Goal: Task Accomplishment & Management: Complete application form

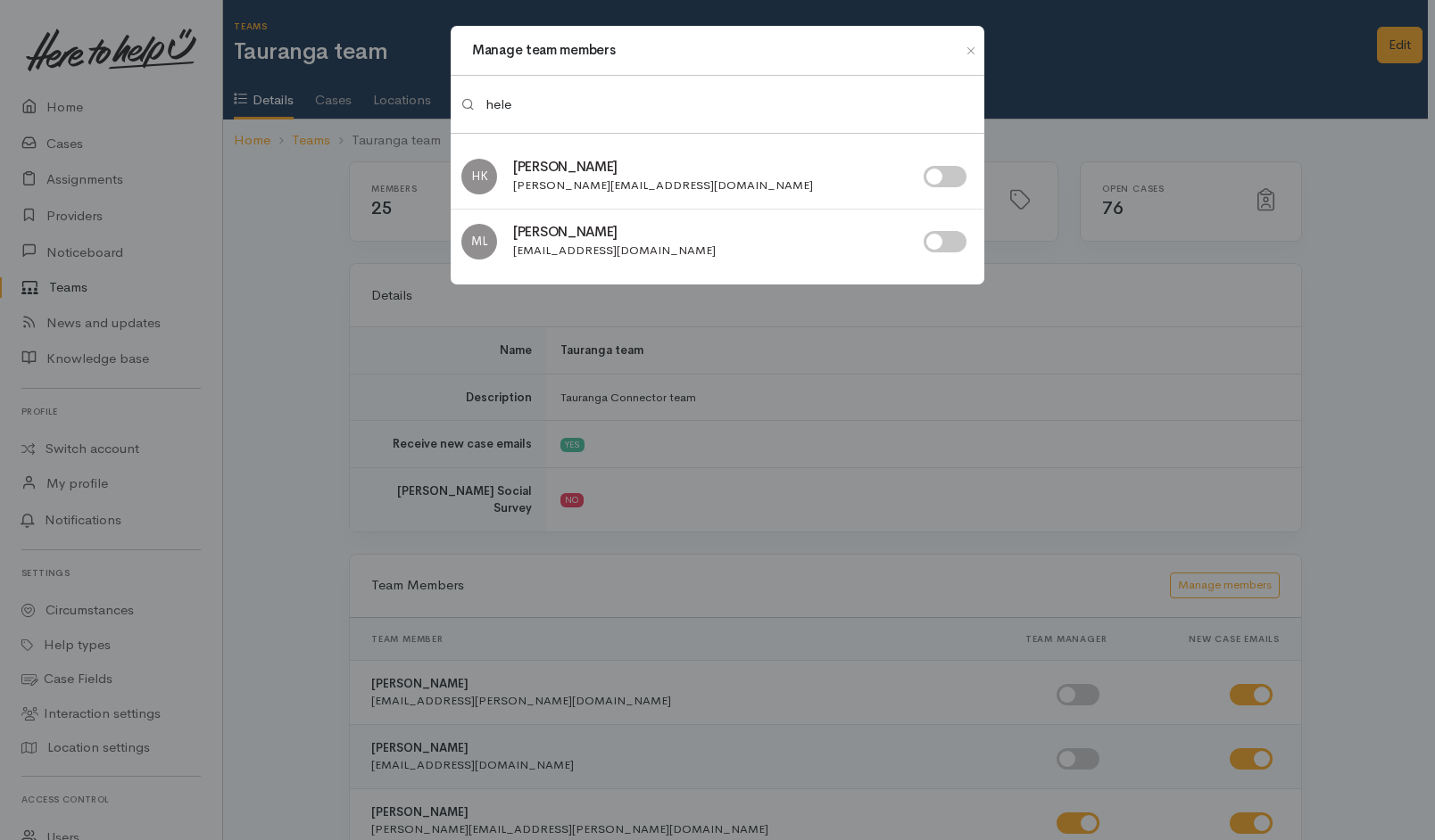
click at [949, 181] on input "checkbox" at bounding box center [944, 177] width 43 height 21
checkbox input "true"
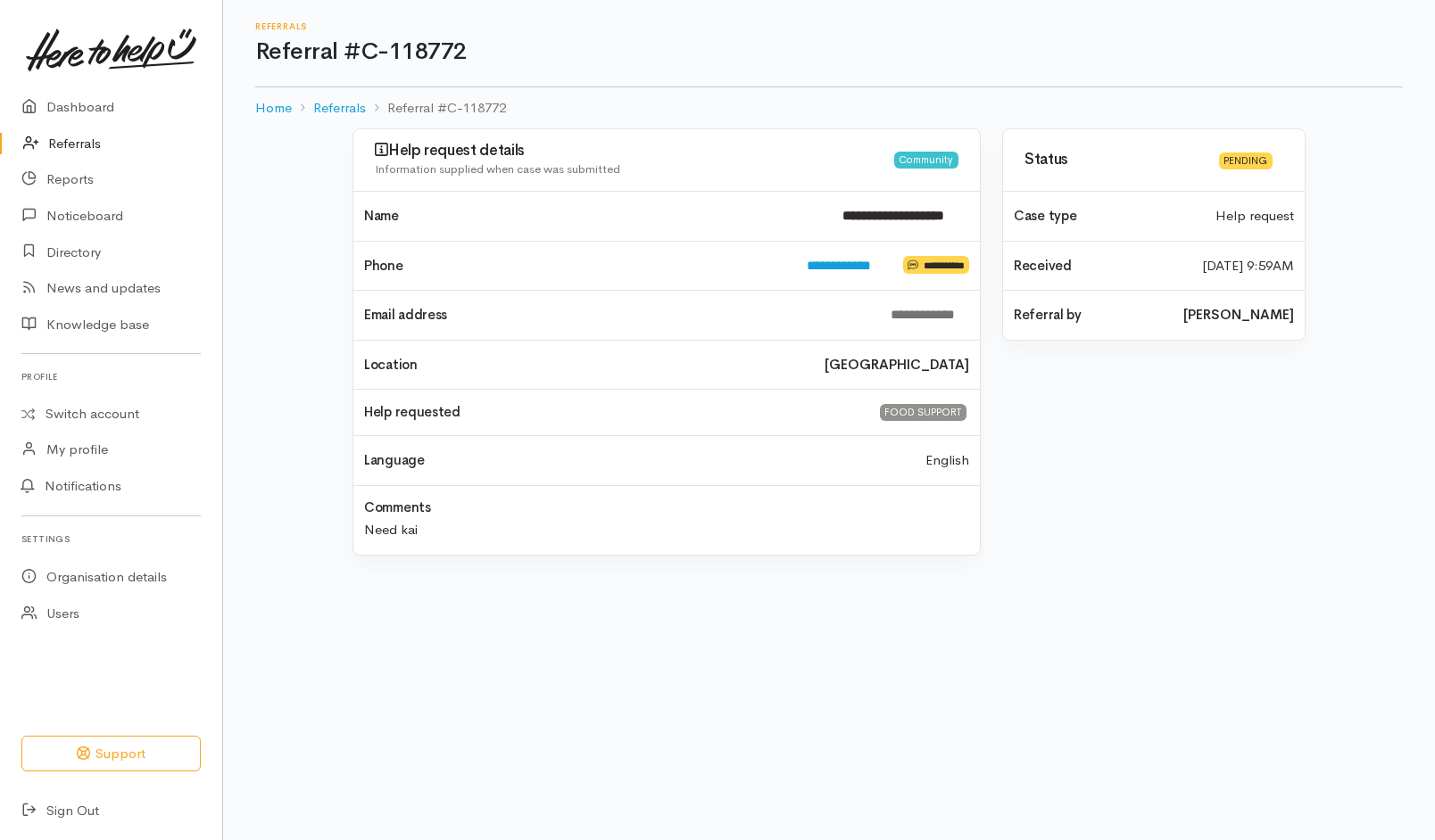
click at [81, 131] on link "Referrals" at bounding box center [111, 144] width 222 height 37
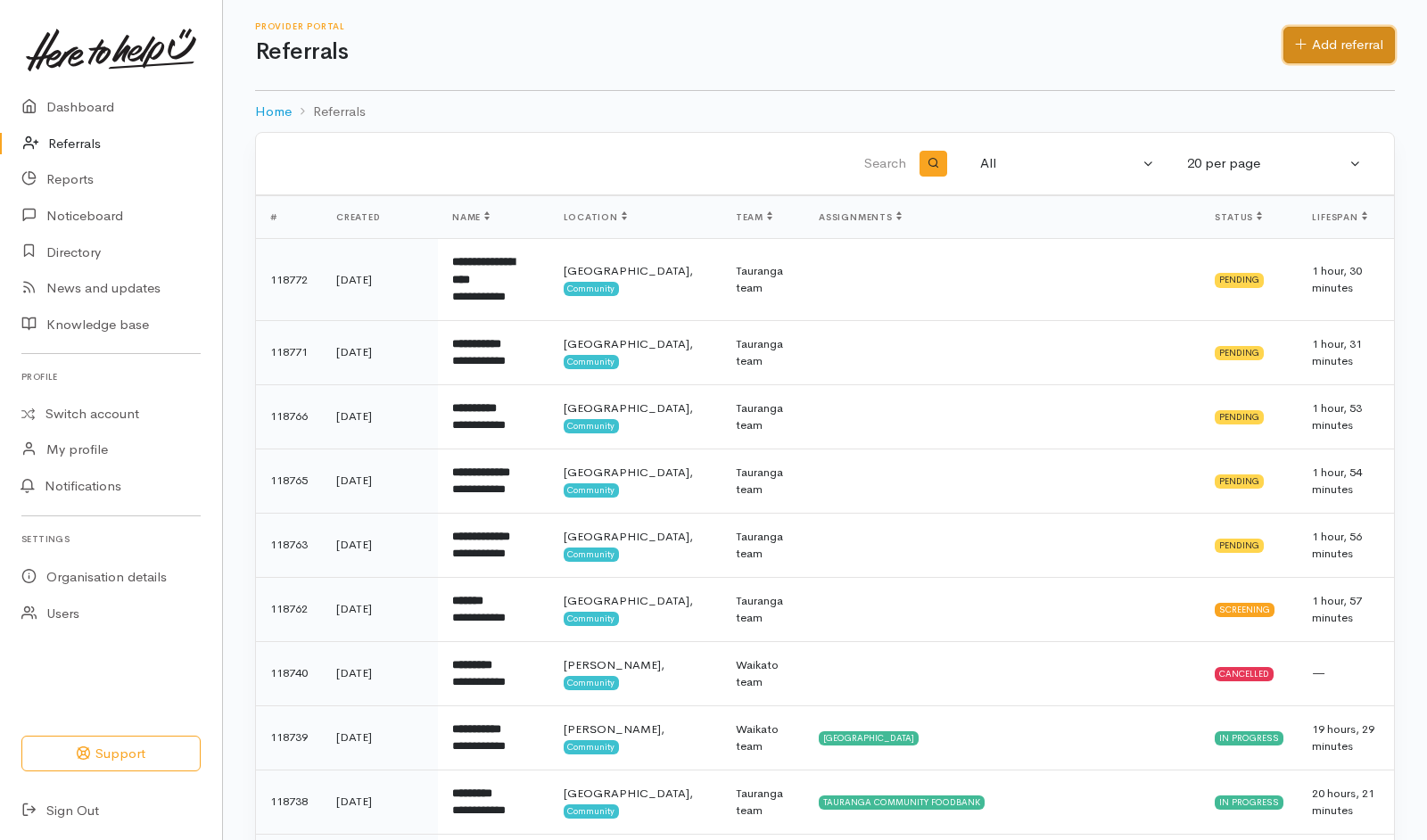
click at [1342, 50] on link "Add referral" at bounding box center [1339, 46] width 112 height 37
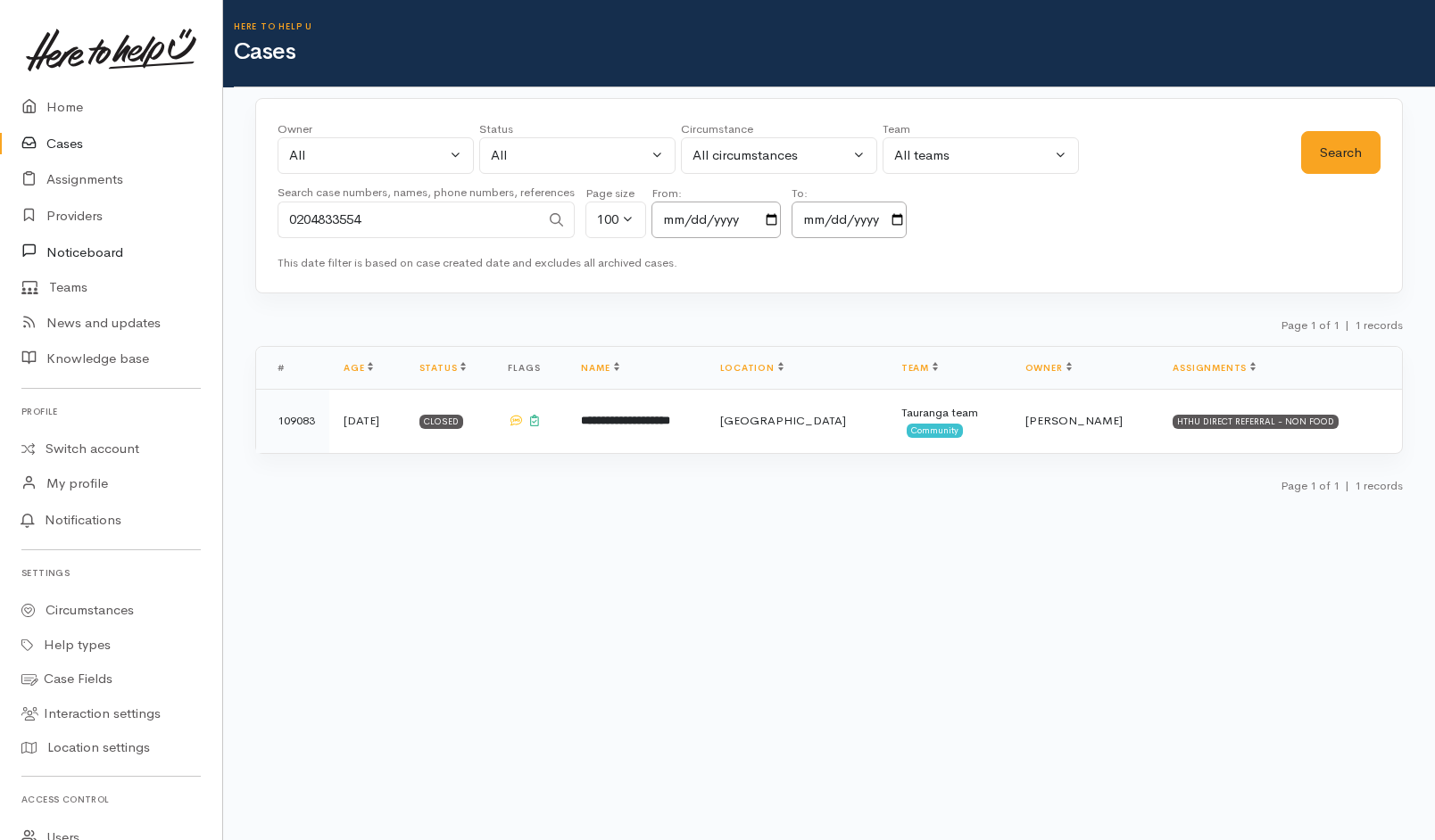
drag, startPoint x: 457, startPoint y: 223, endPoint x: 89, endPoint y: 258, distance: 369.7
click at [89, 258] on body "Support Feedback I've got something to say" at bounding box center [717, 420] width 1435 height 840
paste input "642108590212."
drag, startPoint x: 304, startPoint y: 217, endPoint x: 58, endPoint y: 201, distance: 246.5
click at [58, 201] on body "Support Feedback I've got something to say" at bounding box center [717, 420] width 1435 height 840
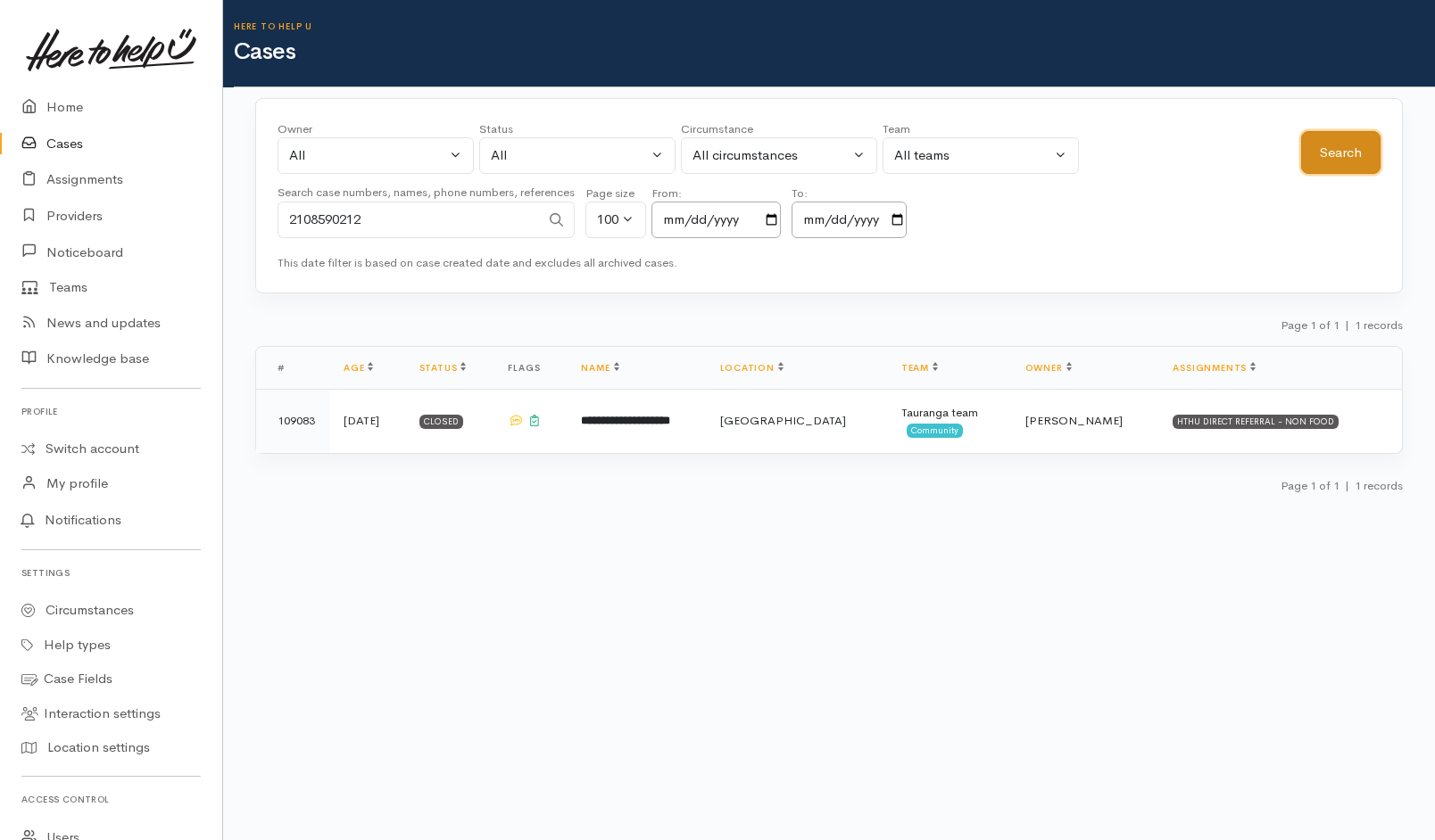
click at [1324, 154] on button "Search" at bounding box center [1341, 152] width 80 height 44
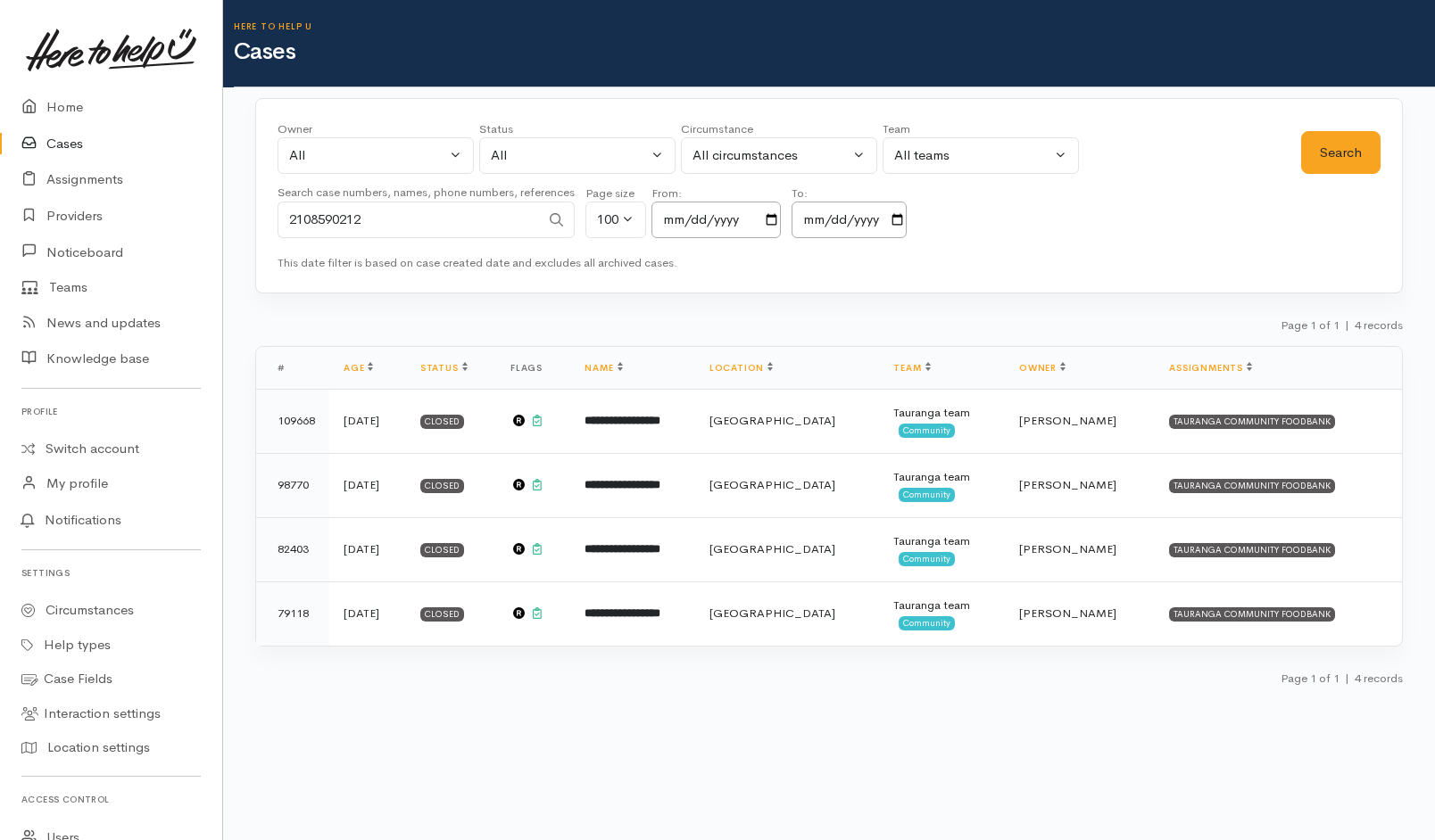
click at [399, 198] on small "Search case numbers, names, phone numbers, references" at bounding box center [427, 192] width 297 height 16
drag, startPoint x: 426, startPoint y: 215, endPoint x: 194, endPoint y: 211, distance: 232.0
click at [194, 211] on body "Support Feedback I've got something to say" at bounding box center [717, 420] width 1435 height 840
click at [194, 211] on link "Providers" at bounding box center [111, 217] width 222 height 37
drag, startPoint x: 427, startPoint y: 200, endPoint x: 333, endPoint y: 224, distance: 97.0
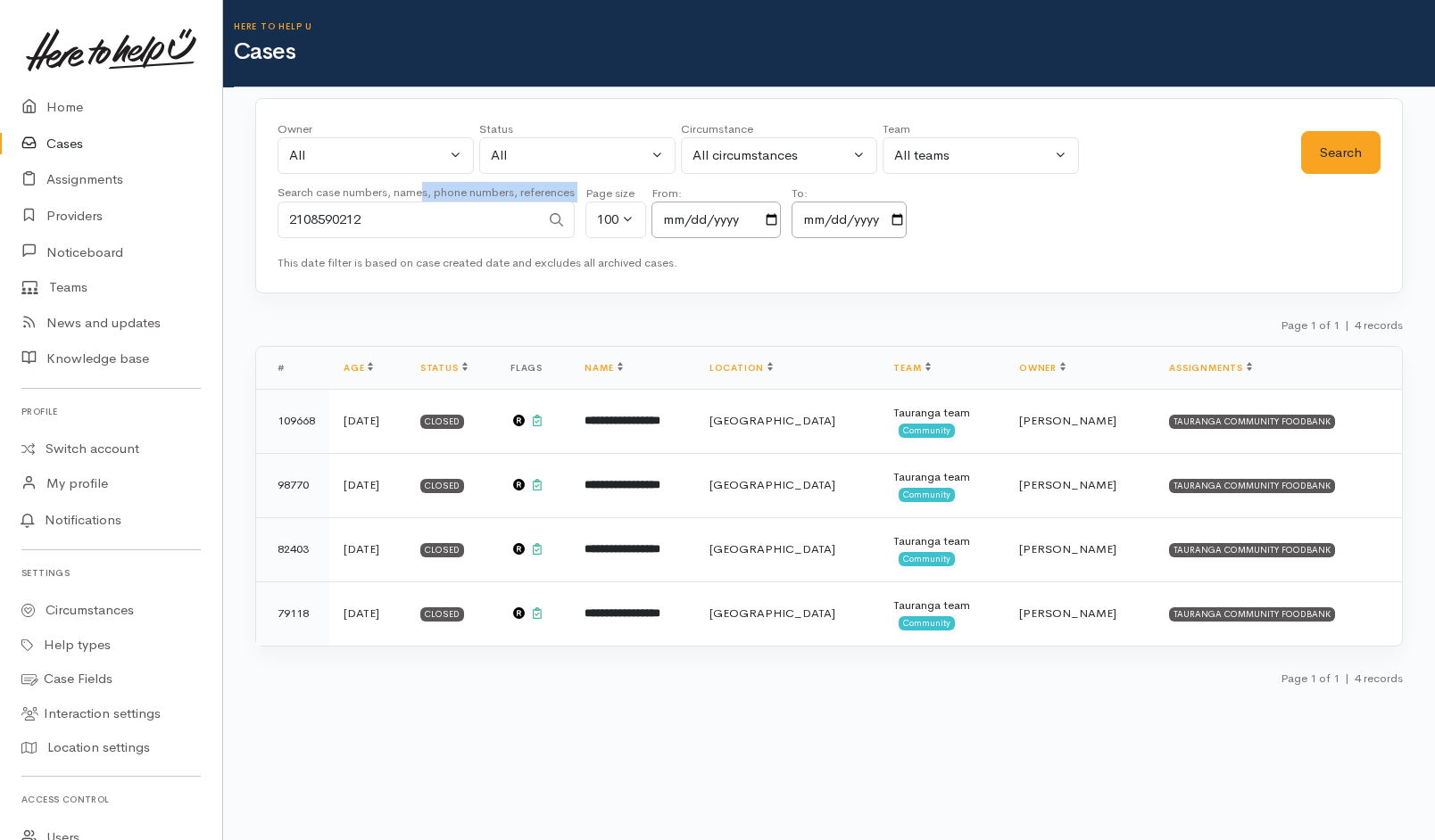
click at [333, 224] on div "Search case numbers, names, phone numbers, references 2108590212" at bounding box center [427, 215] width 297 height 67
drag, startPoint x: 388, startPoint y: 222, endPoint x: 222, endPoint y: 213, distance: 166.2
click at [222, 213] on body "Support Feedback I've got something to say" at bounding box center [717, 420] width 1435 height 840
paste input "64204931429."
drag, startPoint x: 306, startPoint y: 218, endPoint x: 172, endPoint y: 216, distance: 134.0
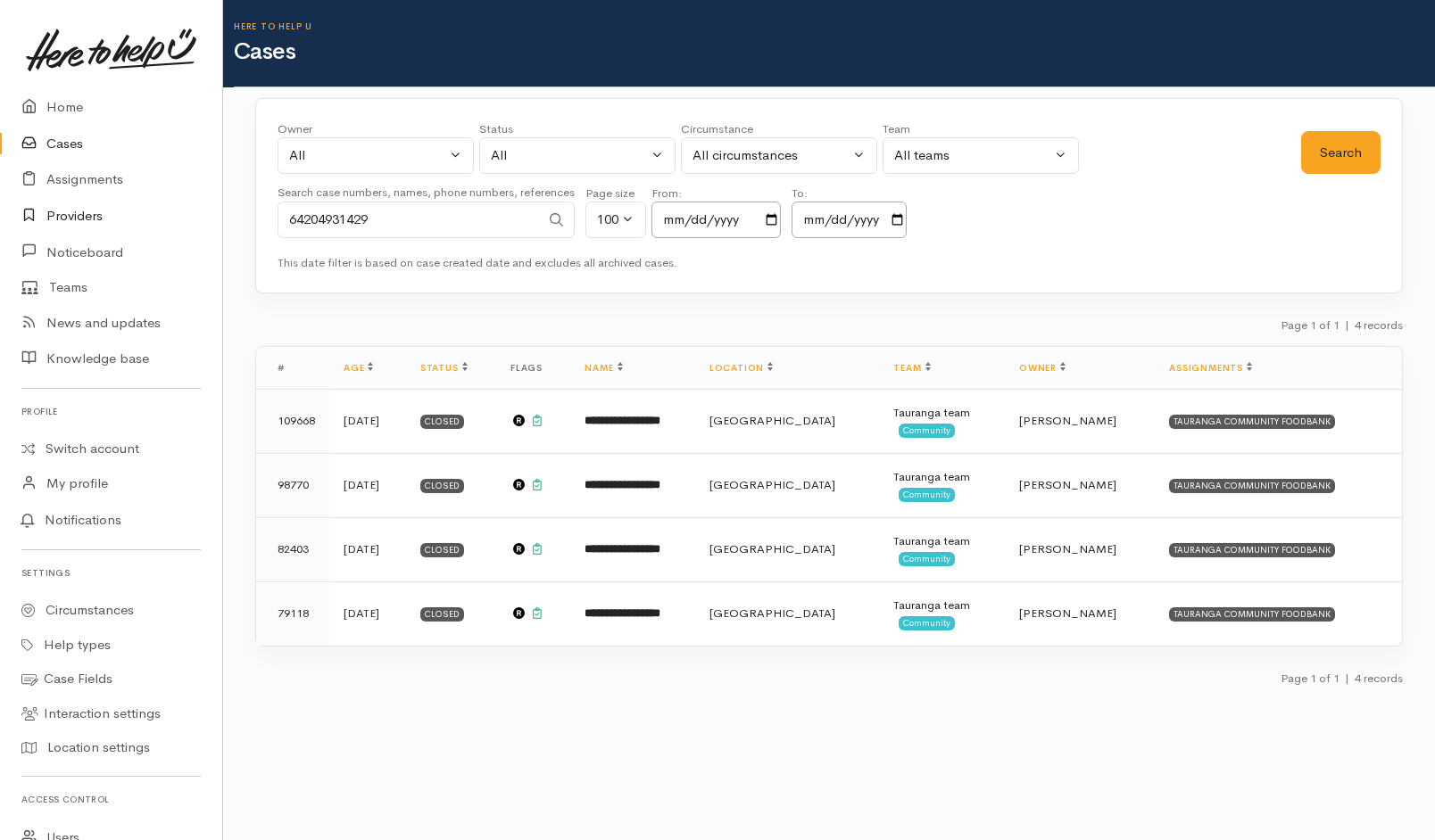
click at [172, 216] on body "Support Feedback I've got something to say" at bounding box center [717, 420] width 1435 height 840
click at [1318, 148] on button "Search" at bounding box center [1341, 152] width 80 height 44
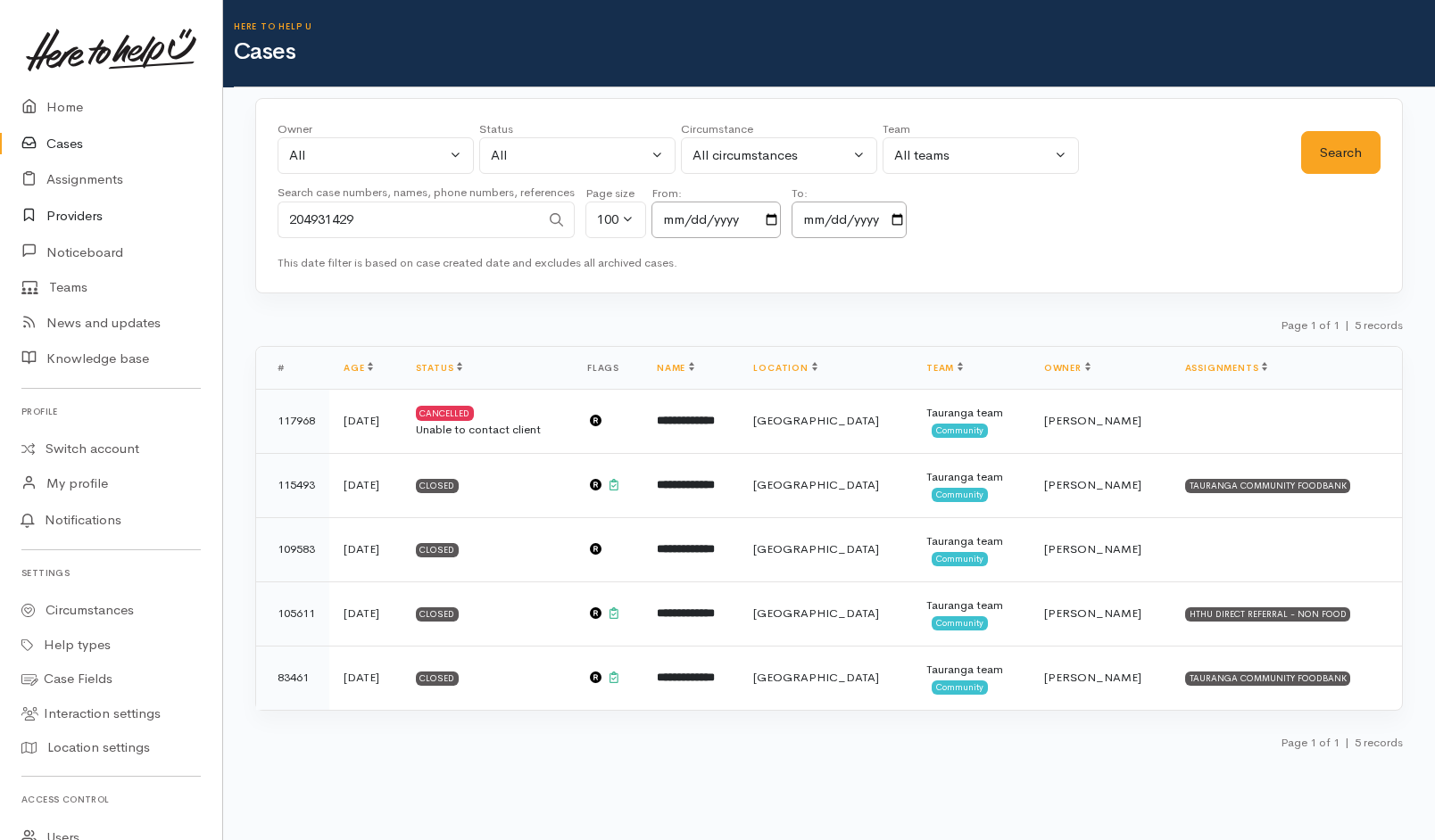
drag, startPoint x: 424, startPoint y: 231, endPoint x: 103, endPoint y: 202, distance: 322.3
click at [103, 202] on body "Support Feedback I've got something to say" at bounding box center [717, 420] width 1435 height 840
paste input "64221030632."
drag, startPoint x: 307, startPoint y: 221, endPoint x: 253, endPoint y: 209, distance: 55.3
click at [253, 209] on div "Owner All My cases 2Alice1 Faye Davies ('Here to help u') Aandrea Murray ('Here…" at bounding box center [829, 430] width 1212 height 665
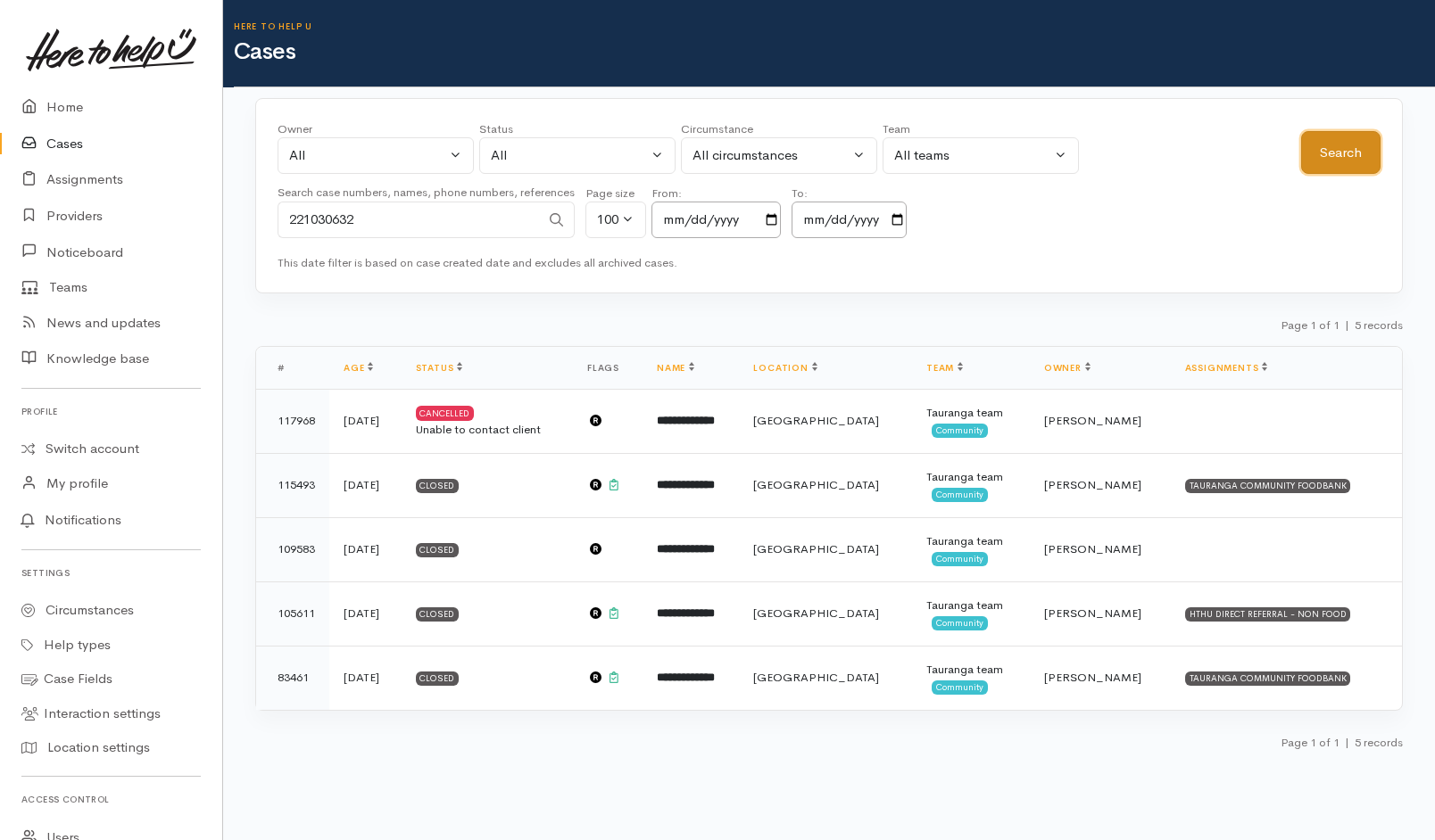
click at [1343, 157] on button "Search" at bounding box center [1341, 152] width 80 height 44
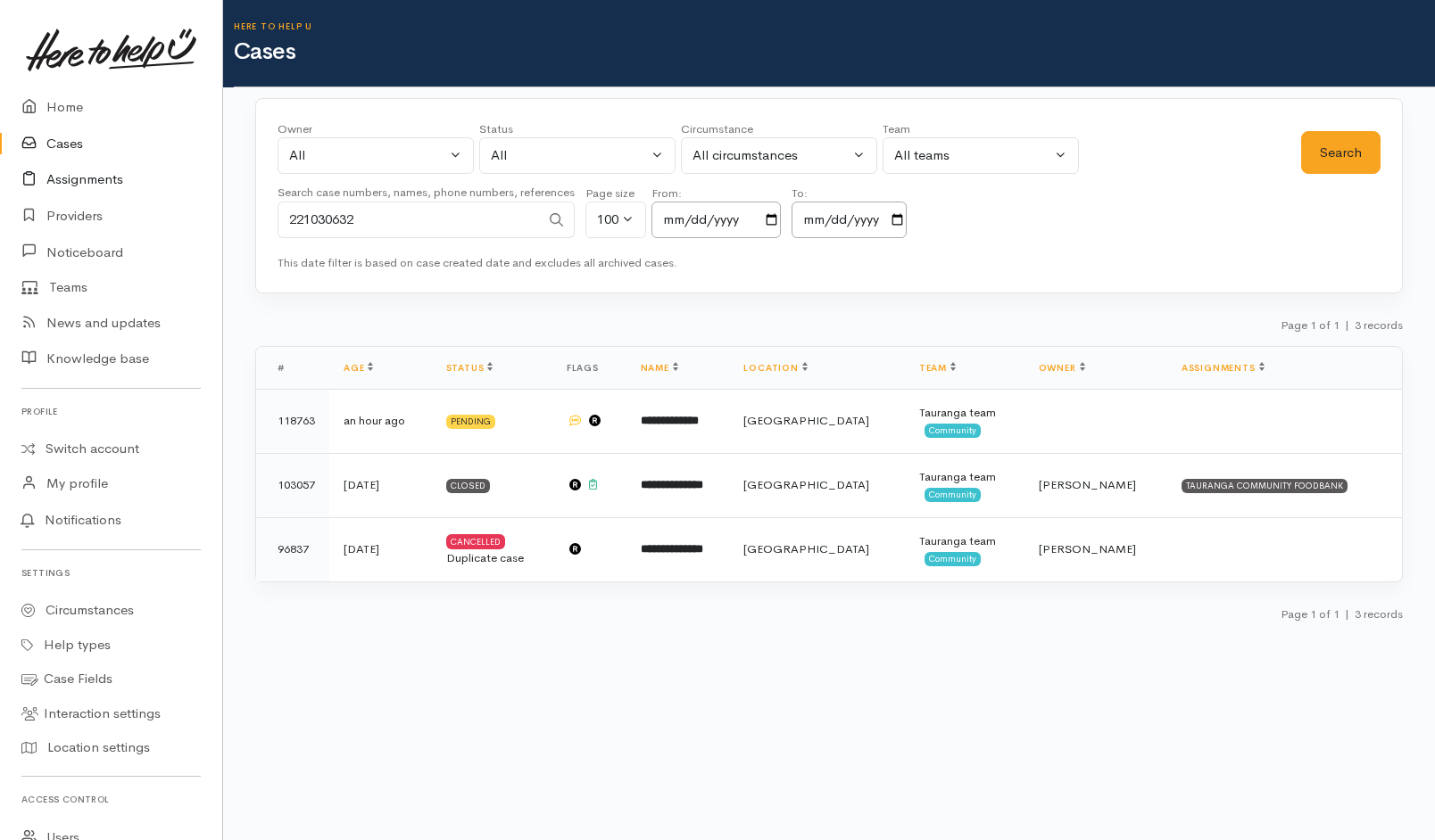
drag, startPoint x: 485, startPoint y: 234, endPoint x: 154, endPoint y: 194, distance: 333.4
click at [154, 194] on body "Support Feedback I've got something to say" at bounding box center [717, 420] width 1435 height 840
paste input "64274348456."
drag, startPoint x: 310, startPoint y: 217, endPoint x: 282, endPoint y: 215, distance: 28.1
click at [282, 215] on input "64274348456" at bounding box center [409, 220] width 262 height 37
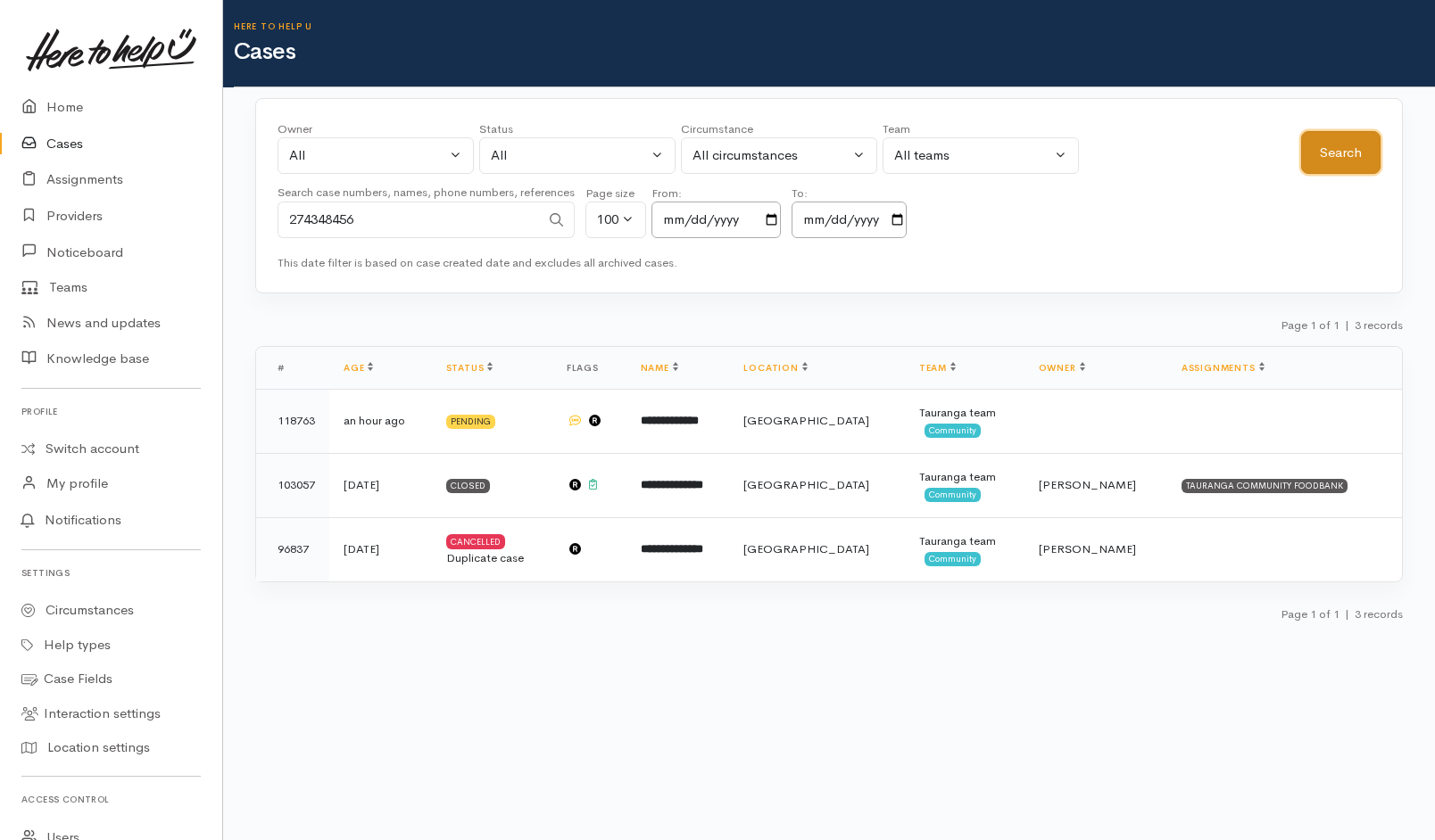
click at [1332, 149] on button "Search" at bounding box center [1341, 152] width 80 height 44
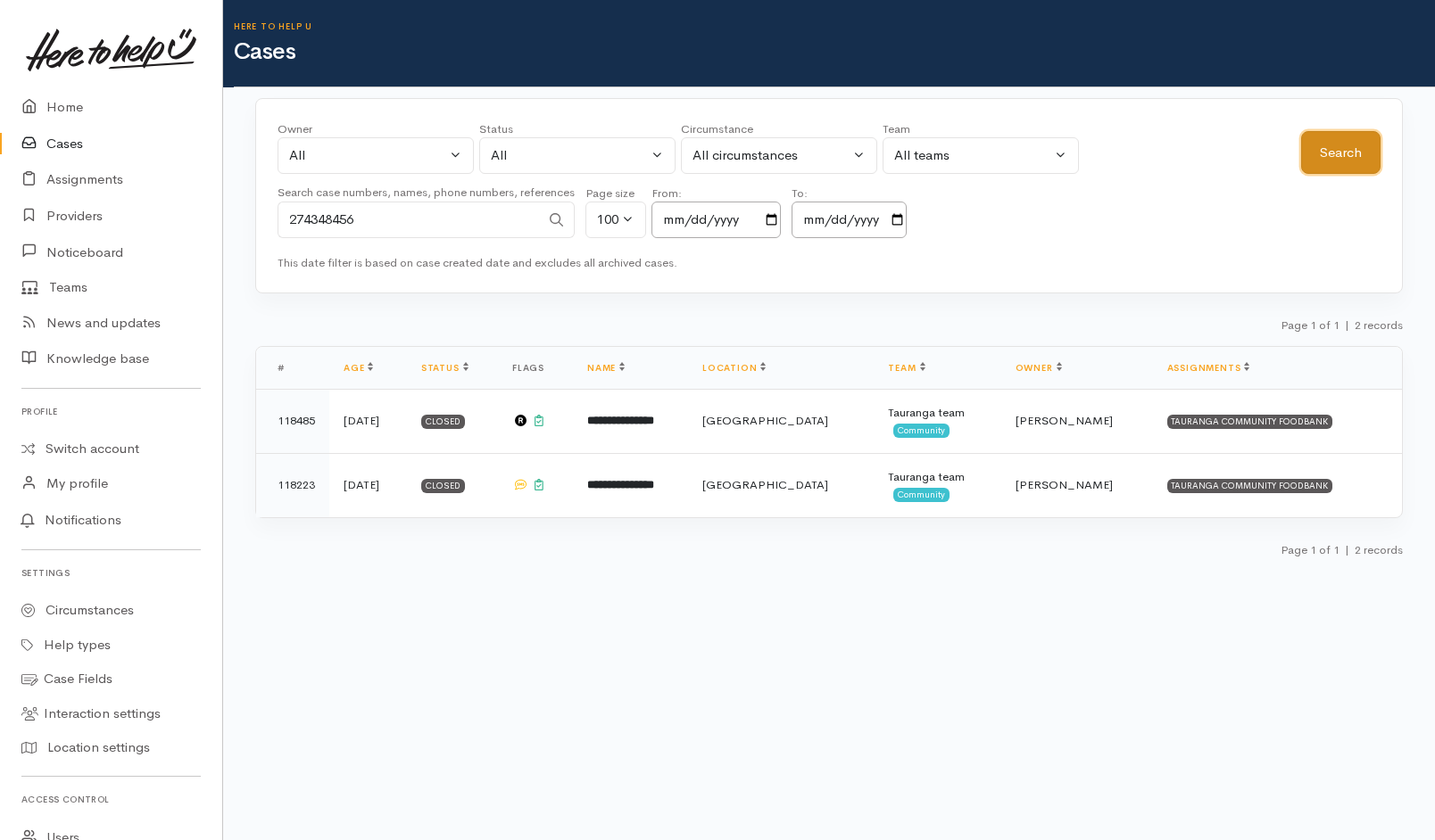
click at [1352, 161] on button "Search" at bounding box center [1341, 152] width 80 height 44
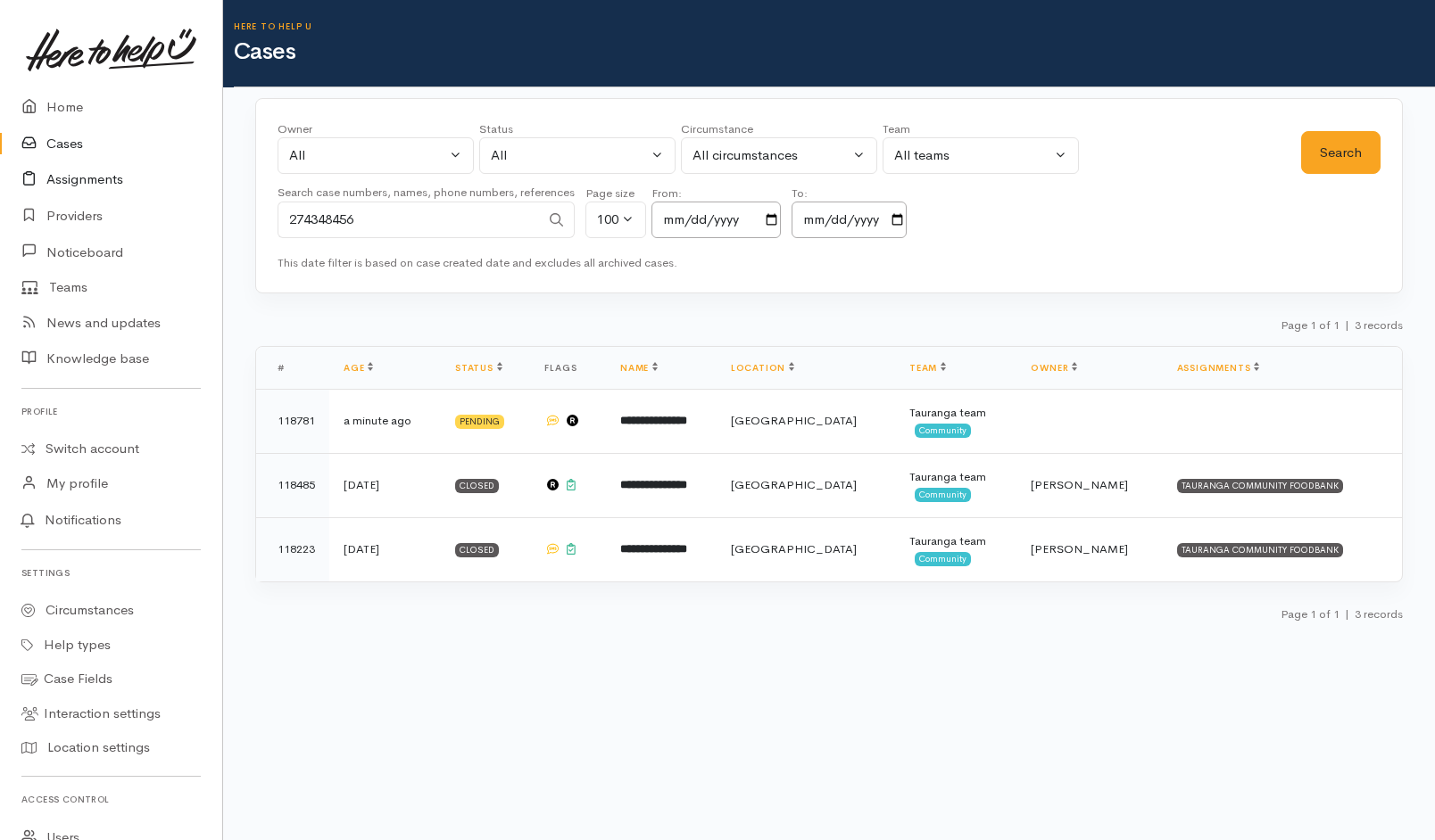
drag, startPoint x: 476, startPoint y: 224, endPoint x: 168, endPoint y: 164, distance: 313.8
click at [168, 164] on body "Support Feedback I've got something to say" at bounding box center [717, 420] width 1435 height 840
paste input "6421563286."
drag, startPoint x: 304, startPoint y: 217, endPoint x: 160, endPoint y: 221, distance: 144.1
click at [160, 221] on body "Support Feedback I've got something to say" at bounding box center [717, 420] width 1435 height 840
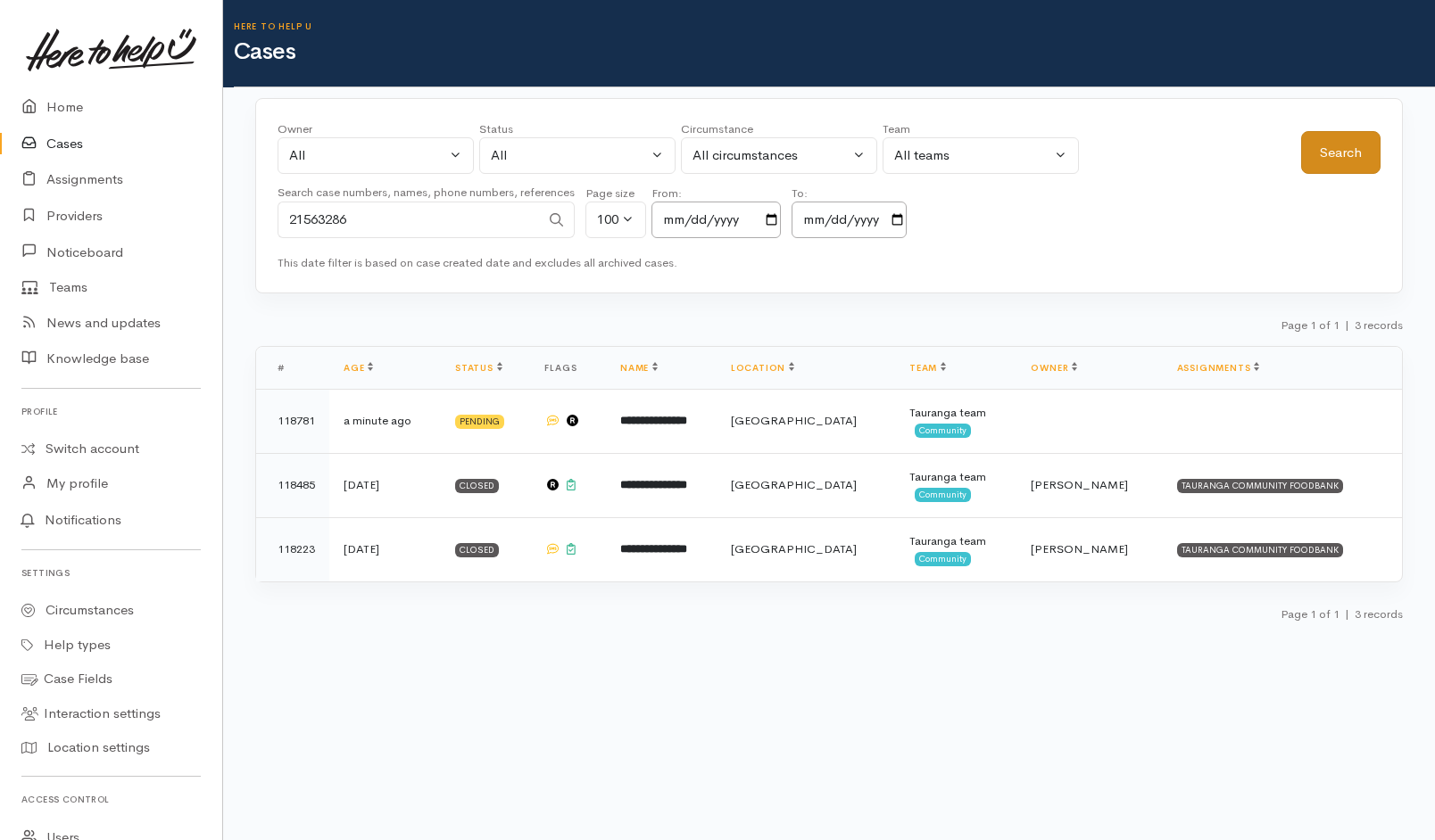
type input "21563286"
click at [1316, 165] on button "Search" at bounding box center [1341, 152] width 80 height 44
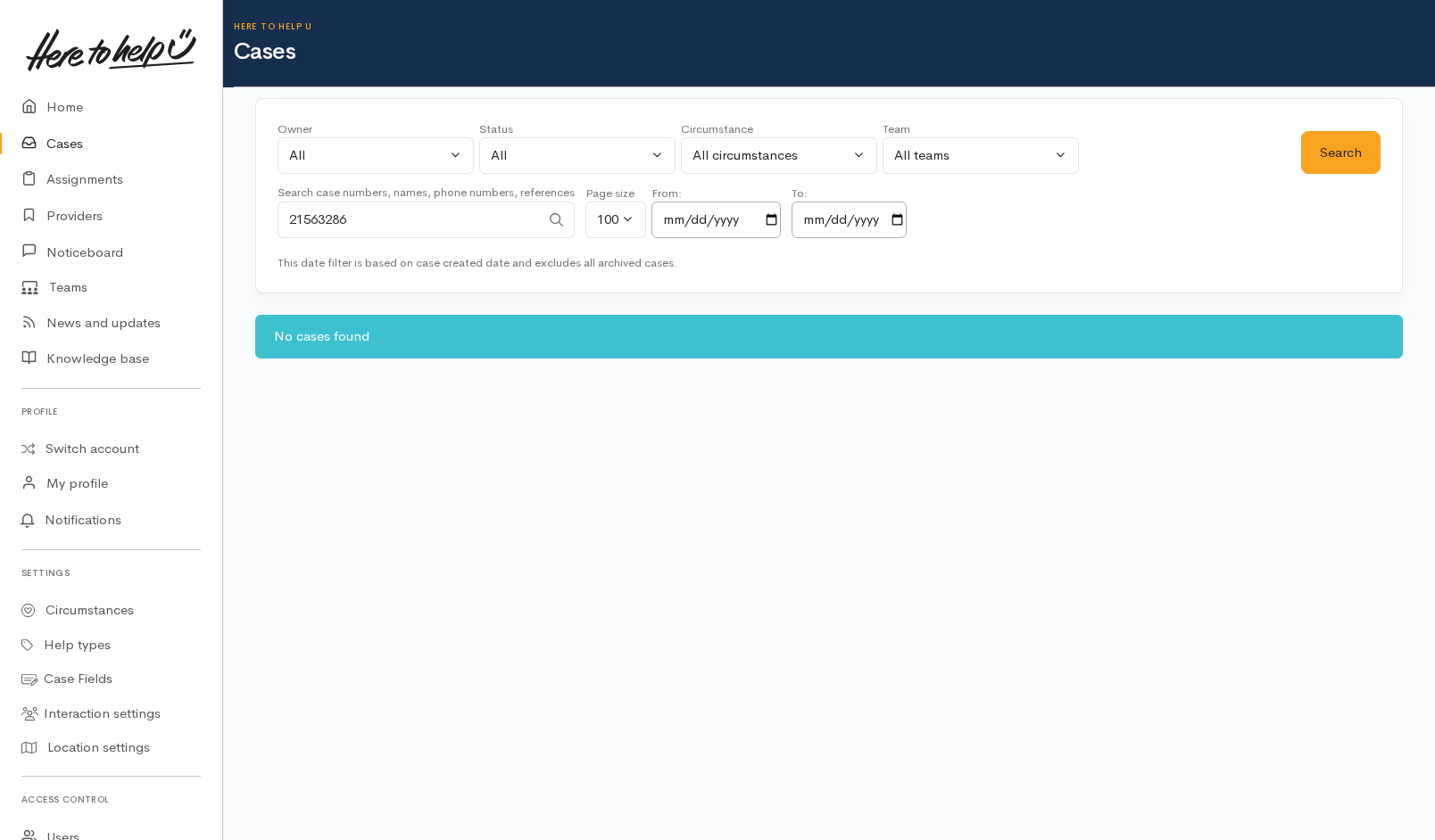
click at [363, 487] on body "Support Feedback I've got something to say" at bounding box center [717, 420] width 1435 height 840
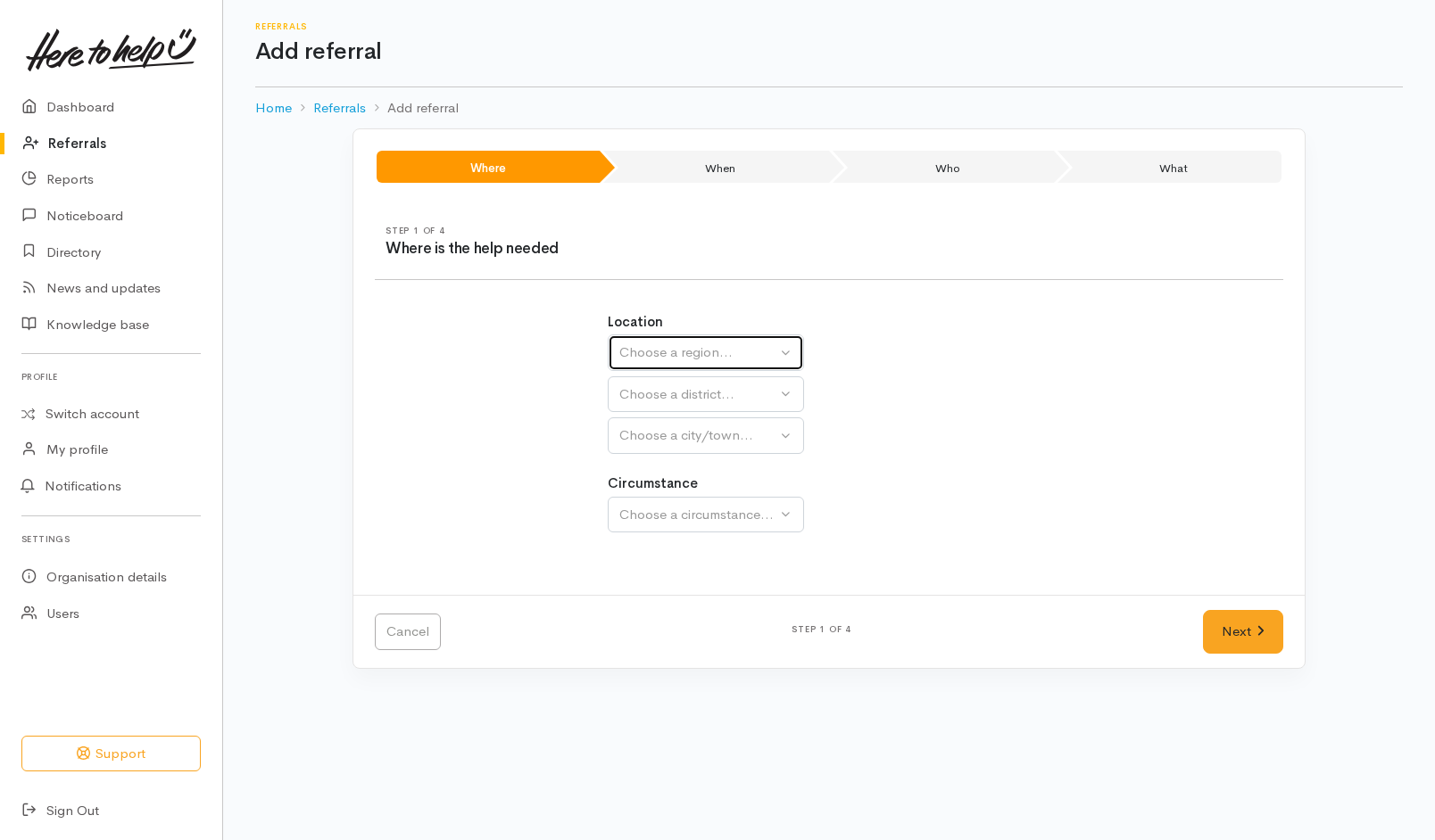
click at [731, 354] on div "Choose a region..." at bounding box center [698, 353] width 157 height 20
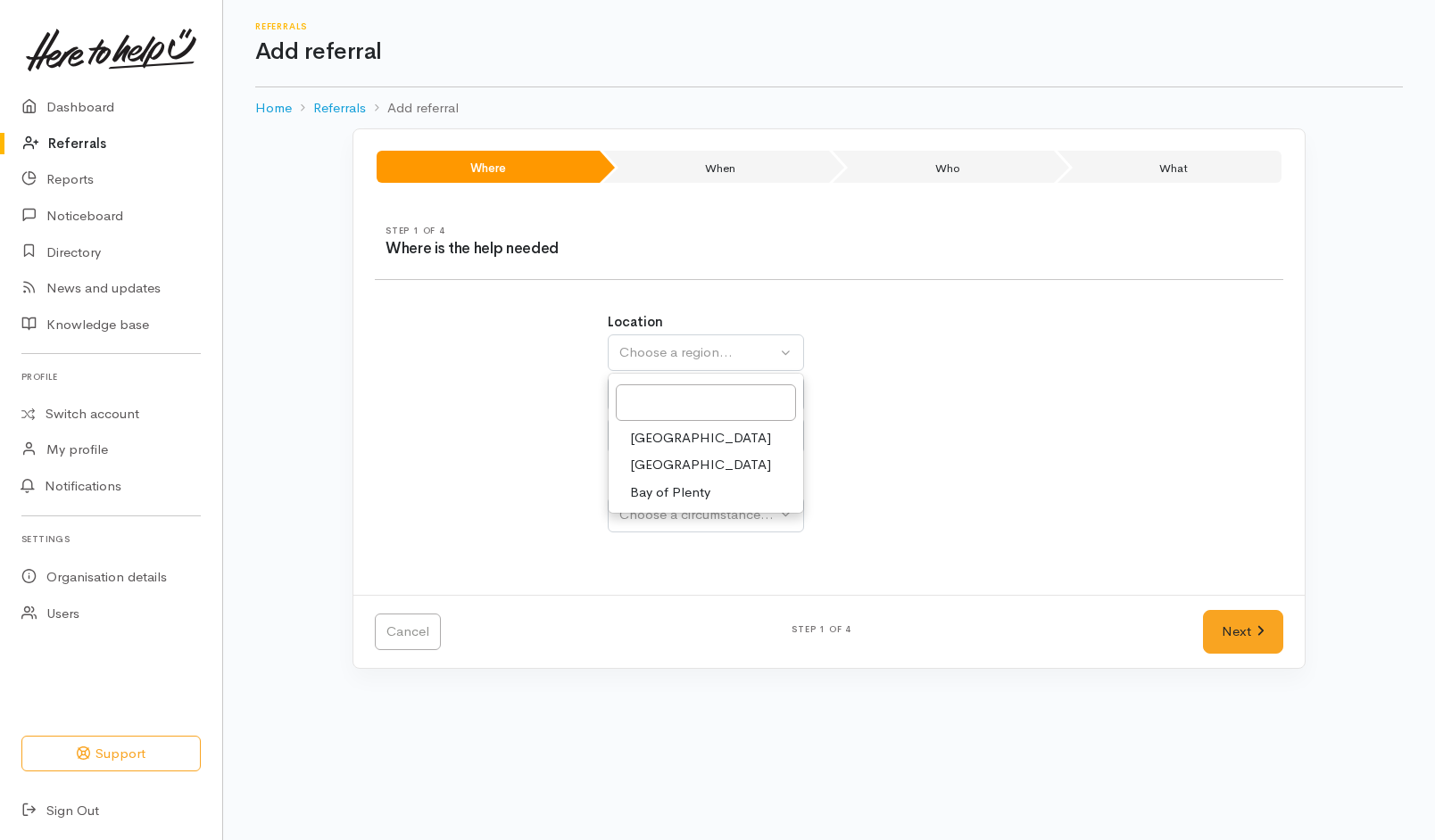
click at [652, 462] on span "[GEOGRAPHIC_DATA]" at bounding box center [700, 464] width 141 height 20
select select "3"
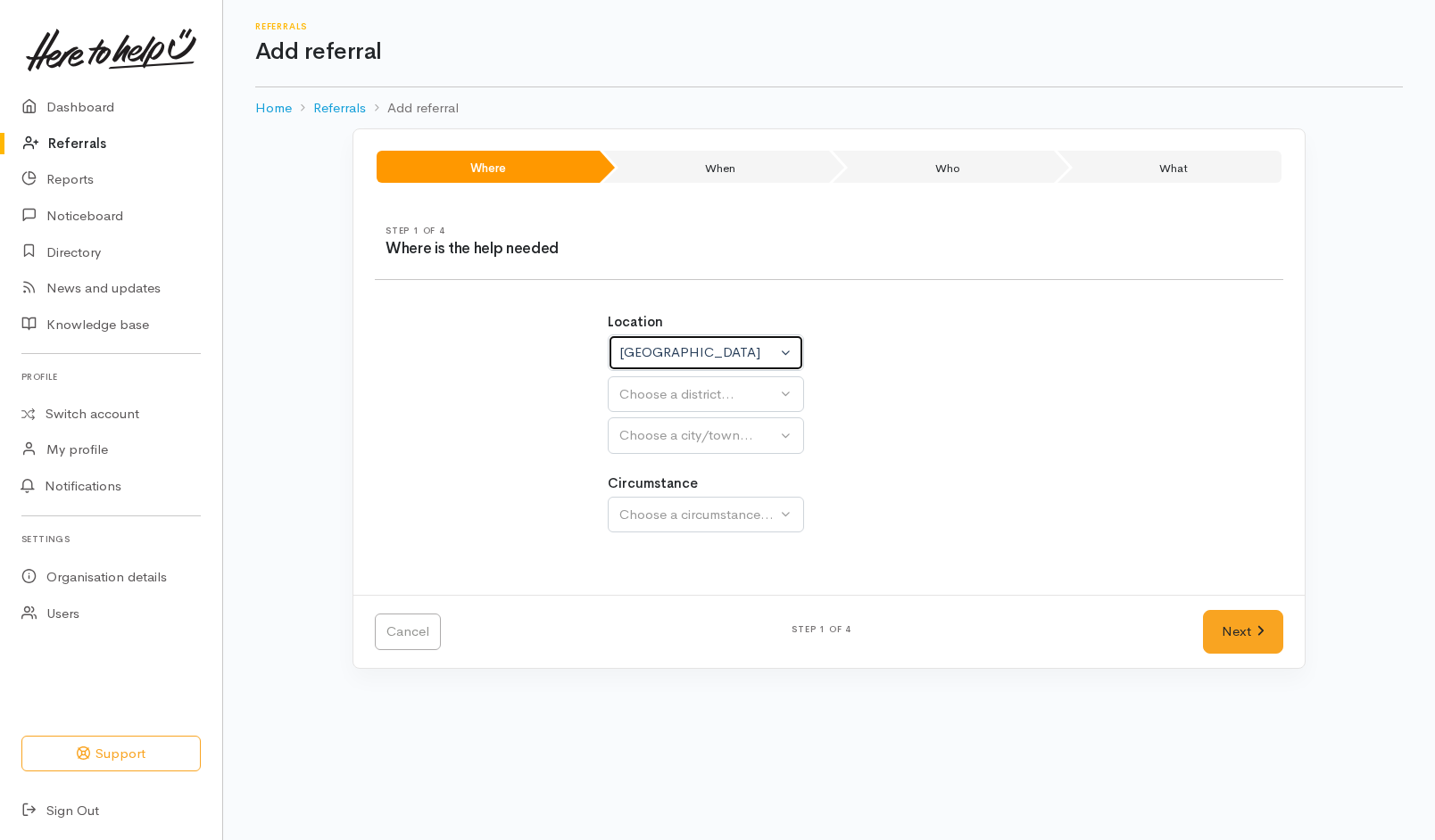
select select
click at [706, 398] on div "Choose a district..." at bounding box center [744, 394] width 251 height 20
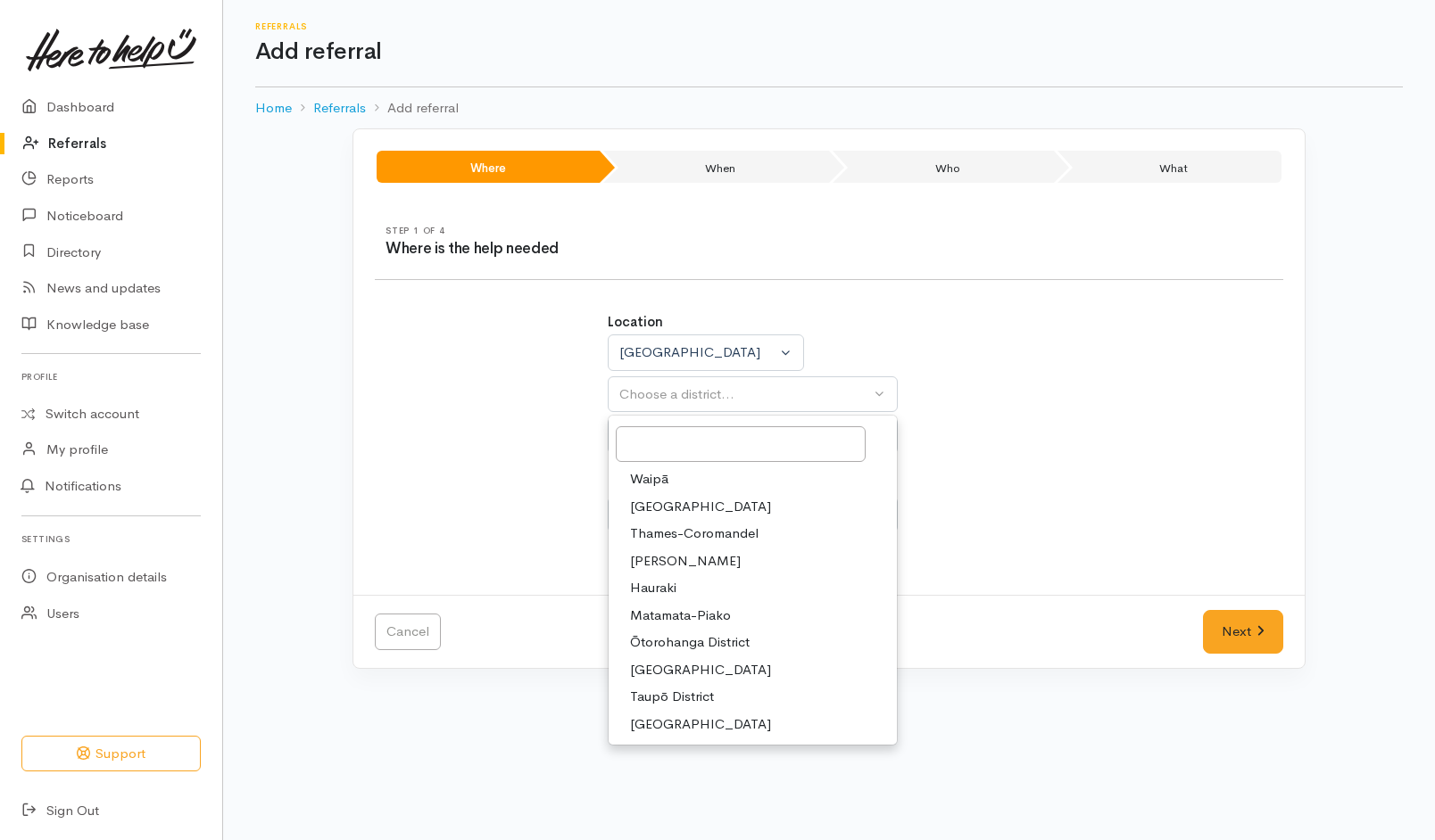
click at [670, 552] on span "[PERSON_NAME]" at bounding box center [685, 561] width 111 height 20
select select "4"
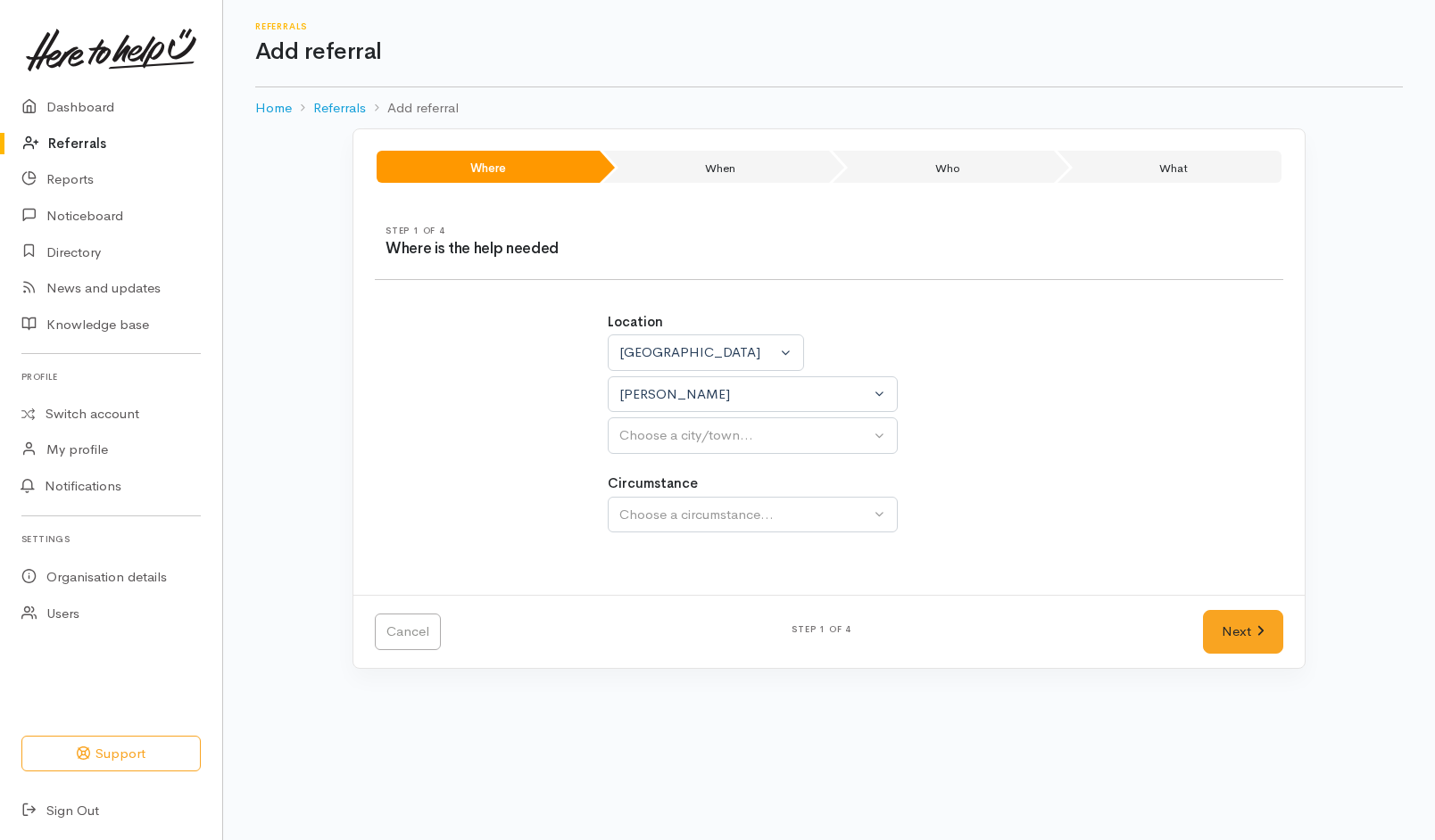
select select
click at [755, 382] on button "Hamilton" at bounding box center [752, 395] width 290 height 37
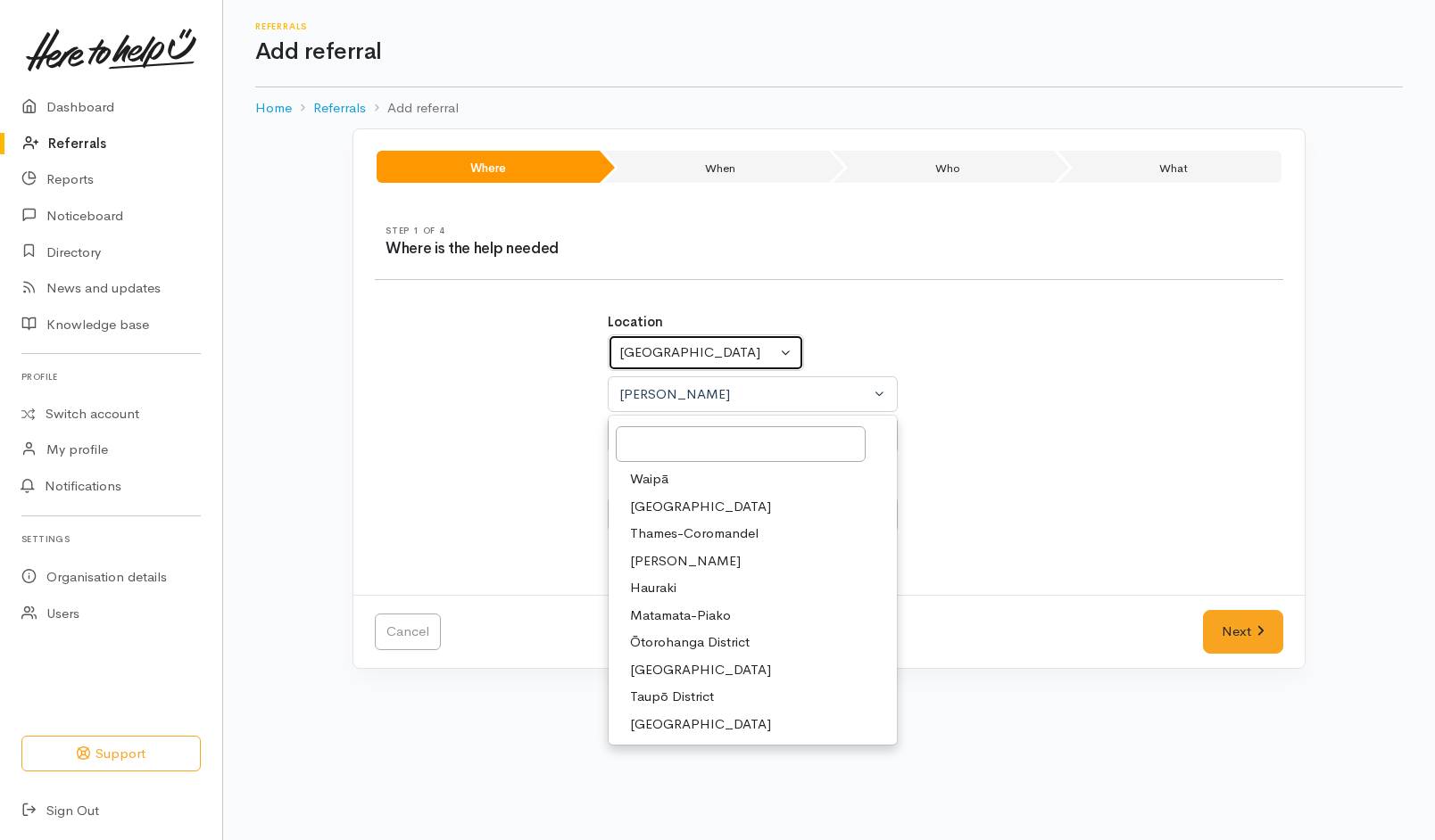
click at [763, 344] on div "Waikato" at bounding box center [698, 353] width 157 height 20
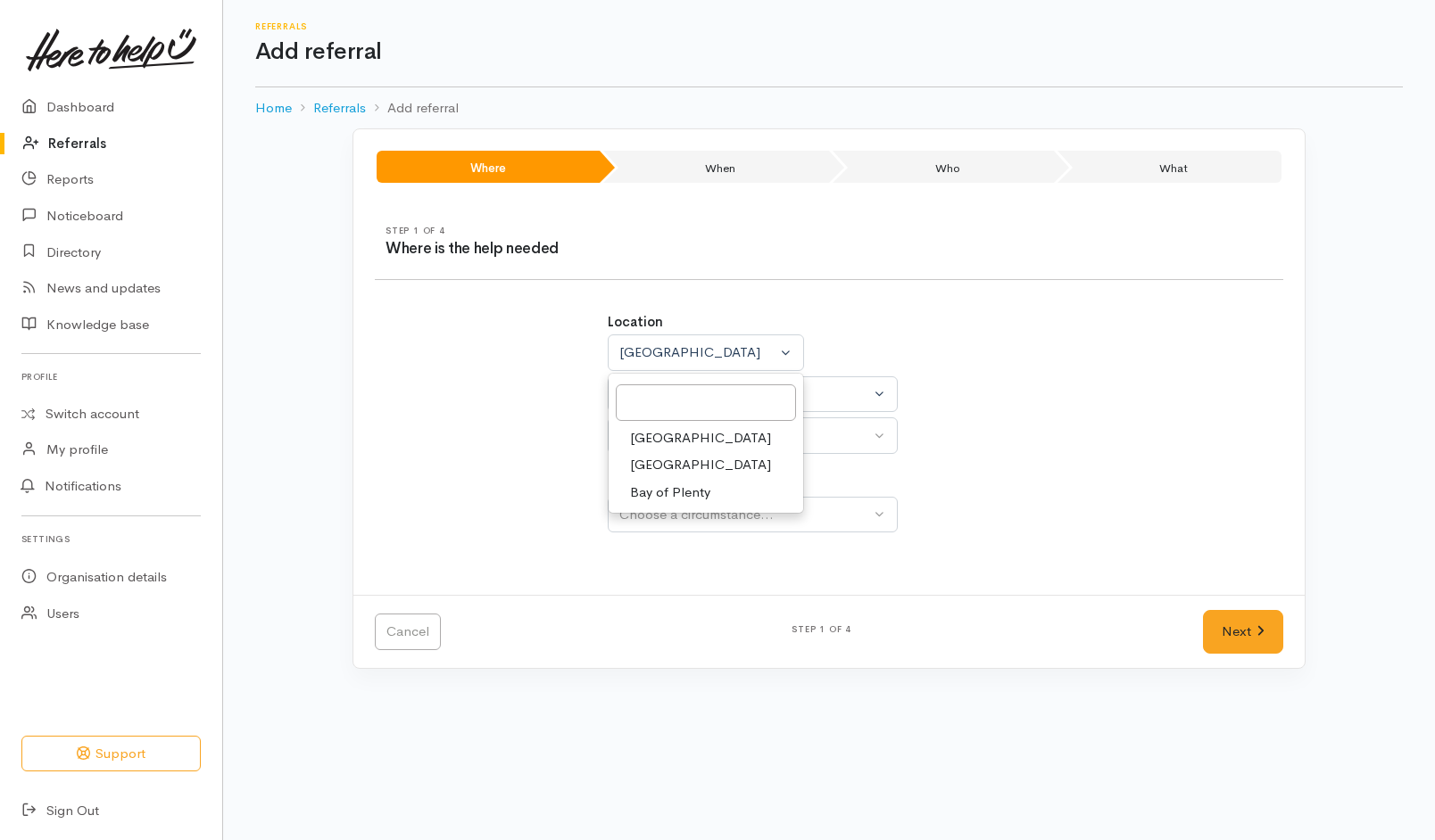
click at [685, 485] on span "Bay of Plenty" at bounding box center [669, 492] width 81 height 20
select select "4"
select select
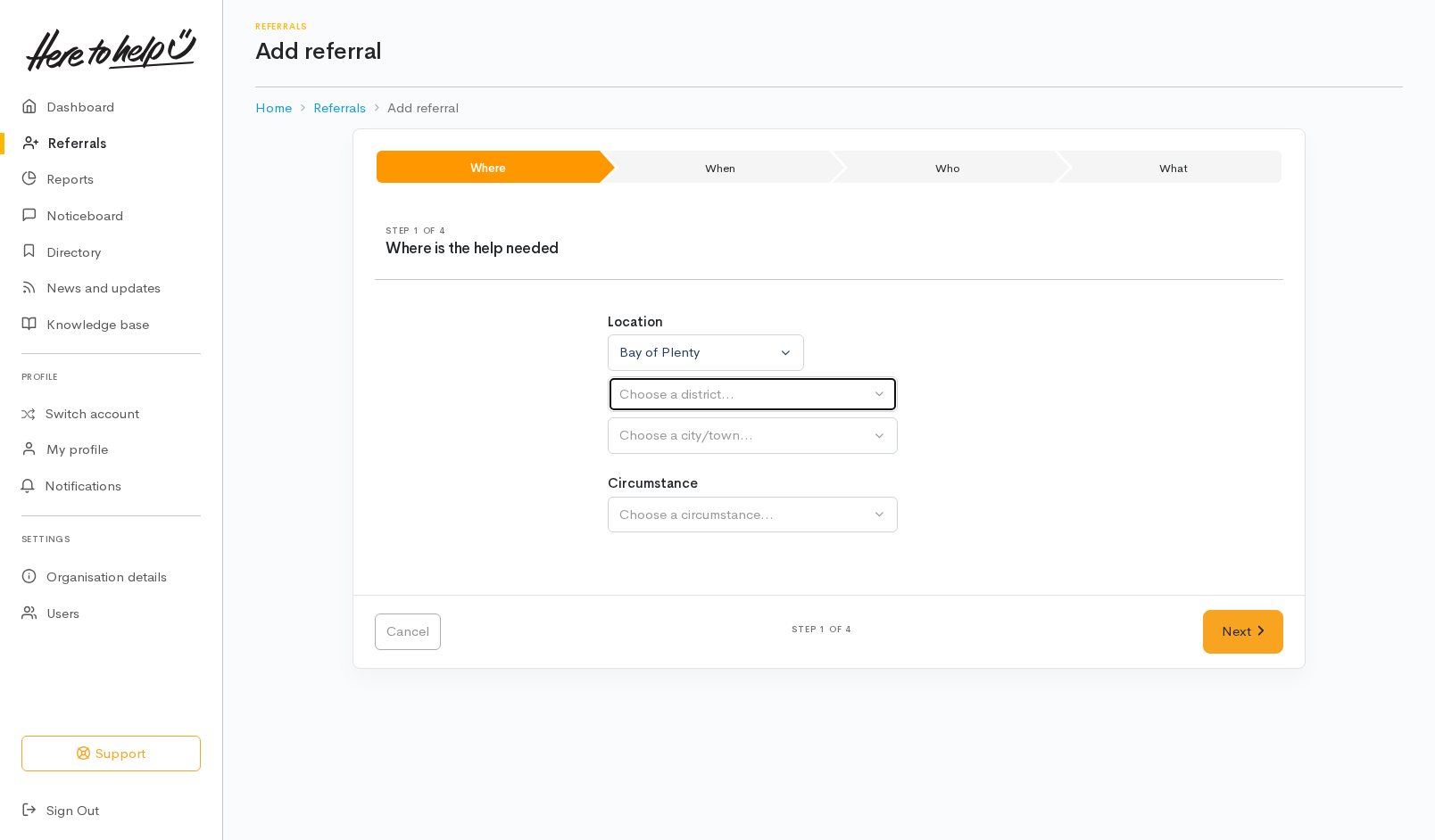
click at [763, 388] on div "Choose a district..." at bounding box center [744, 394] width 251 height 20
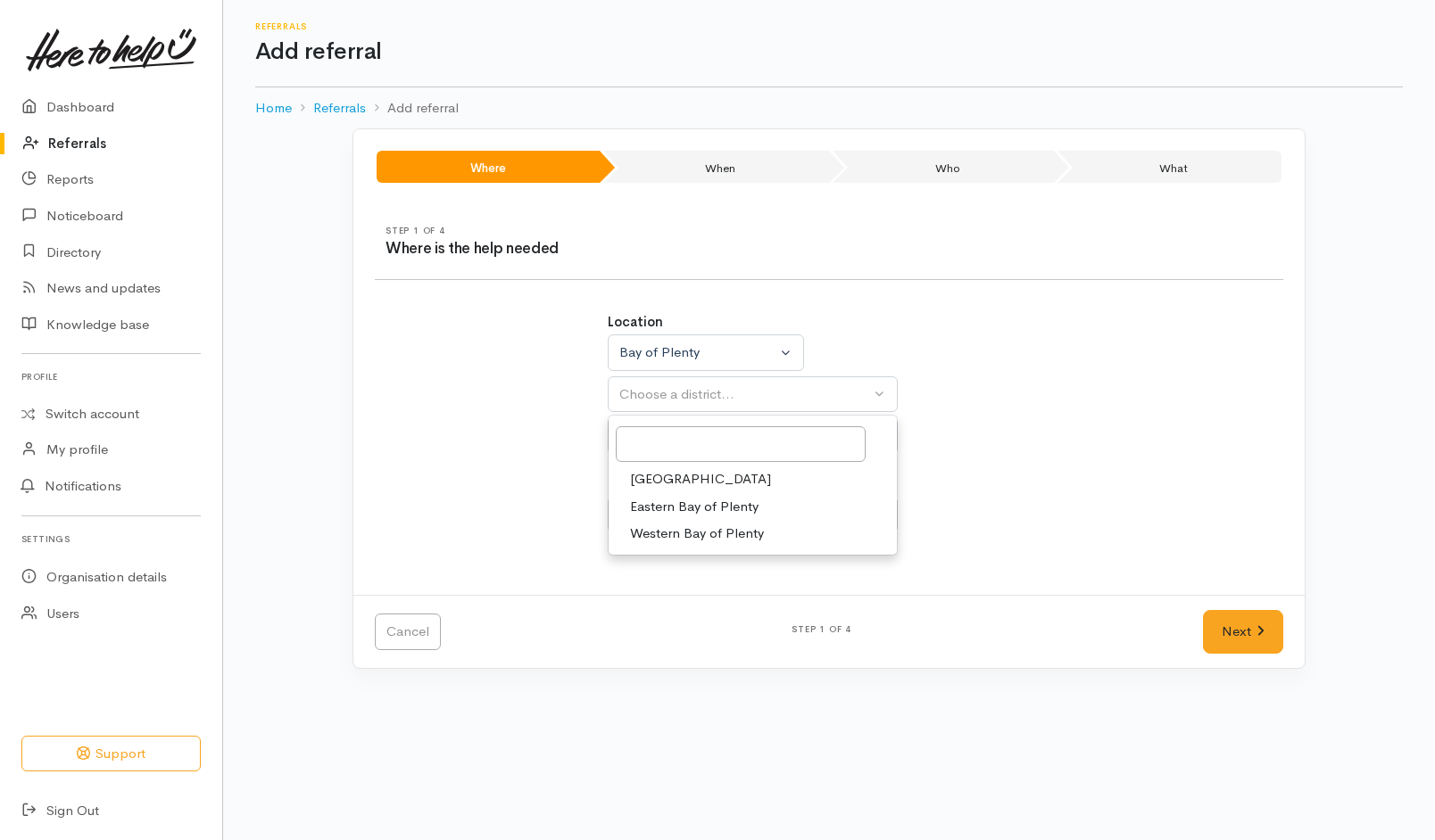
click at [693, 484] on link "[GEOGRAPHIC_DATA]" at bounding box center [752, 479] width 289 height 27
select select "6"
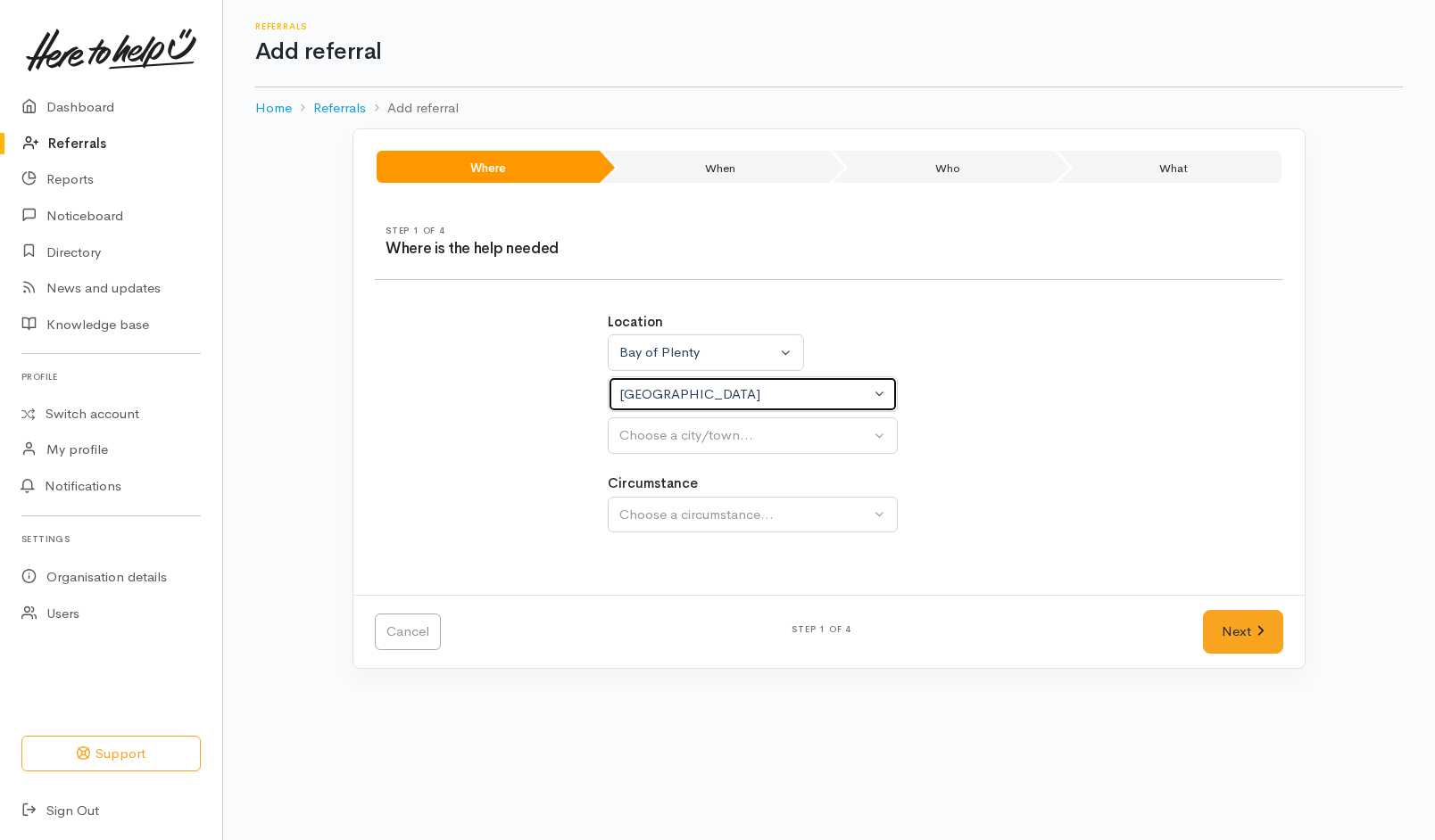
select select
click at [732, 430] on div "Choose a city/town..." at bounding box center [744, 435] width 251 height 20
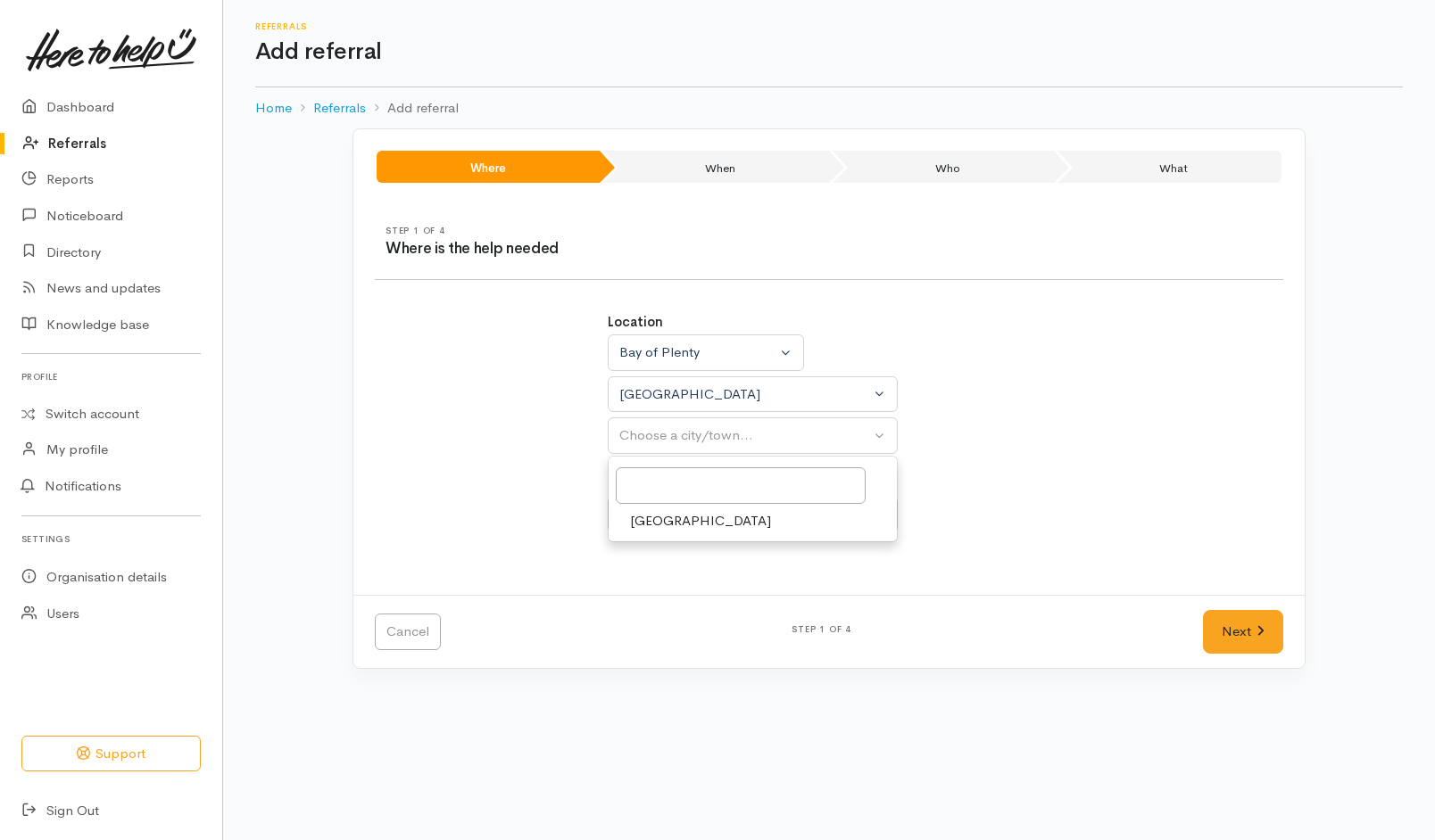
click at [672, 529] on span "[GEOGRAPHIC_DATA]" at bounding box center [700, 521] width 141 height 20
select select "4"
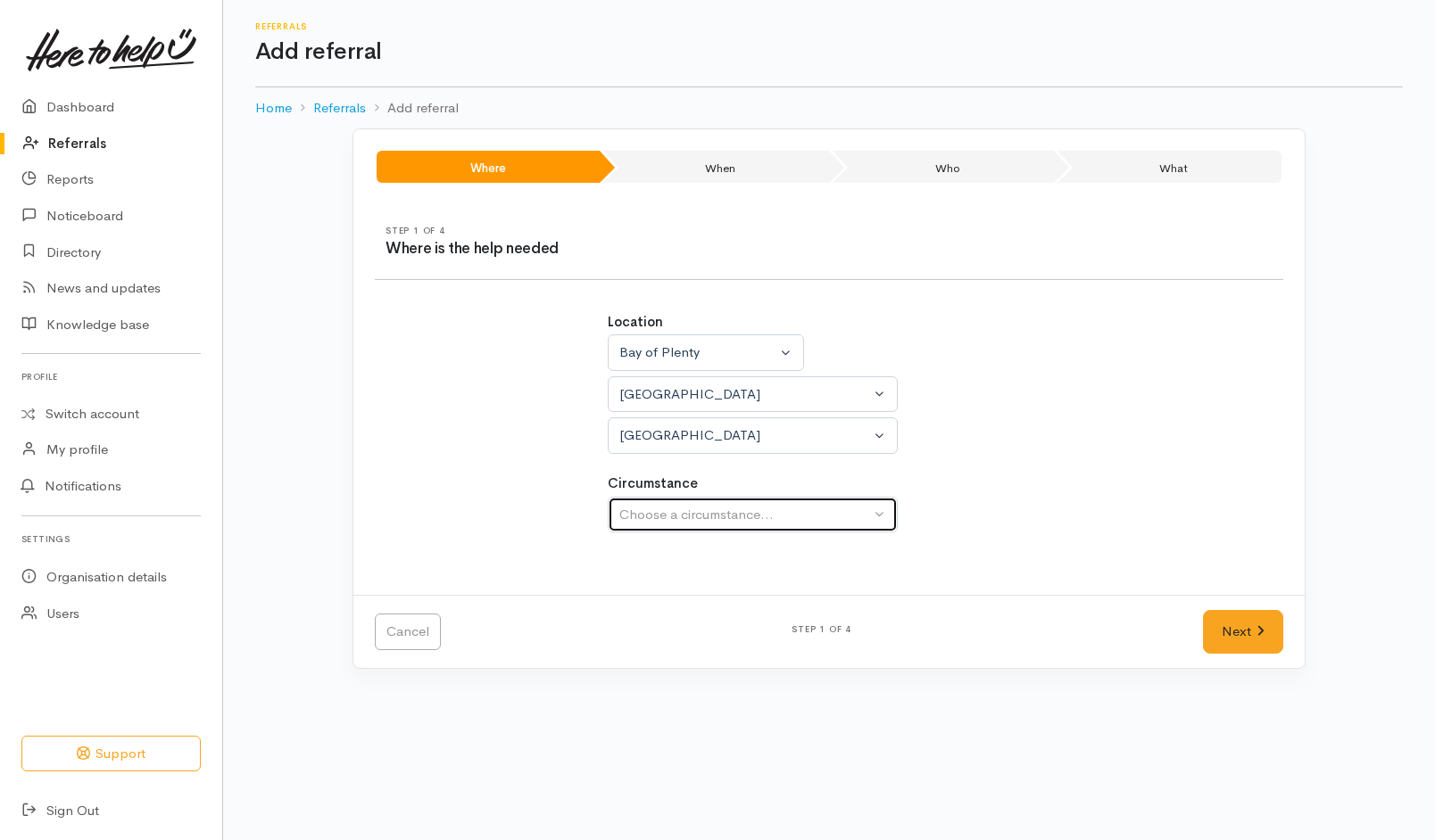
click at [673, 511] on div "Choose a circumstance..." at bounding box center [744, 515] width 251 height 20
click at [677, 602] on span "Community" at bounding box center [664, 599] width 68 height 20
select select "2"
click at [1226, 639] on link "Next" at bounding box center [1243, 631] width 81 height 44
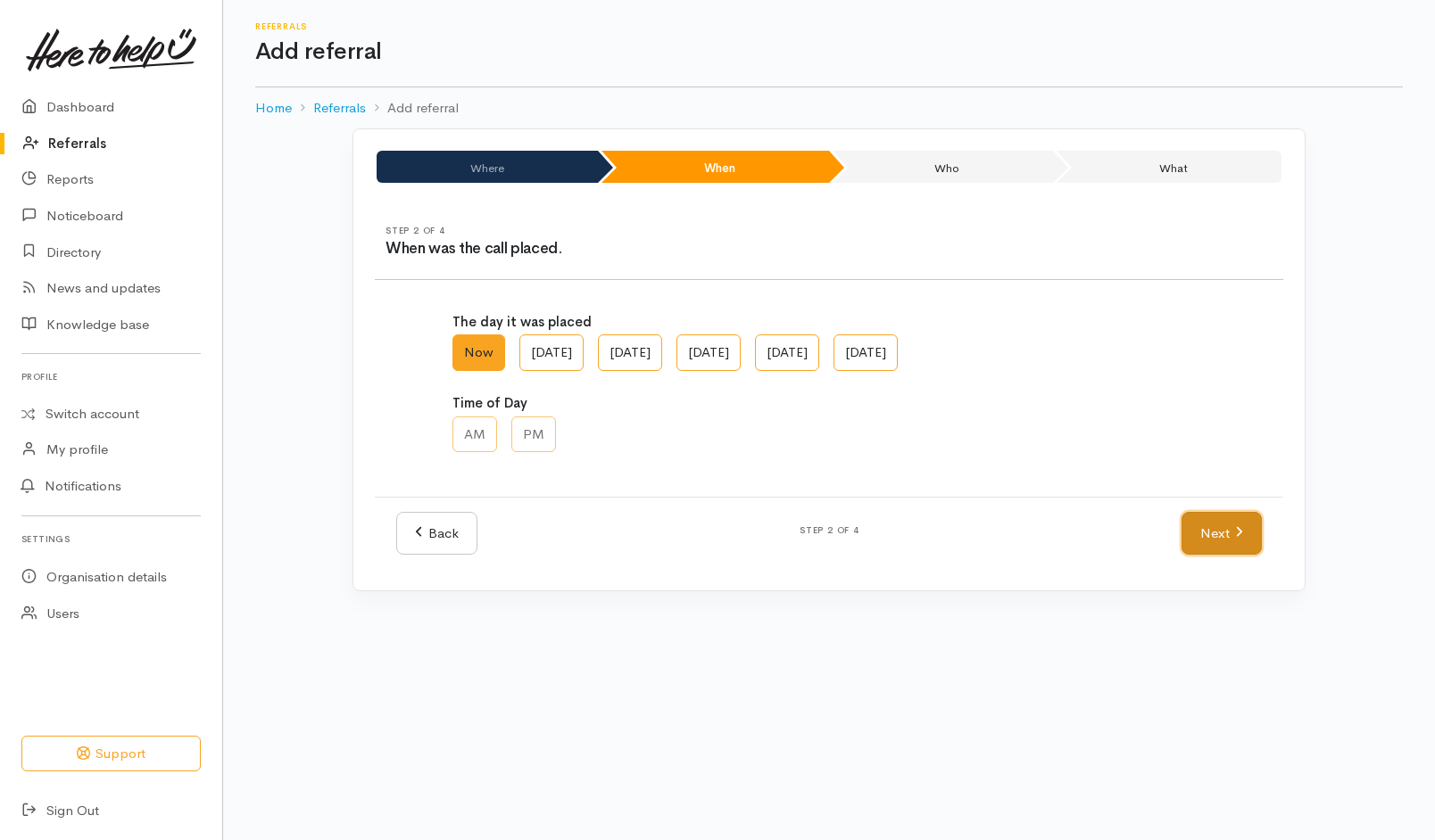
click at [1219, 535] on link "Next" at bounding box center [1221, 533] width 81 height 44
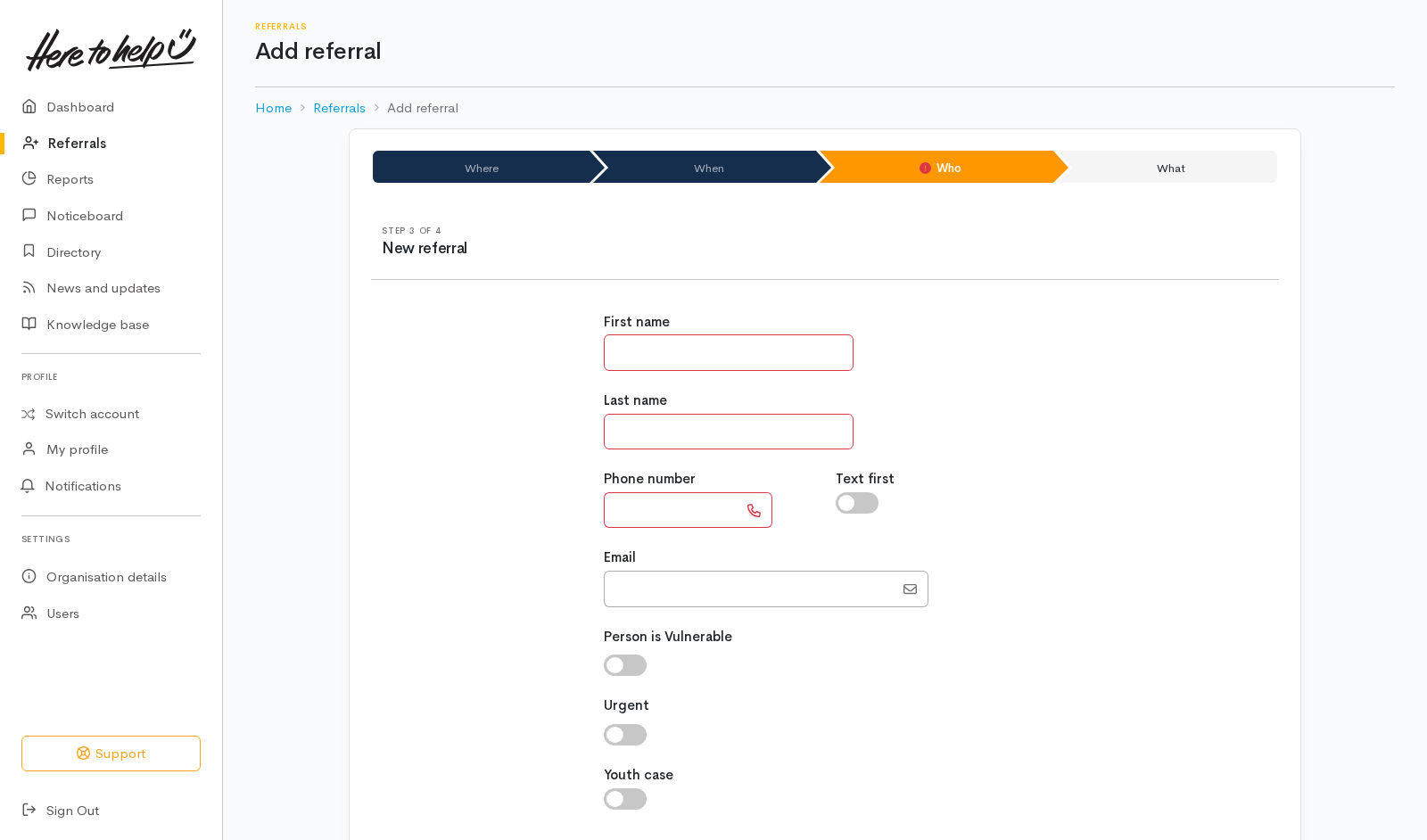
click at [814, 363] on input "text" at bounding box center [729, 353] width 250 height 37
type input "*******"
type input "******"
click at [540, 500] on div "First name ******* Last name ****** Phone number Text first Email" at bounding box center [825, 570] width 930 height 560
click at [629, 509] on input "text" at bounding box center [671, 511] width 134 height 37
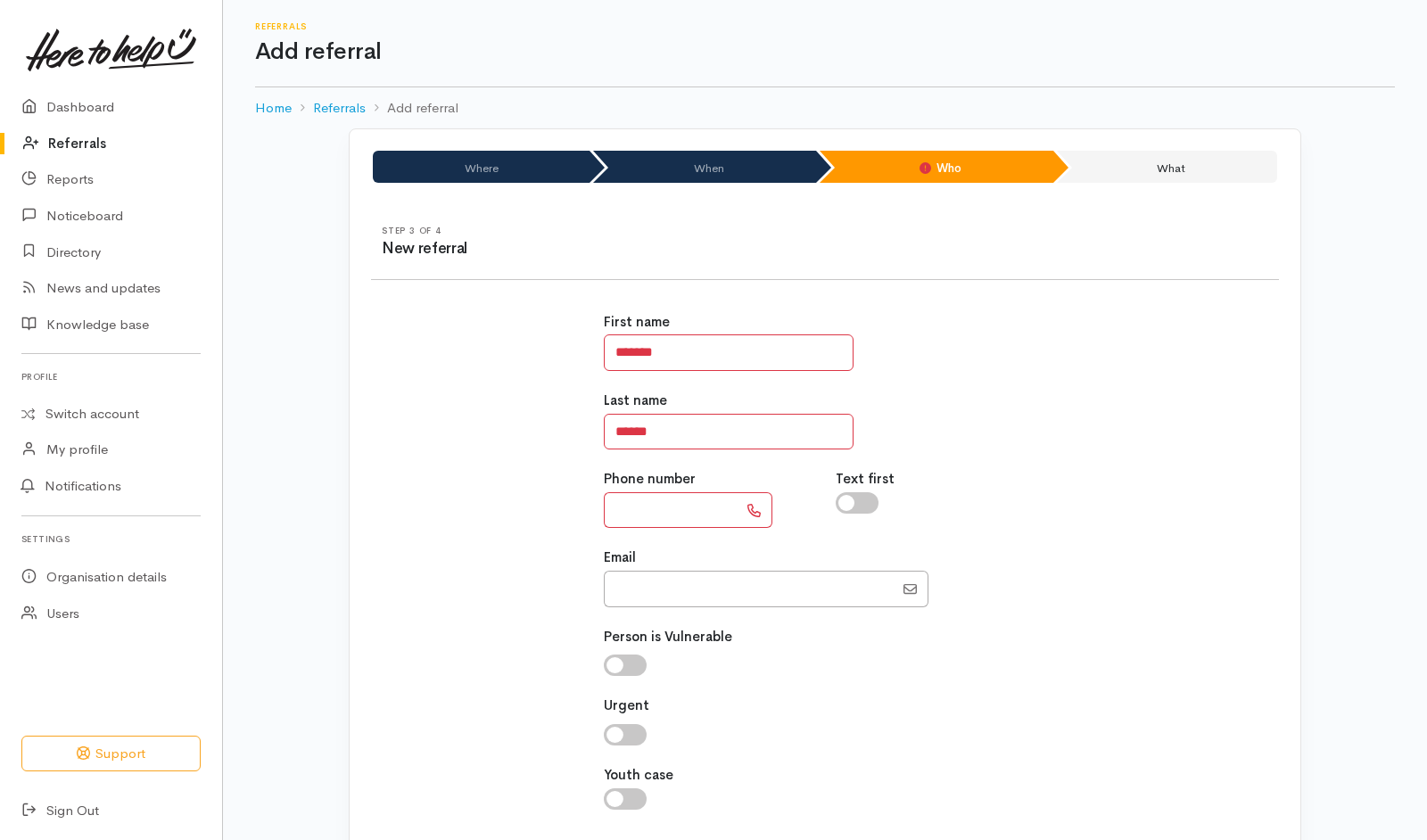
click at [661, 510] on input "text" at bounding box center [671, 511] width 134 height 37
type input "**********"
click at [871, 493] on input "checkbox" at bounding box center [857, 503] width 43 height 21
checkbox input "true"
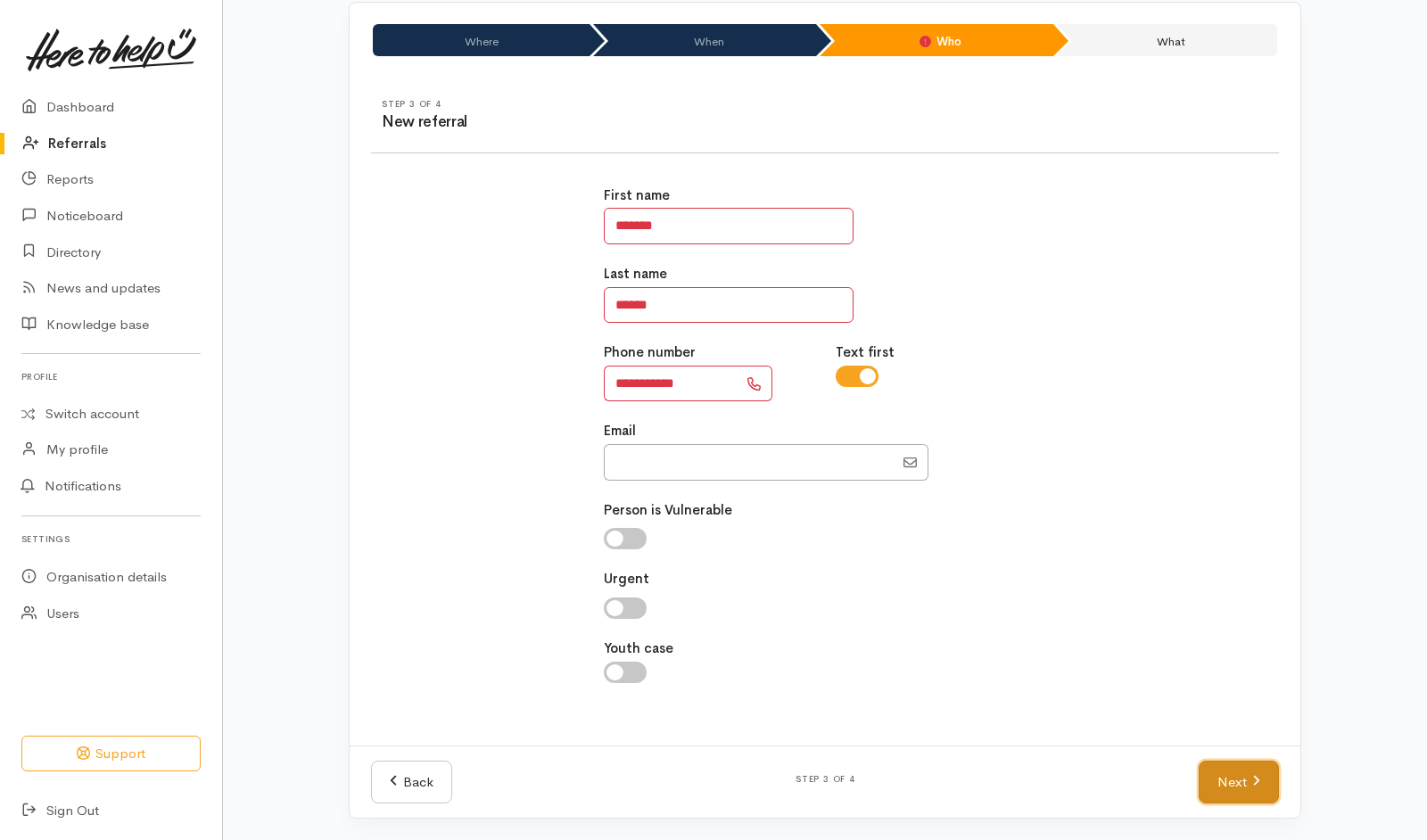
click at [1255, 781] on icon at bounding box center [1256, 781] width 8 height 14
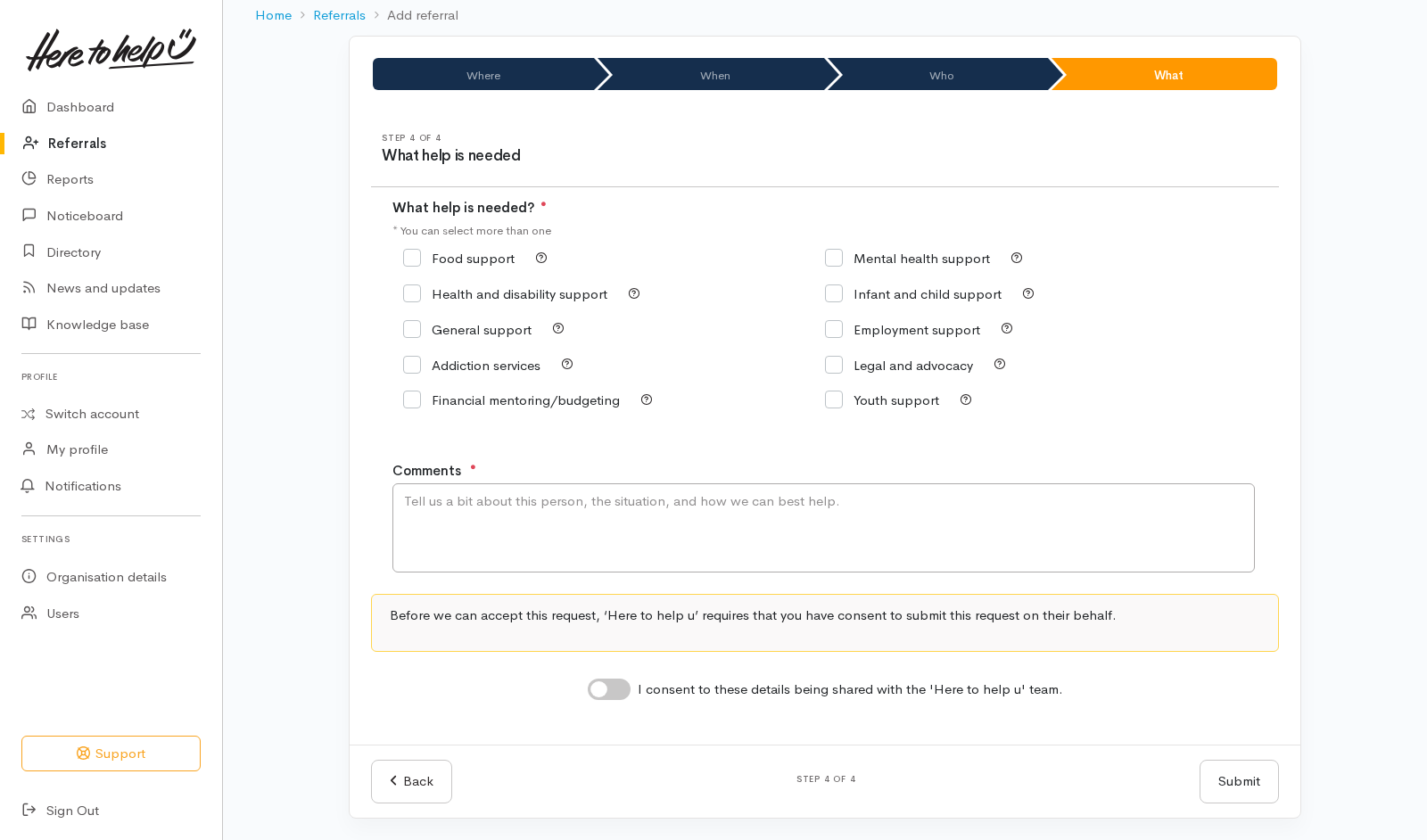
scroll to position [93, 0]
click at [433, 255] on input "Food support" at bounding box center [459, 258] width 112 height 14
checkbox input "true"
click at [551, 524] on textarea "Comments" at bounding box center [824, 528] width 863 height 89
type textarea "Need kai"
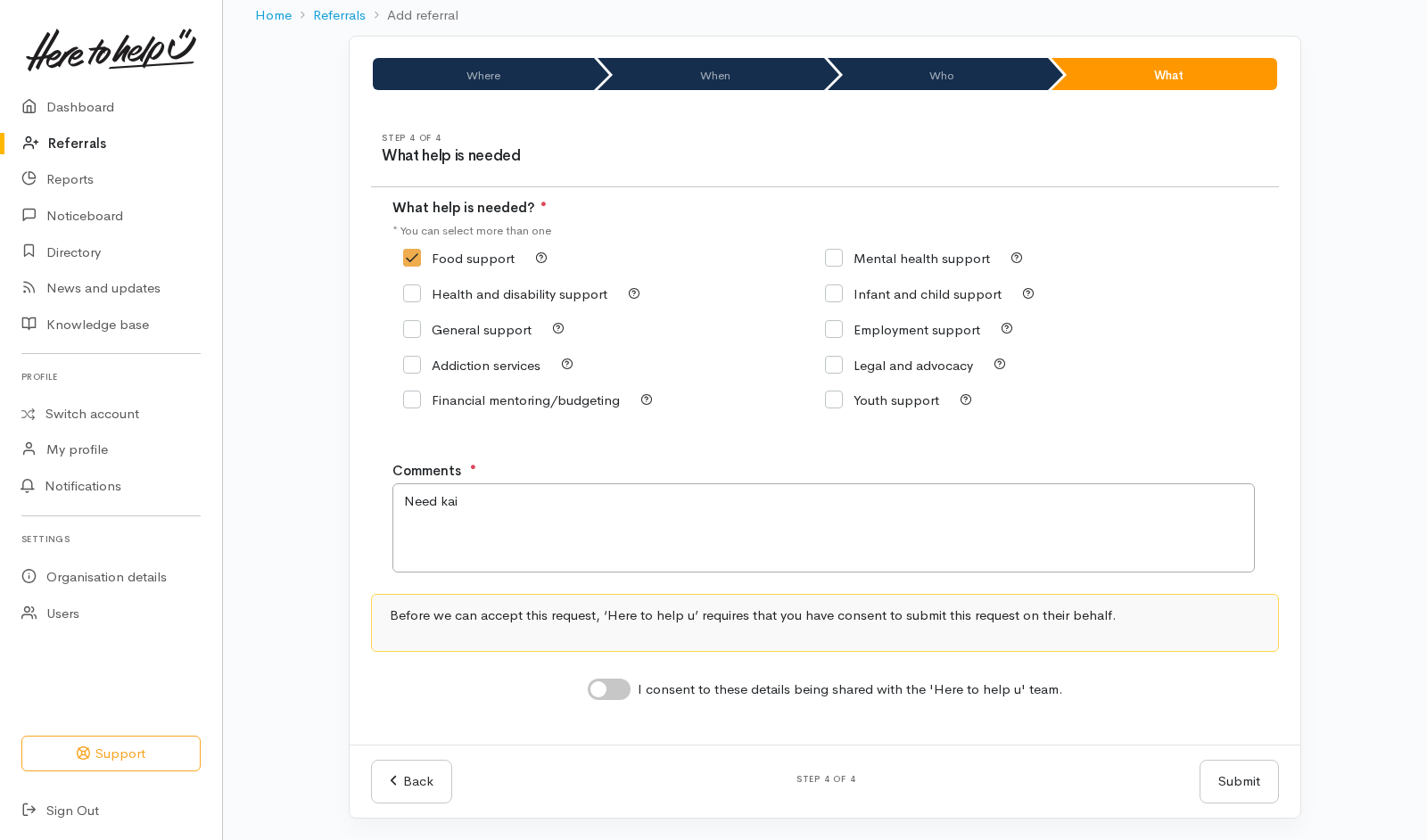
click at [617, 695] on input "I consent to these details being shared with the 'Here to help u' team." at bounding box center [609, 689] width 43 height 21
checkbox input "true"
click at [1237, 782] on button "Submit" at bounding box center [1240, 781] width 80 height 44
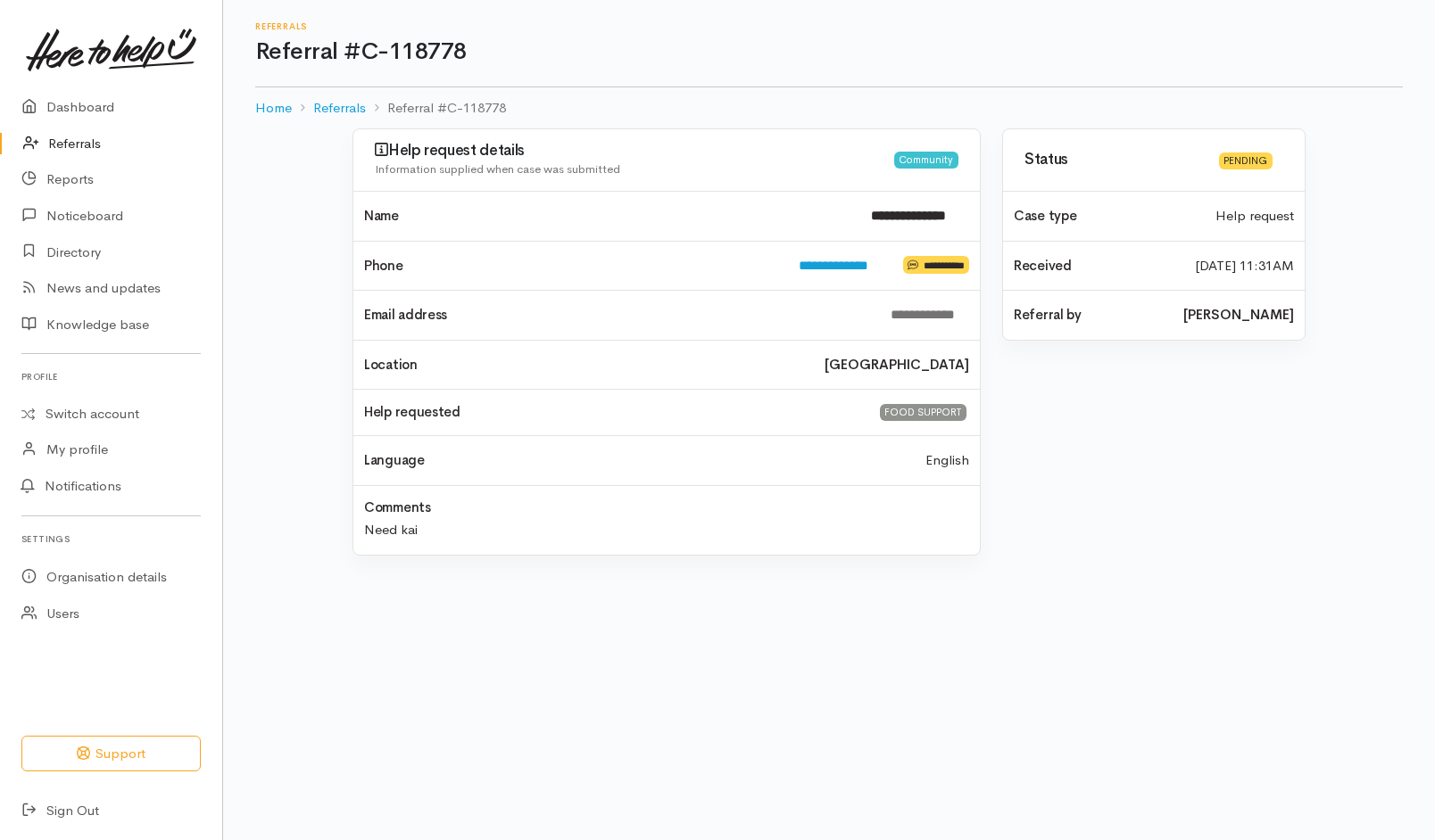
click at [65, 147] on link "Referrals" at bounding box center [111, 144] width 222 height 37
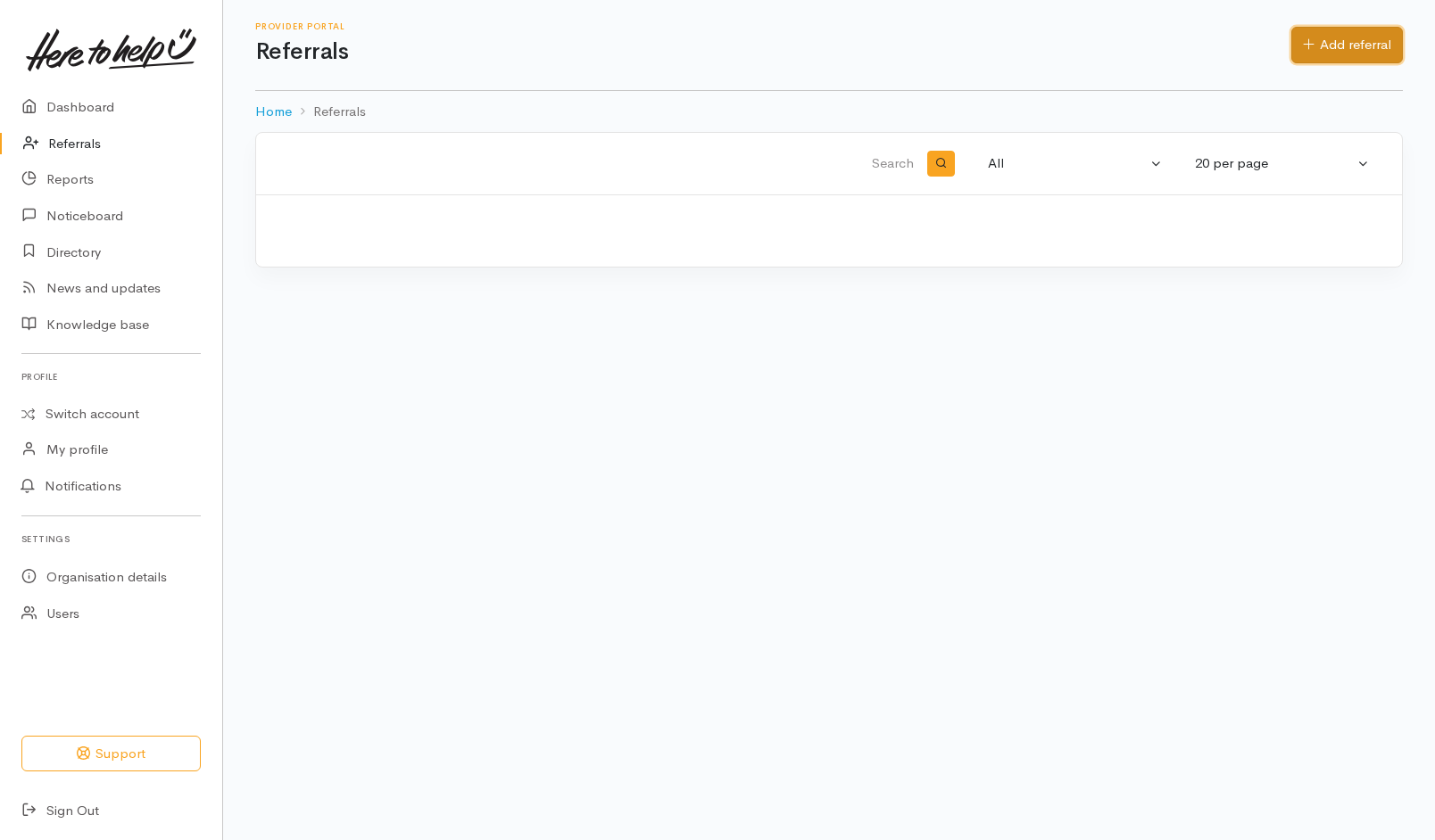
click at [1361, 47] on link "Add referral" at bounding box center [1347, 46] width 112 height 37
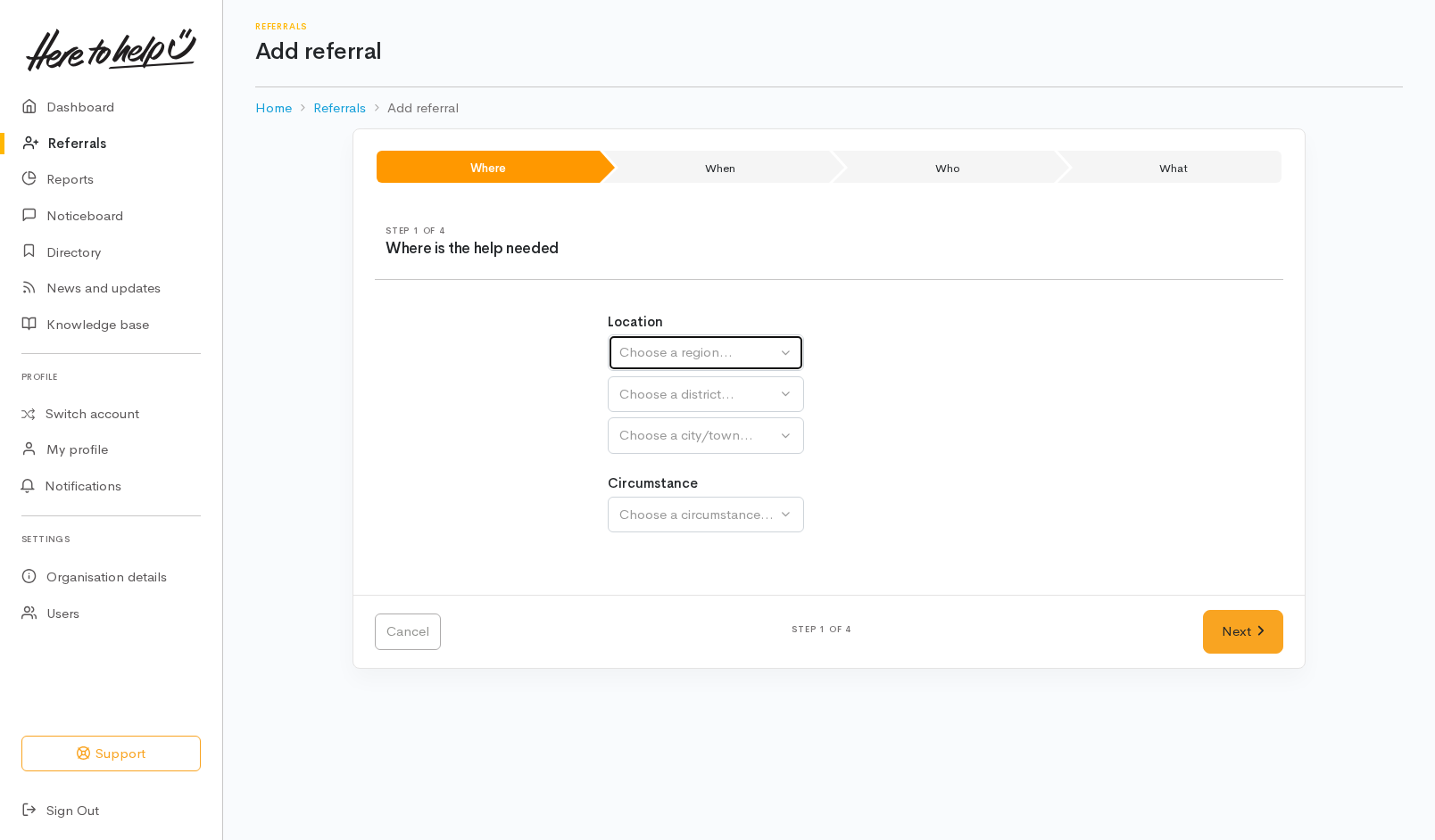
click at [777, 347] on button "Choose a region..." at bounding box center [705, 353] width 196 height 37
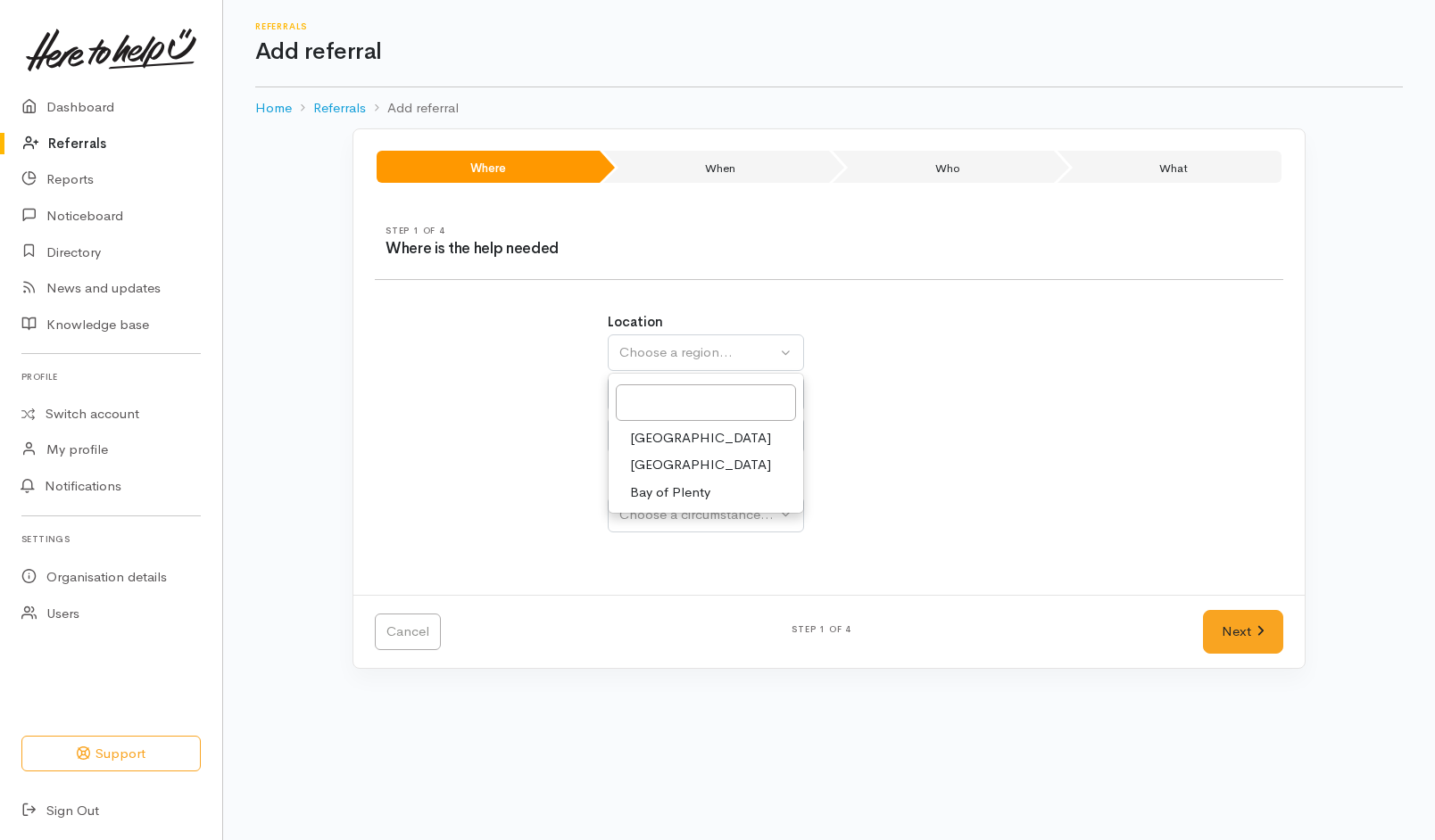
click at [672, 497] on span "Bay of Plenty" at bounding box center [669, 492] width 81 height 20
select select "4"
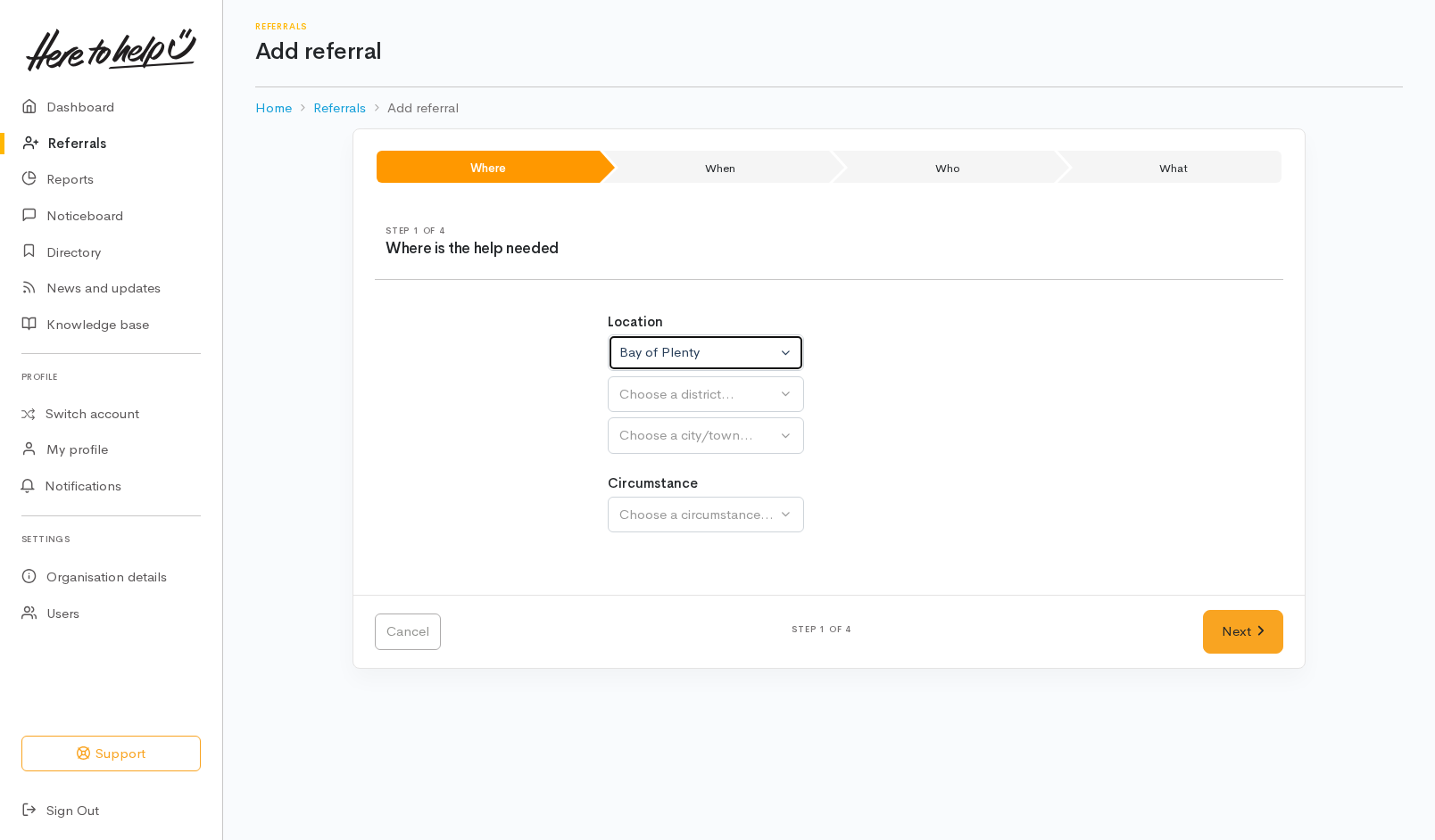
select select
click at [738, 393] on div "Choose a district..." at bounding box center [744, 394] width 251 height 20
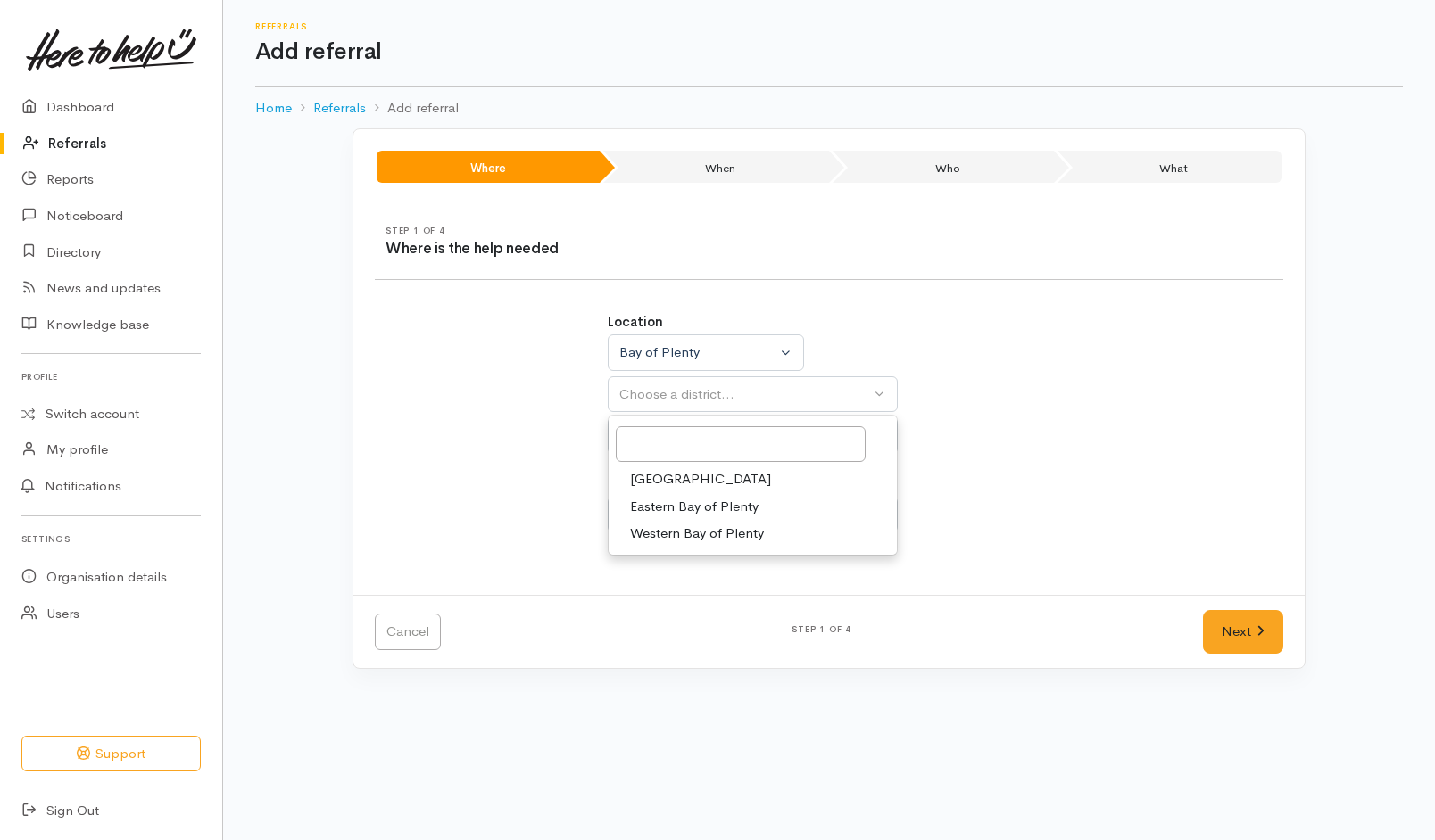
click at [683, 468] on link "[GEOGRAPHIC_DATA]" at bounding box center [752, 479] width 289 height 27
select select "6"
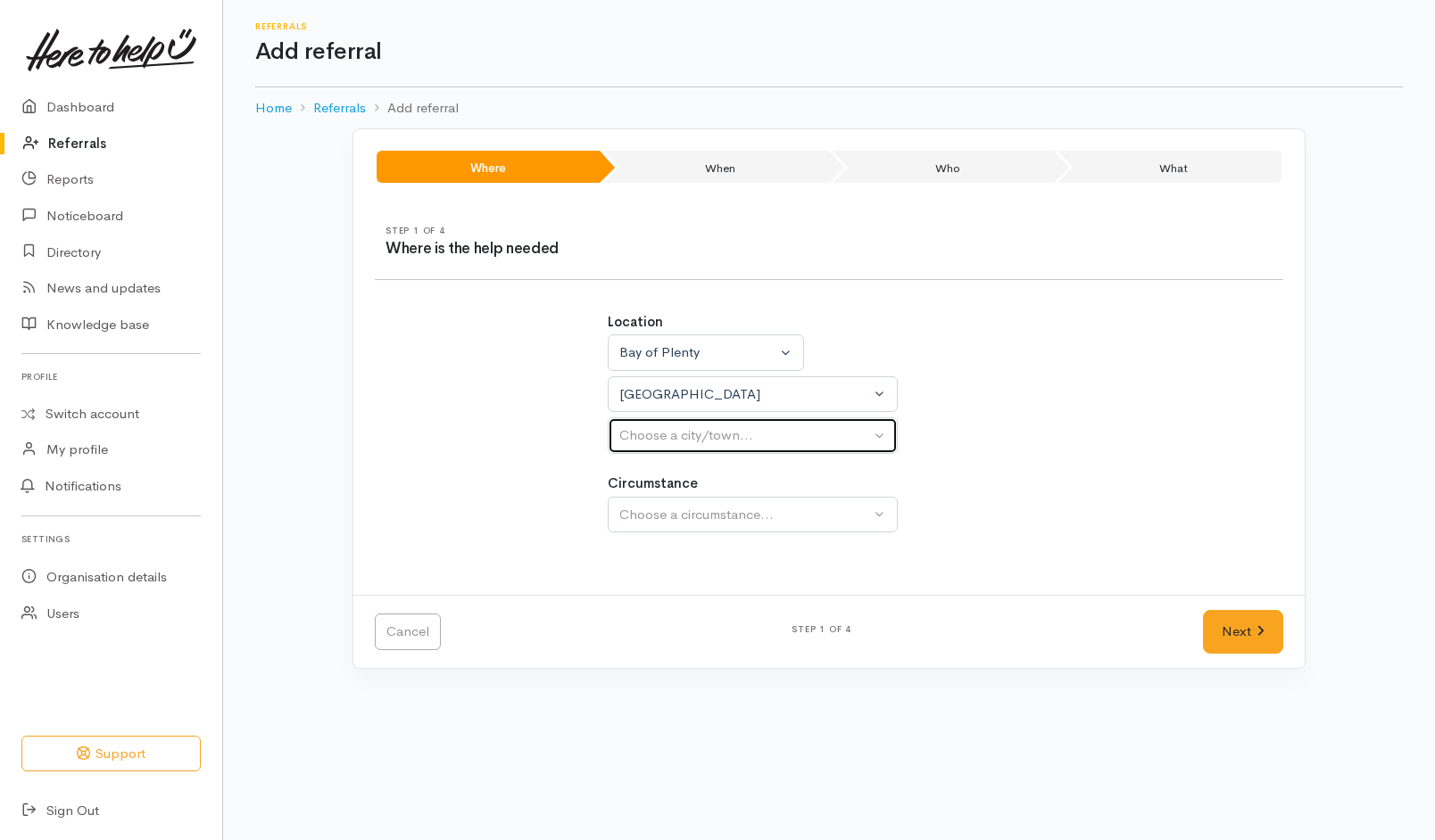
click at [733, 441] on div "Choose a city/town..." at bounding box center [744, 435] width 251 height 20
select select
click at [734, 433] on div "Choose a city/town..." at bounding box center [744, 435] width 251 height 20
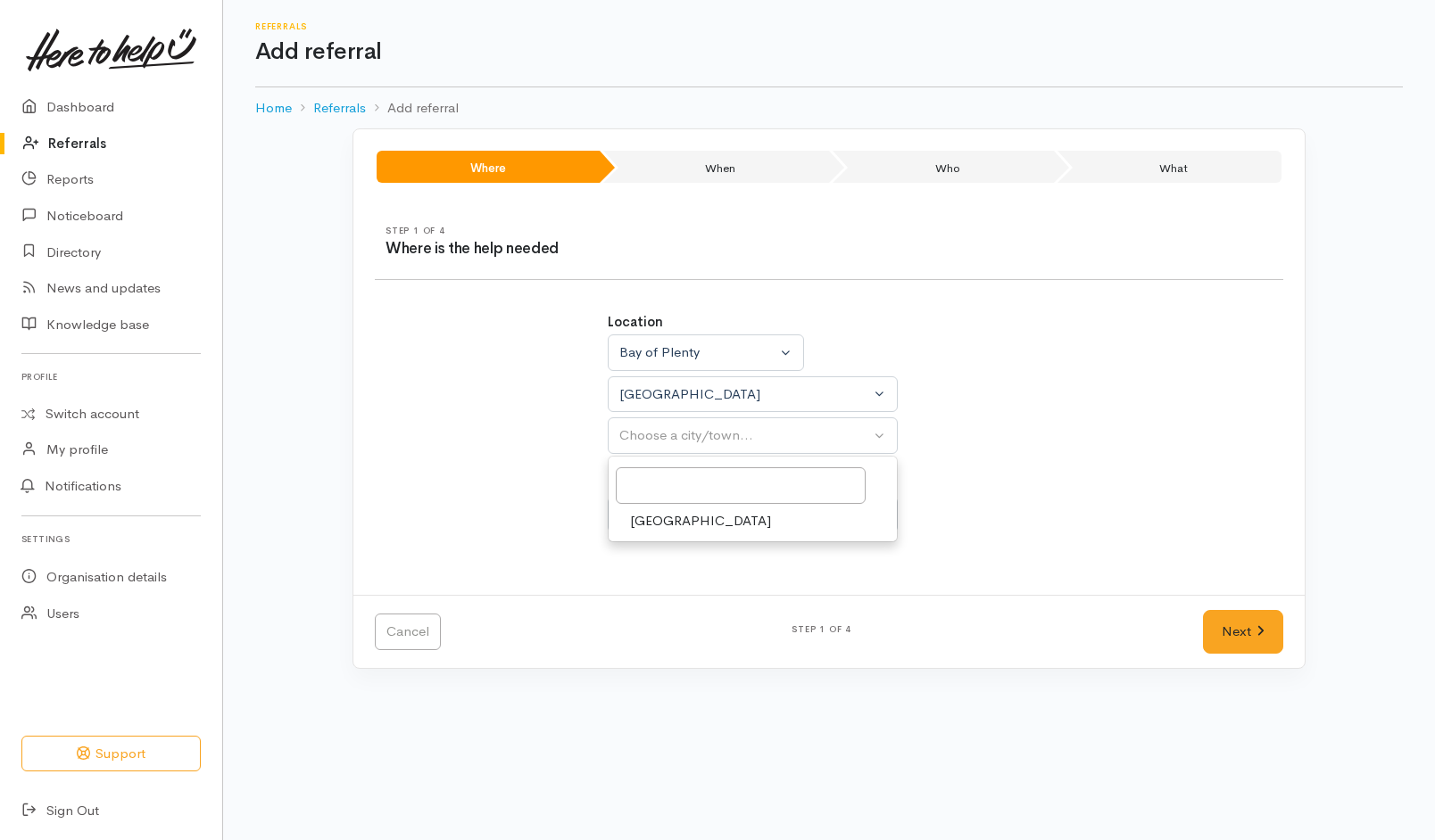
click at [650, 524] on span "[GEOGRAPHIC_DATA]" at bounding box center [700, 521] width 141 height 20
select select "4"
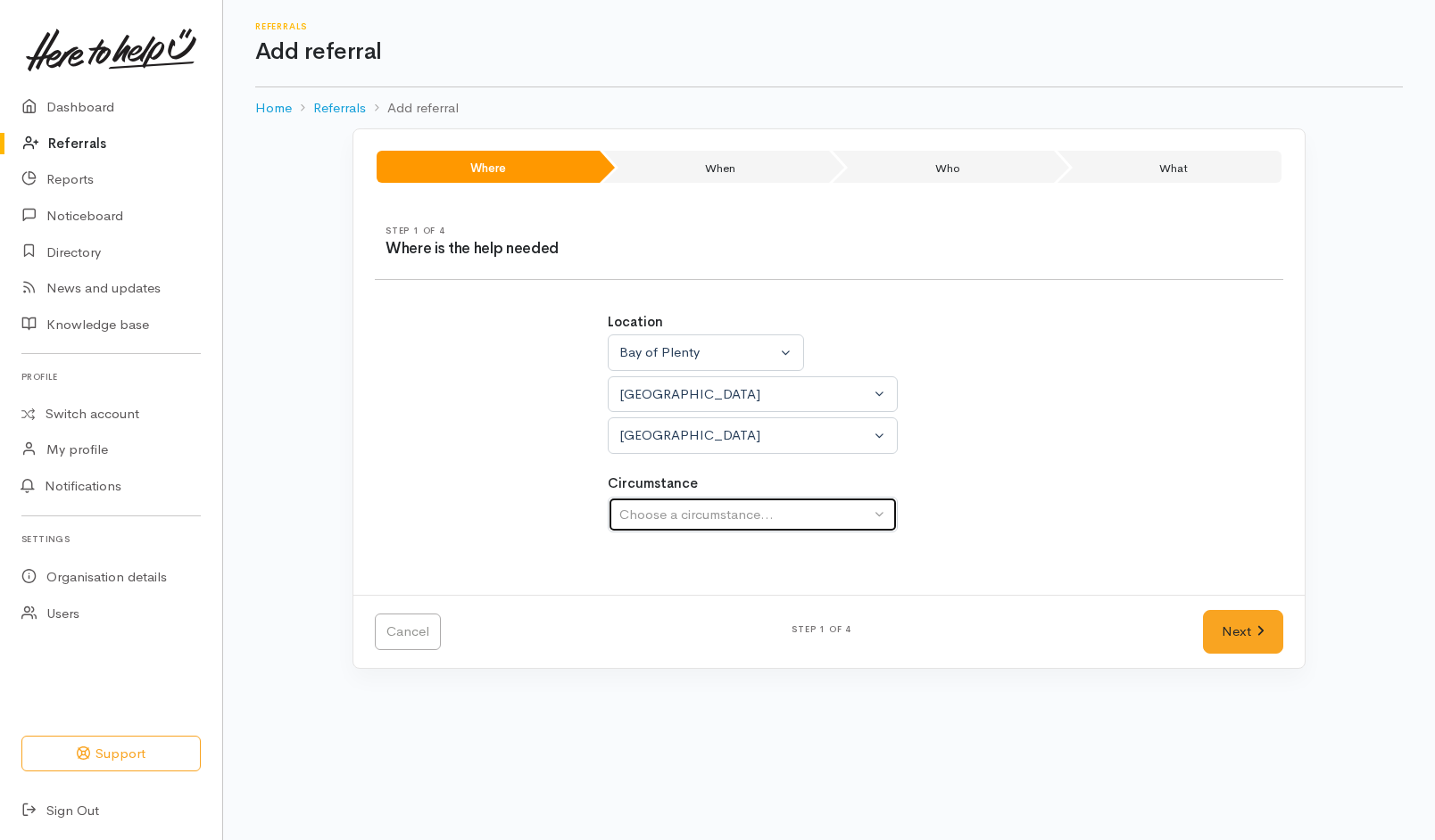
click at [656, 522] on div "Choose a circumstance..." at bounding box center [744, 515] width 251 height 20
click at [658, 597] on span "Community" at bounding box center [664, 599] width 68 height 20
select select "2"
click at [1229, 614] on link "Next" at bounding box center [1243, 631] width 81 height 44
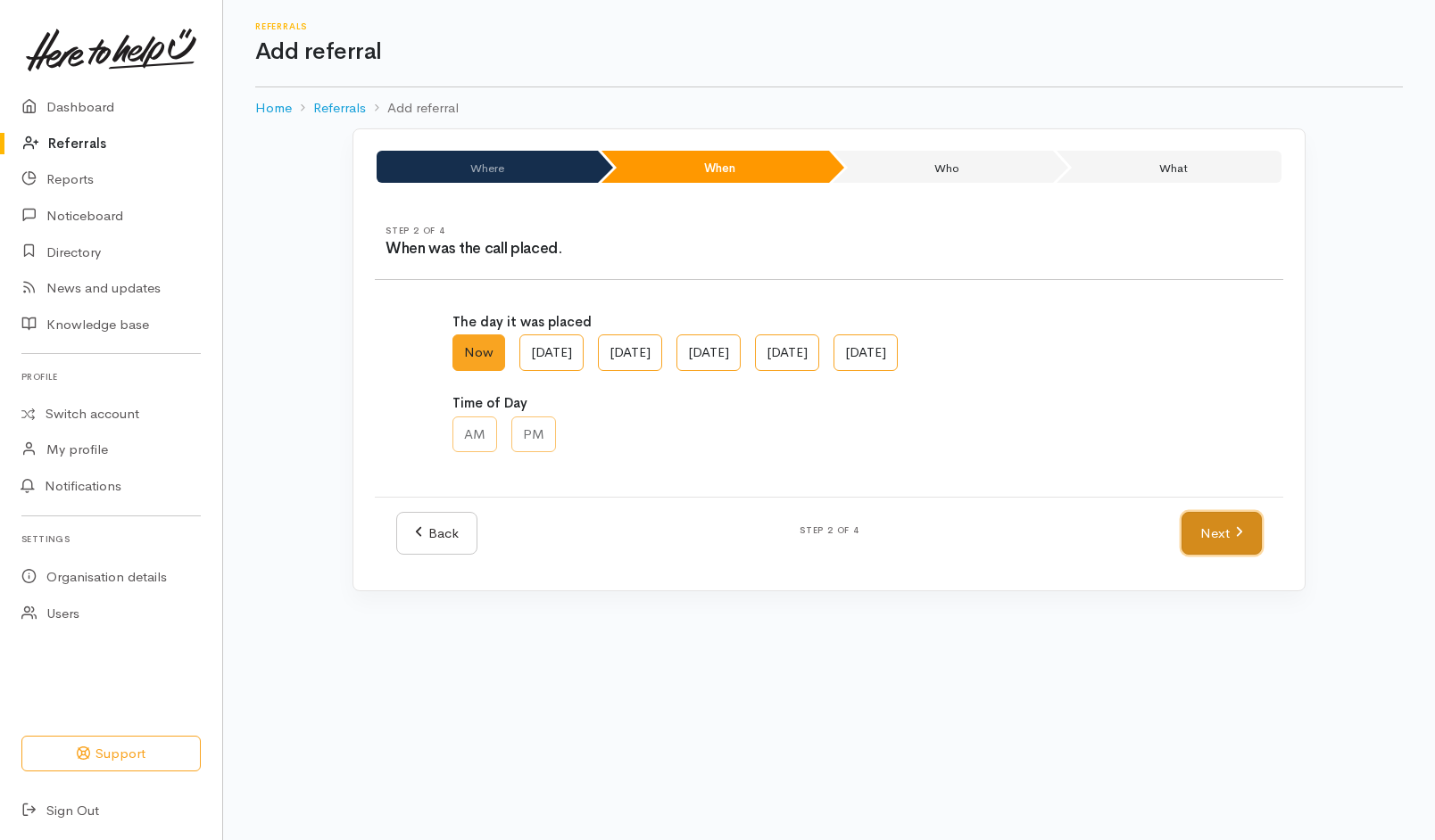
click at [1227, 537] on link "Next" at bounding box center [1221, 533] width 81 height 44
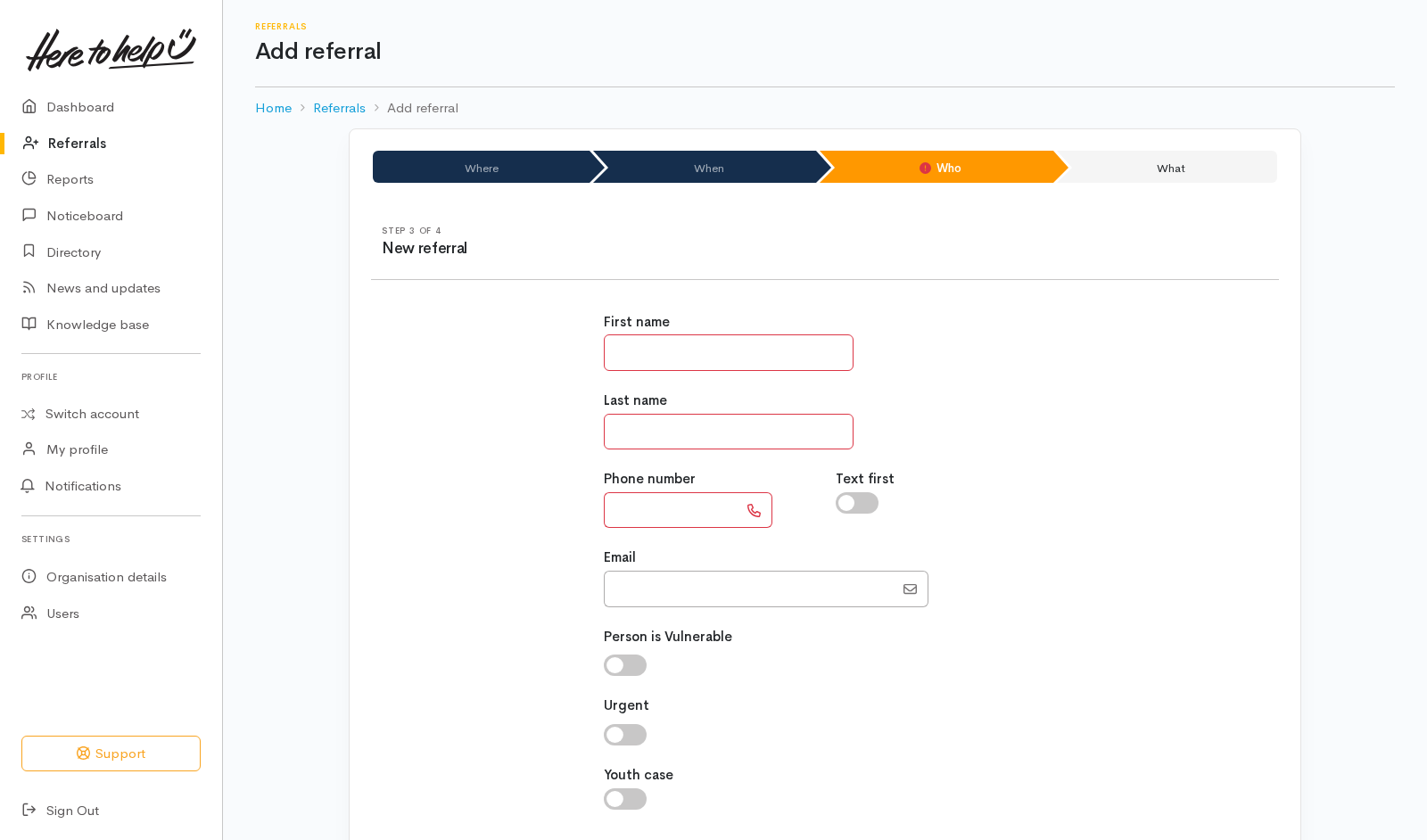
click at [790, 361] on input "text" at bounding box center [729, 353] width 250 height 37
type input "******"
click at [679, 503] on input "text" at bounding box center [671, 511] width 134 height 37
click at [630, 505] on input "text" at bounding box center [671, 511] width 134 height 37
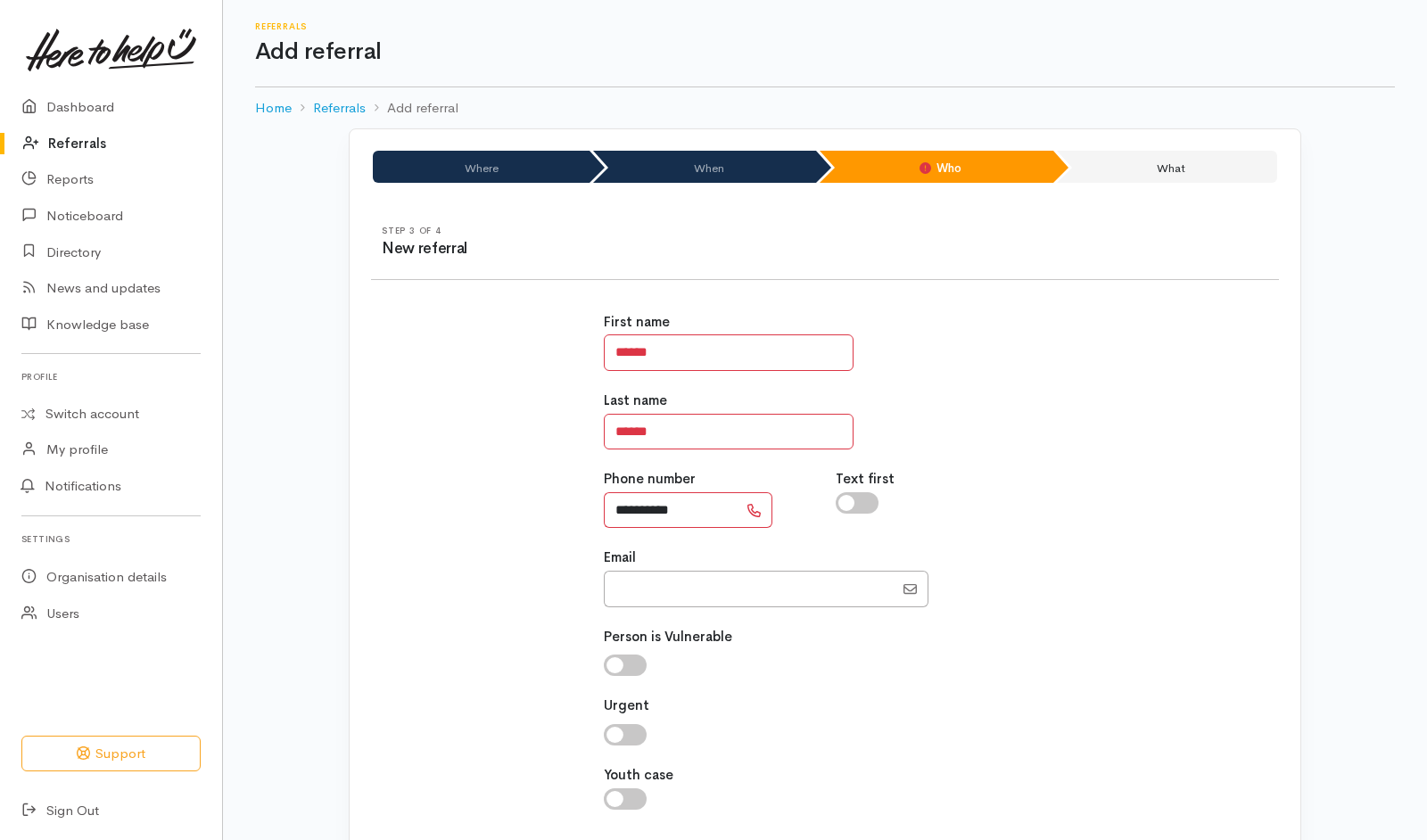
type input "**********"
click at [877, 509] on div at bounding box center [941, 503] width 212 height 21
click at [873, 507] on input "checkbox" at bounding box center [857, 503] width 43 height 21
checkbox input "true"
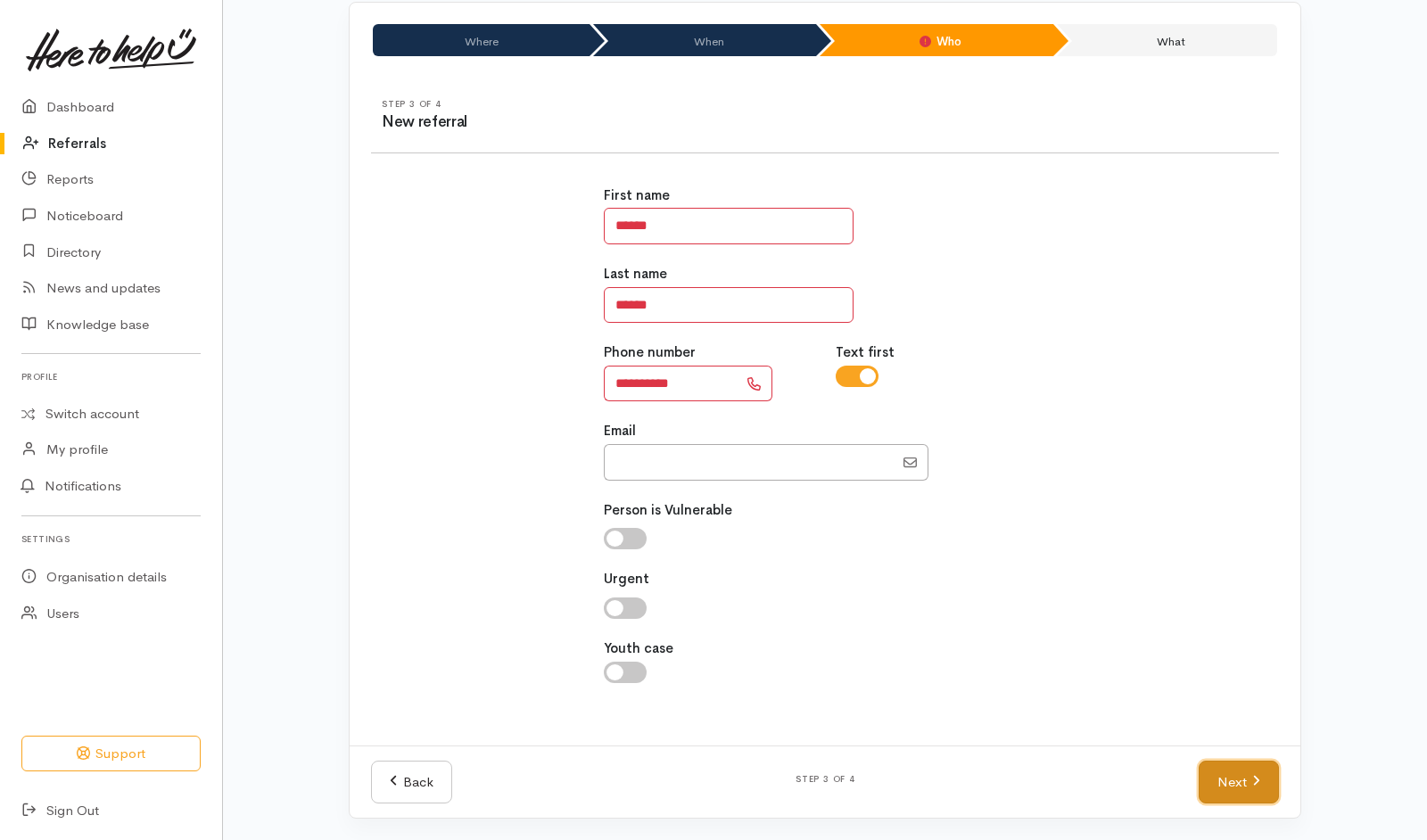
click at [1229, 768] on link "Next" at bounding box center [1239, 782] width 81 height 44
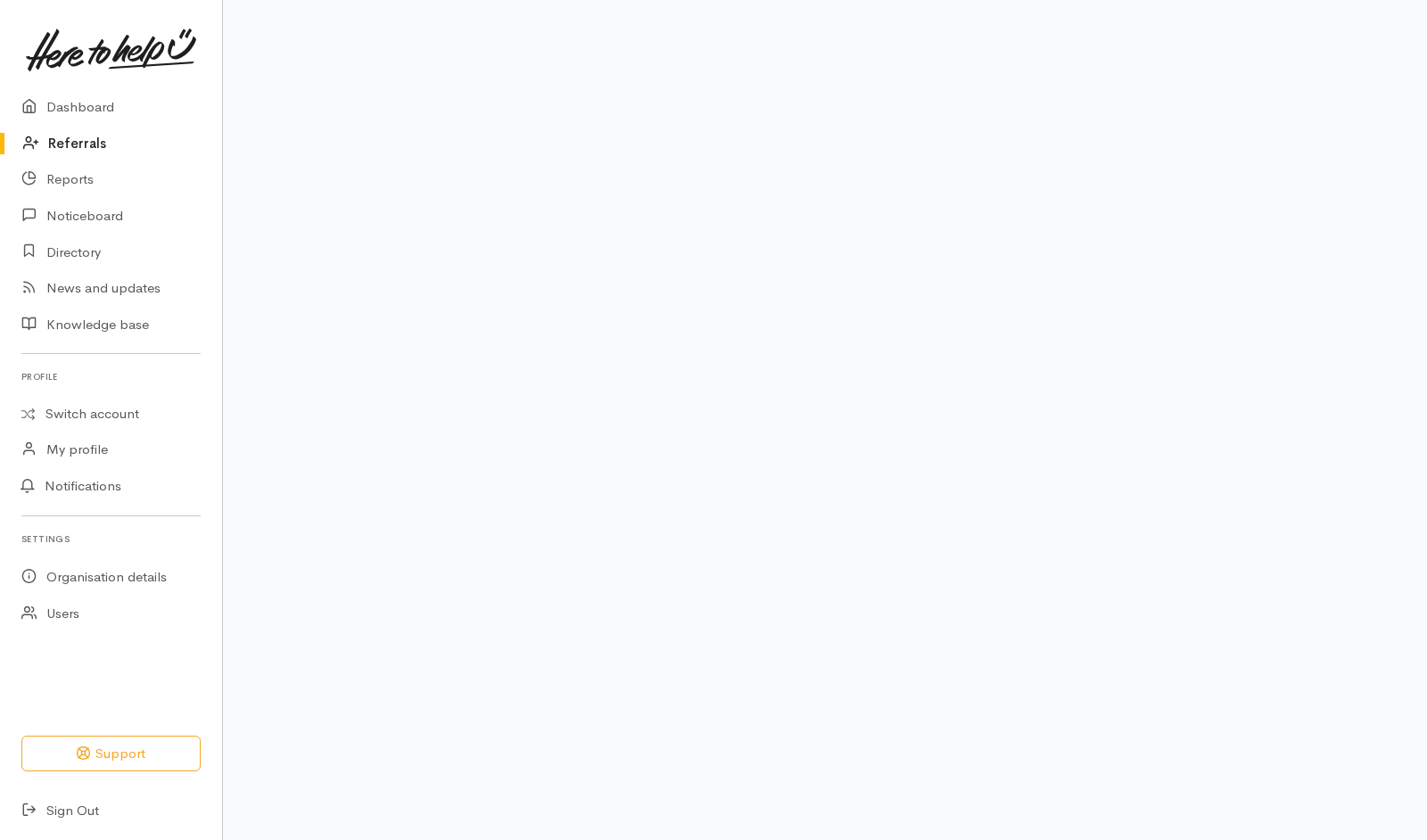
scroll to position [93, 0]
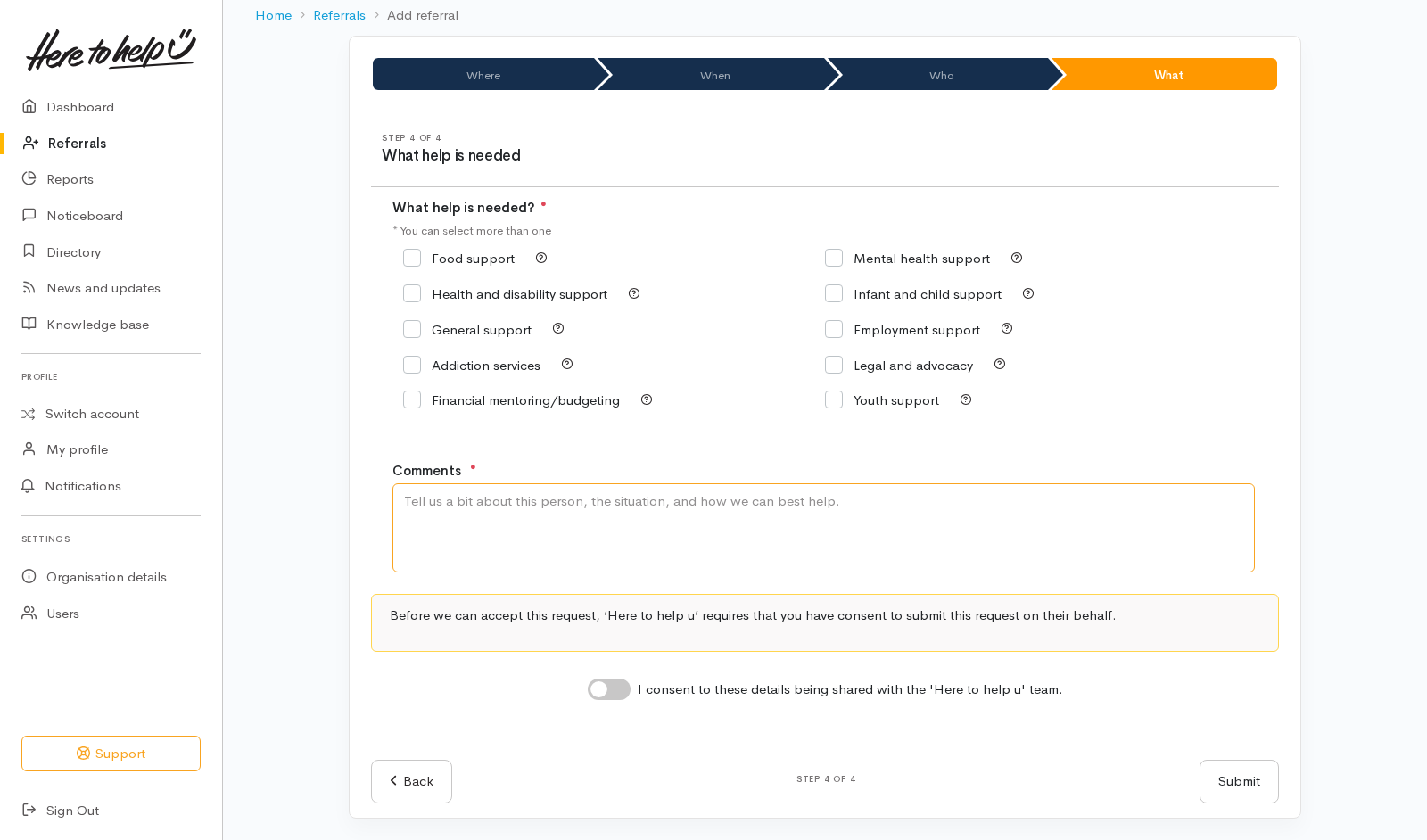
click at [558, 545] on textarea "Comments" at bounding box center [824, 528] width 863 height 89
type textarea "Need kai"
click at [457, 269] on div "Food support" at bounding box center [614, 258] width 422 height 25
click at [480, 262] on input "Food support" at bounding box center [459, 258] width 112 height 14
checkbox input "true"
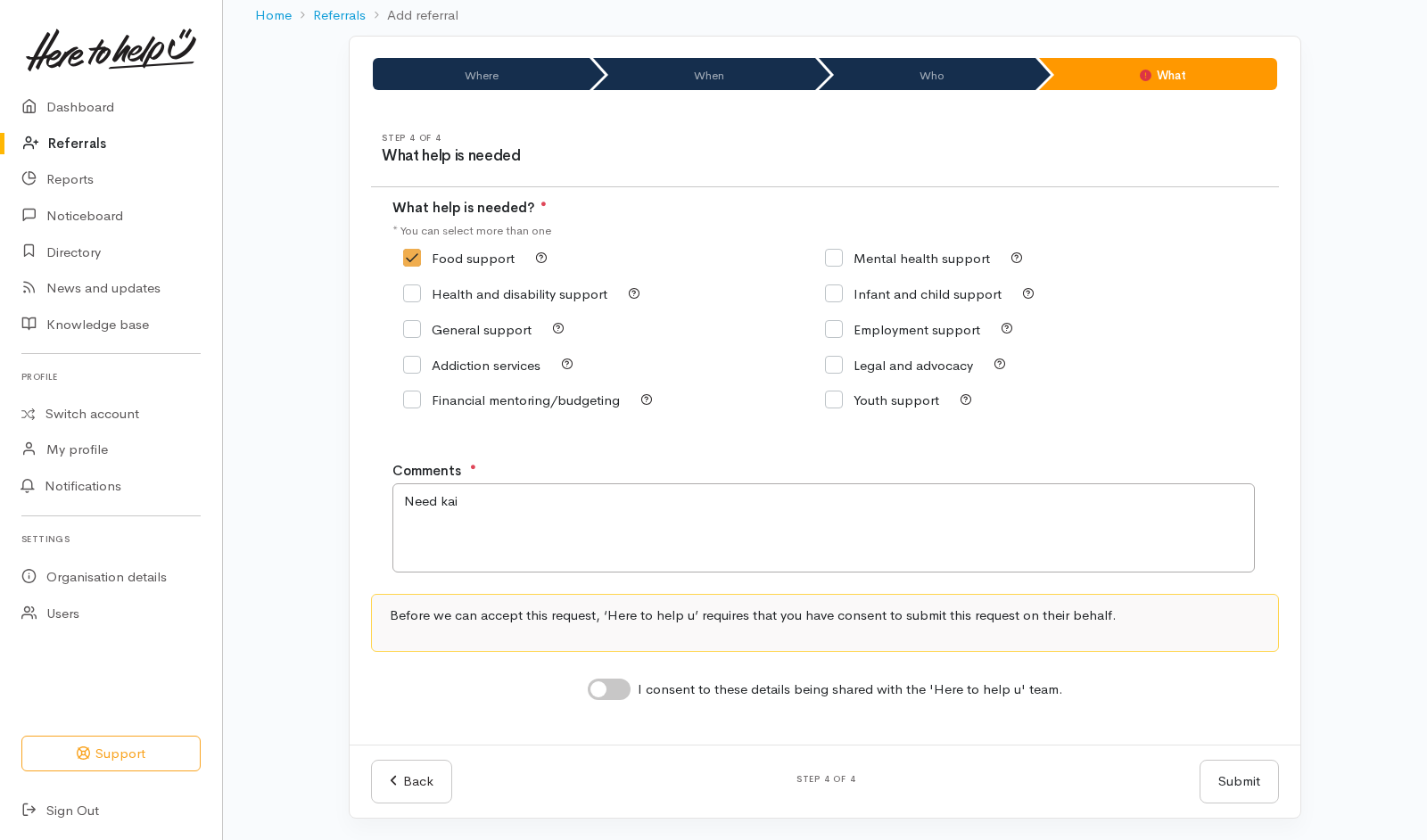
click at [609, 686] on input "I consent to these details being shared with the 'Here to help u' team." at bounding box center [609, 689] width 43 height 21
checkbox input "true"
click at [1244, 781] on button "Submit" at bounding box center [1240, 781] width 80 height 44
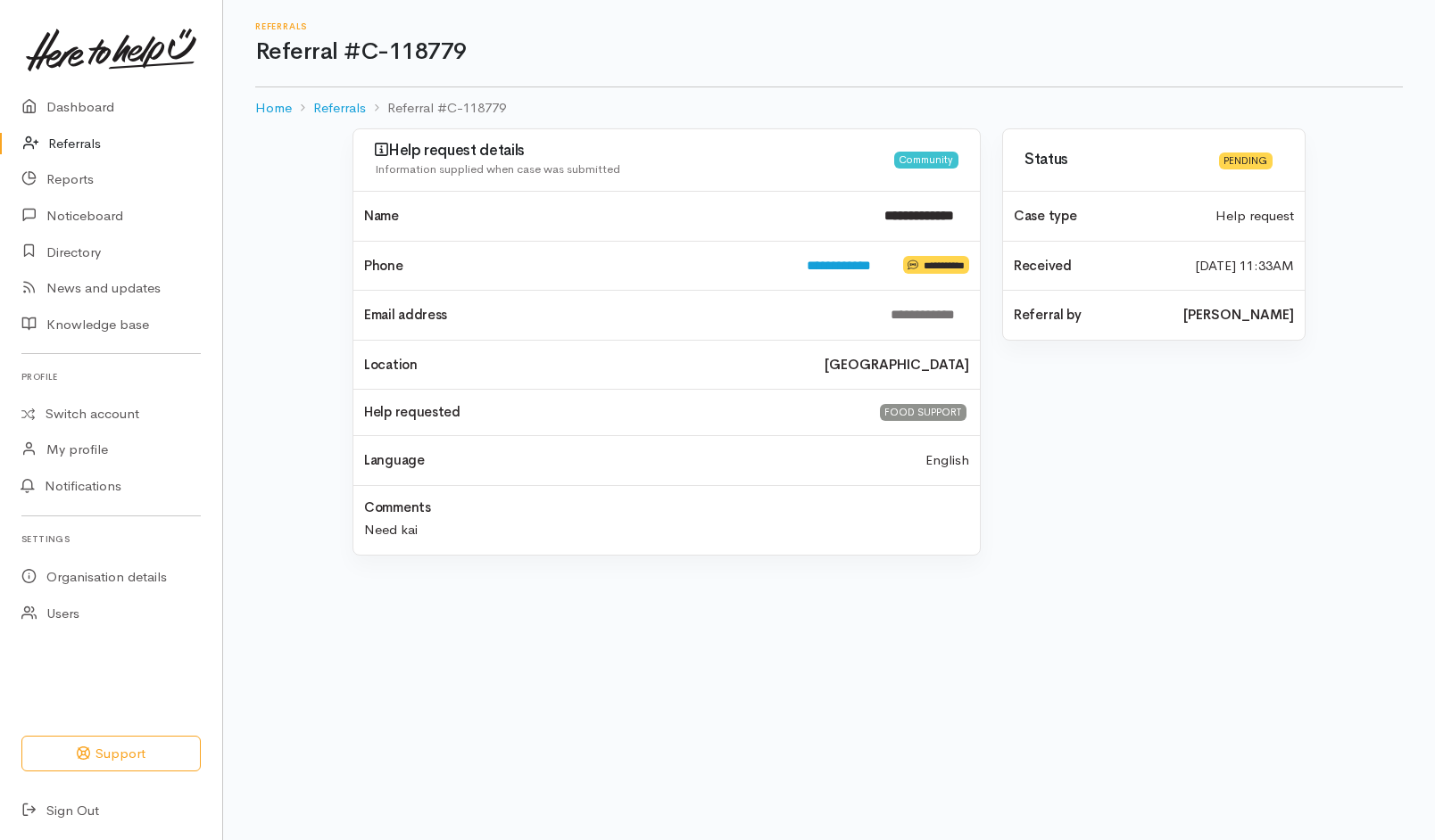
click at [100, 138] on link "Referrals" at bounding box center [111, 144] width 222 height 37
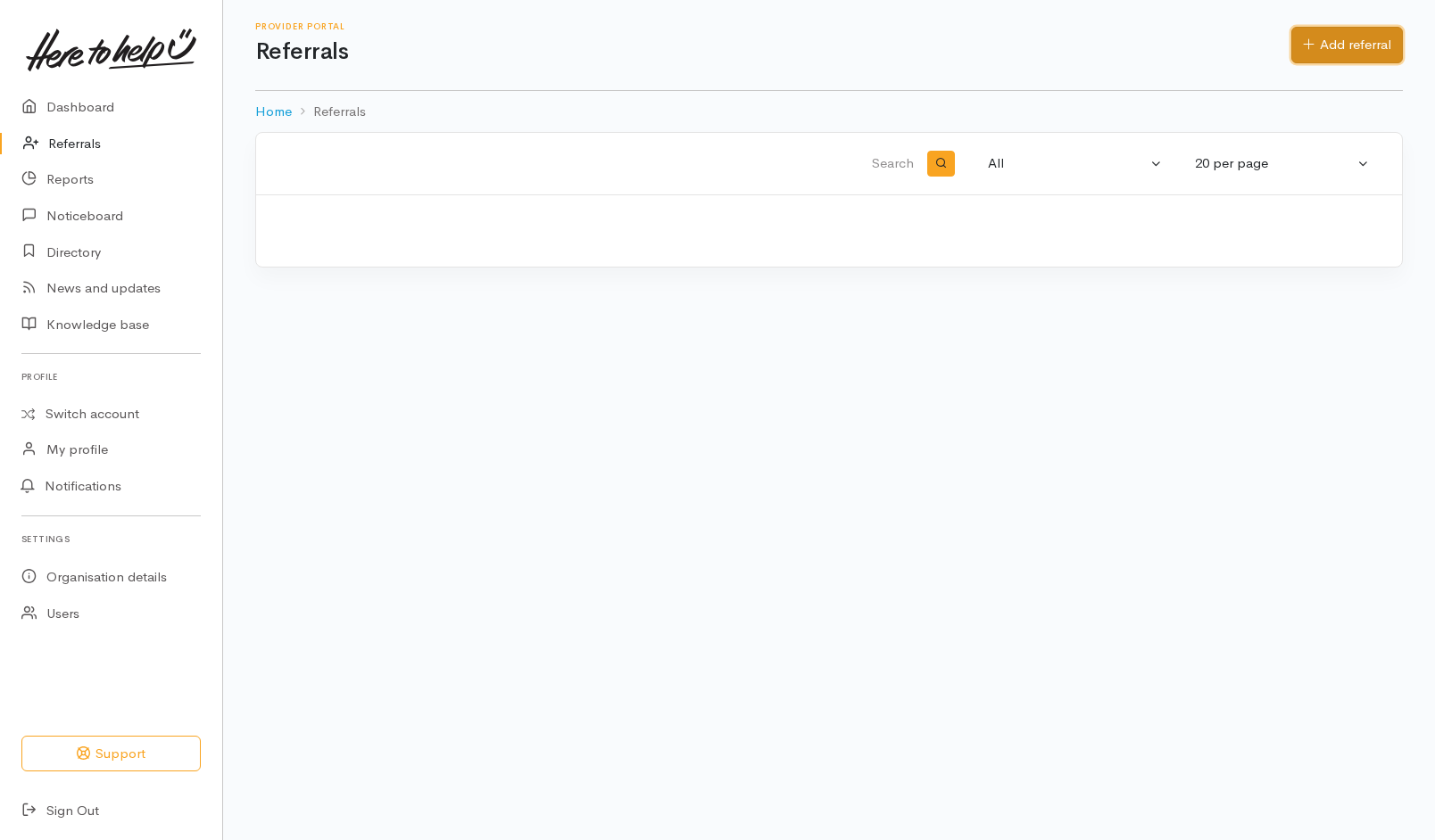
click at [1319, 37] on link "Add referral" at bounding box center [1347, 46] width 112 height 37
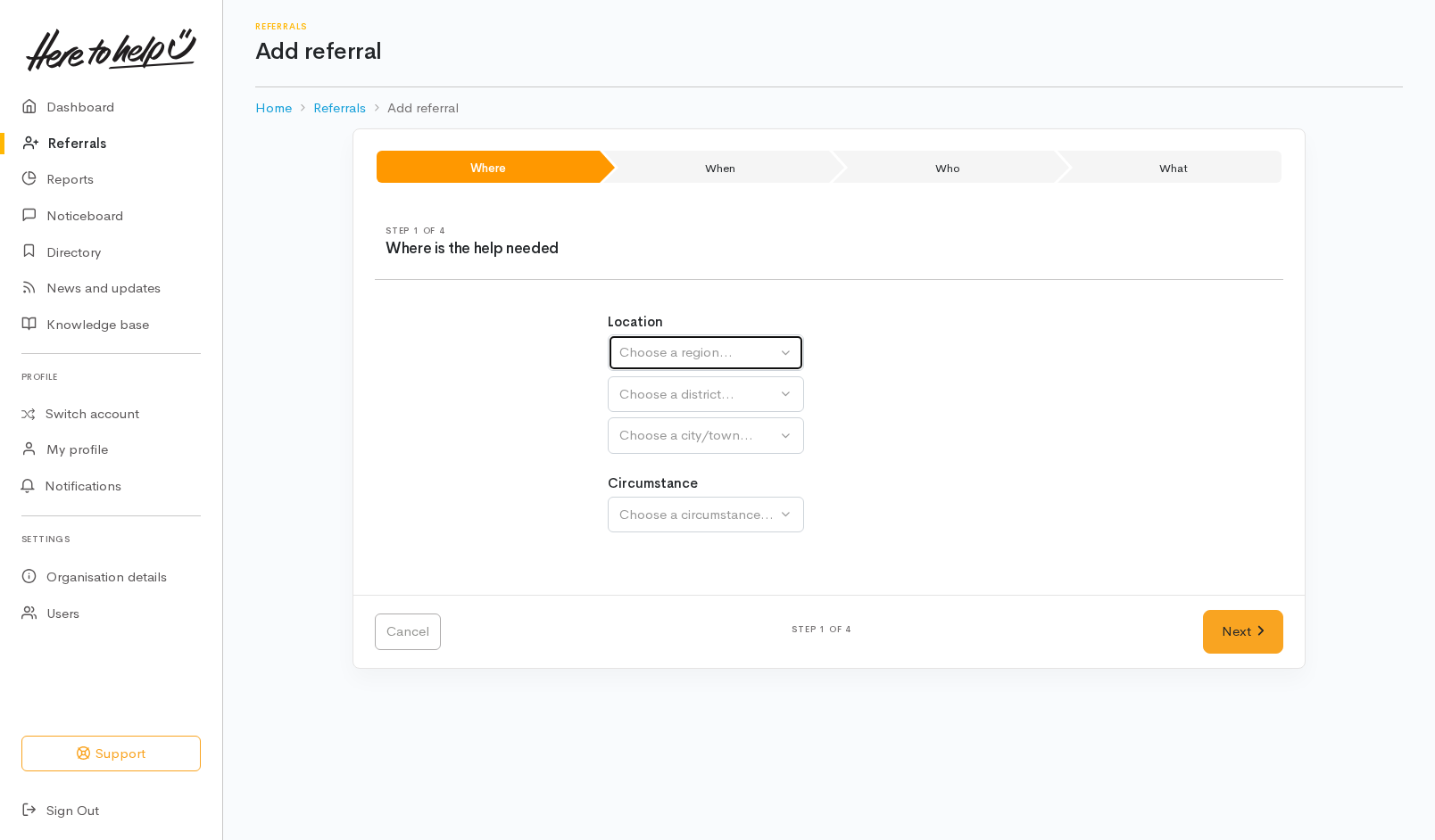
click at [655, 361] on div "Choose a region..." at bounding box center [698, 353] width 157 height 20
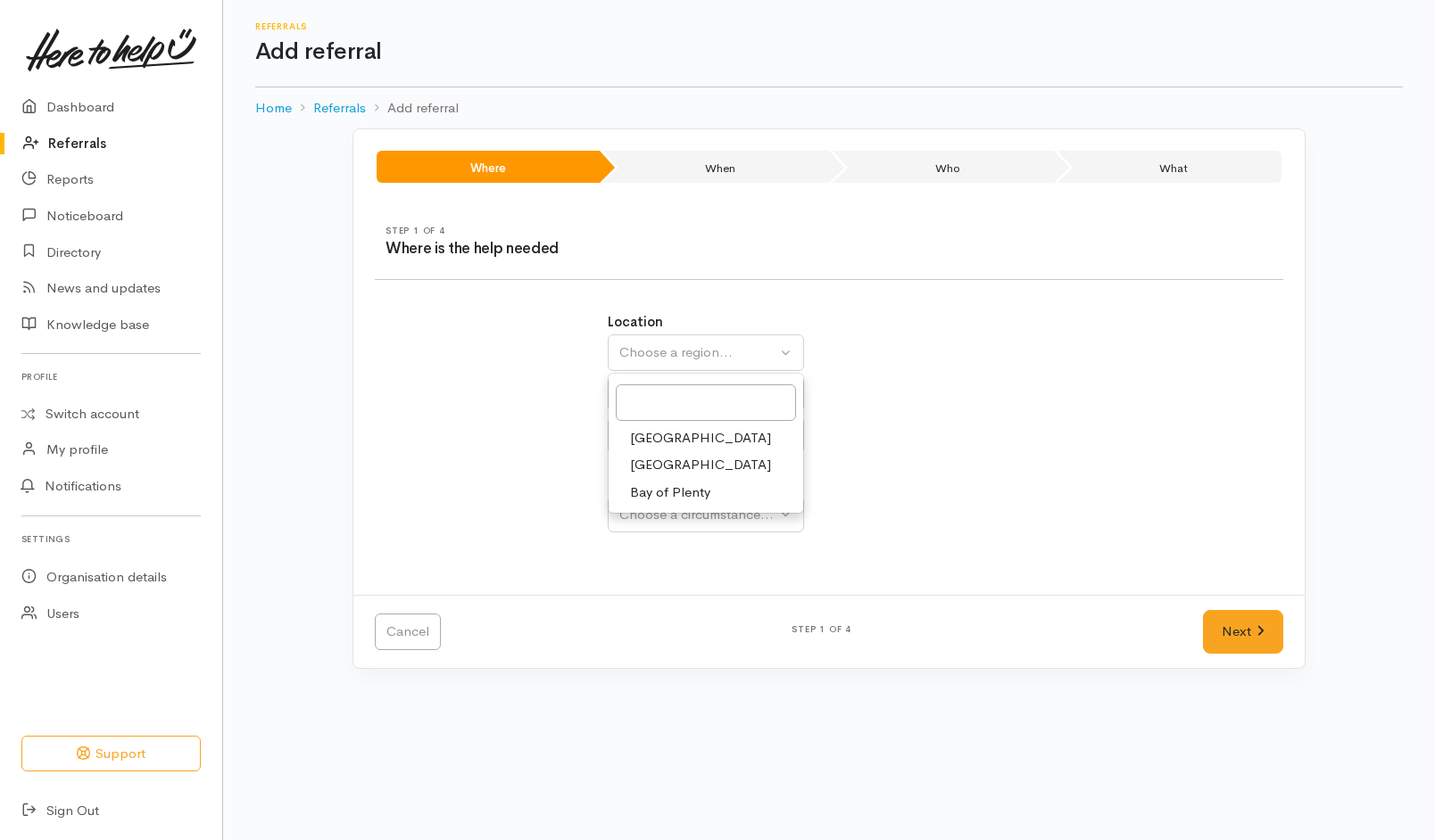
click at [654, 458] on span "[GEOGRAPHIC_DATA]" at bounding box center [700, 464] width 141 height 20
select select "3"
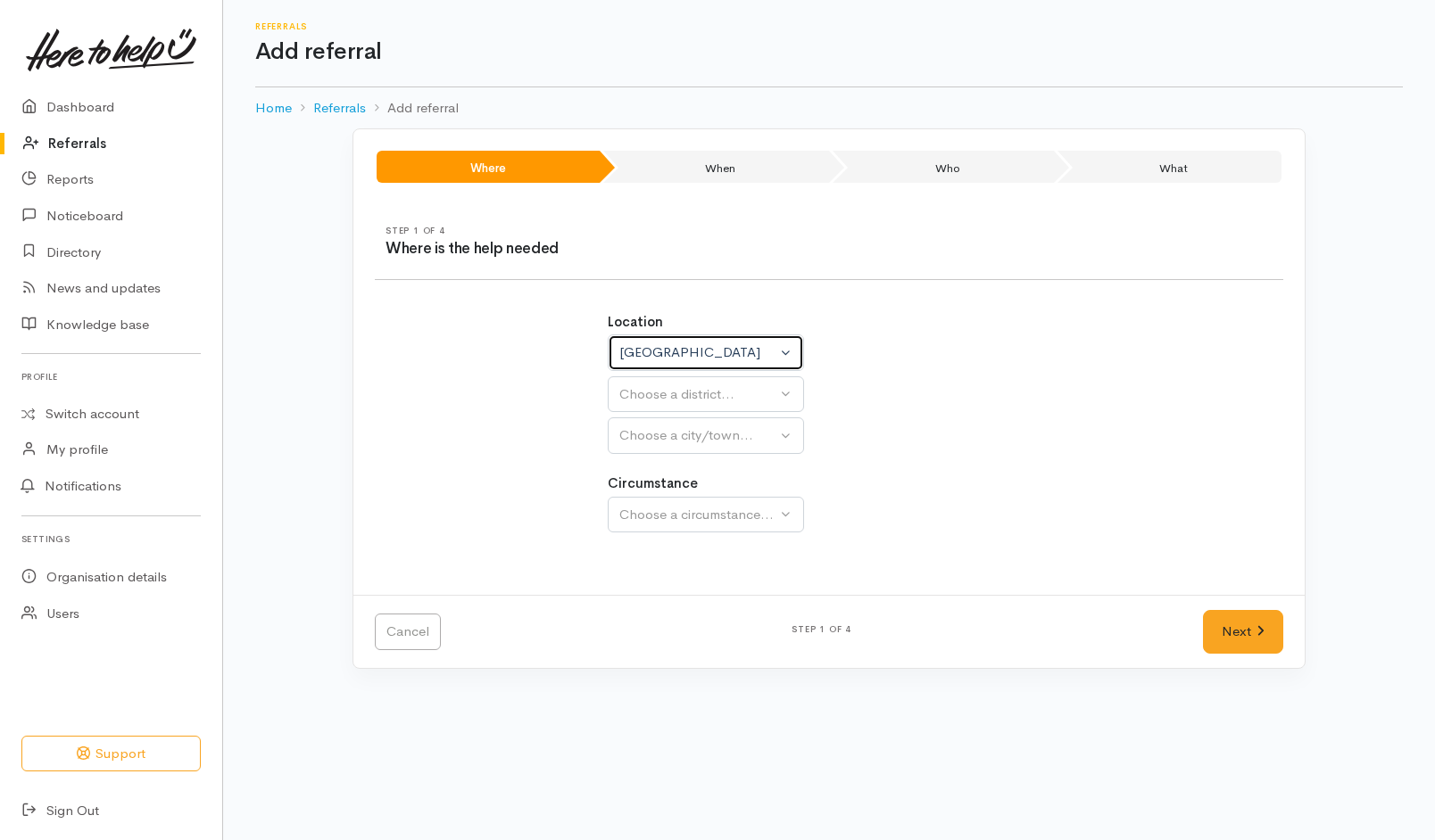
select select
click at [734, 353] on div "[GEOGRAPHIC_DATA]" at bounding box center [698, 353] width 157 height 20
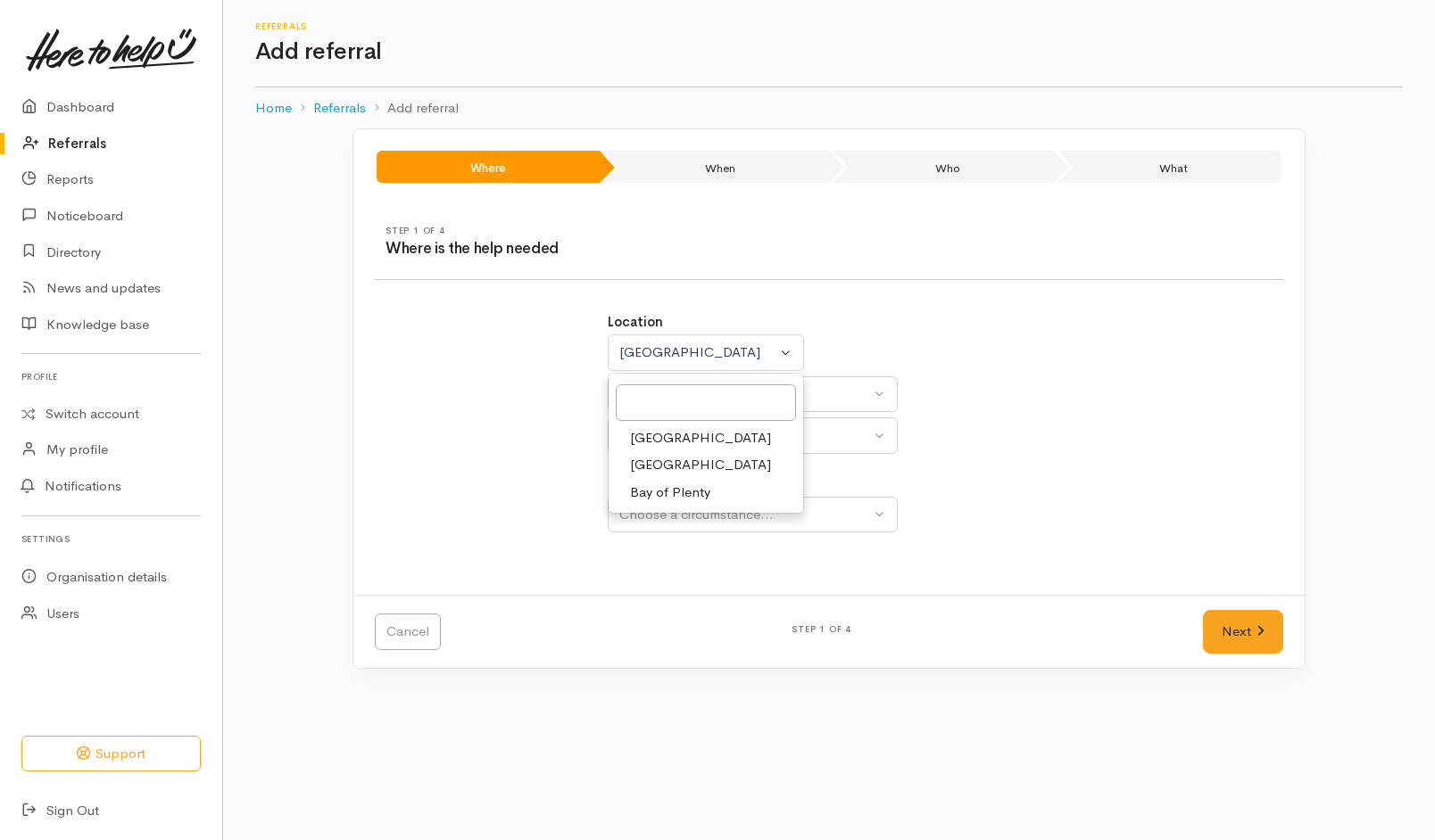
click at [669, 491] on span "Bay of Plenty" at bounding box center [669, 492] width 81 height 20
select select "4"
select select
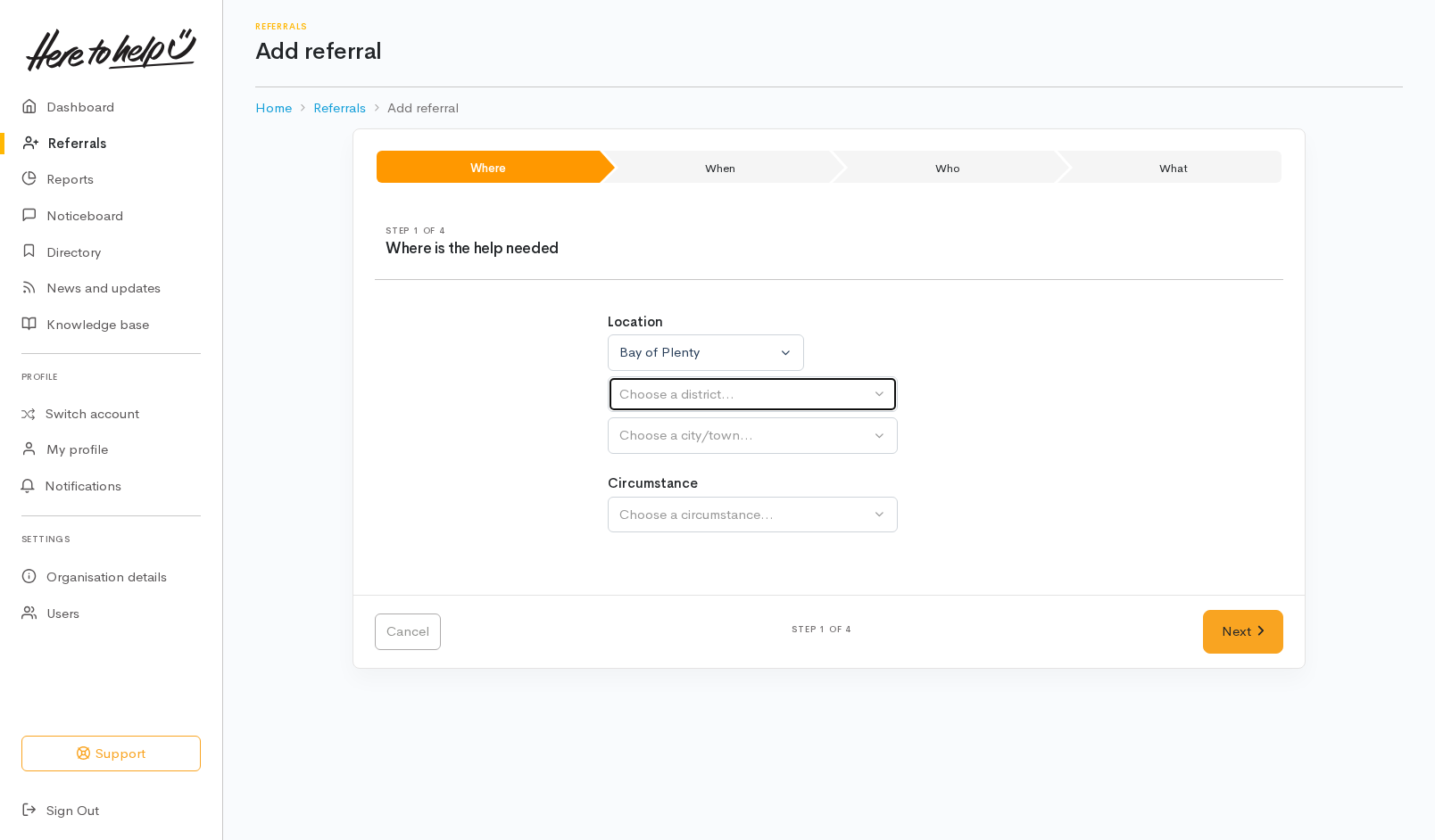
click at [758, 386] on div "Choose a district..." at bounding box center [744, 394] width 251 height 20
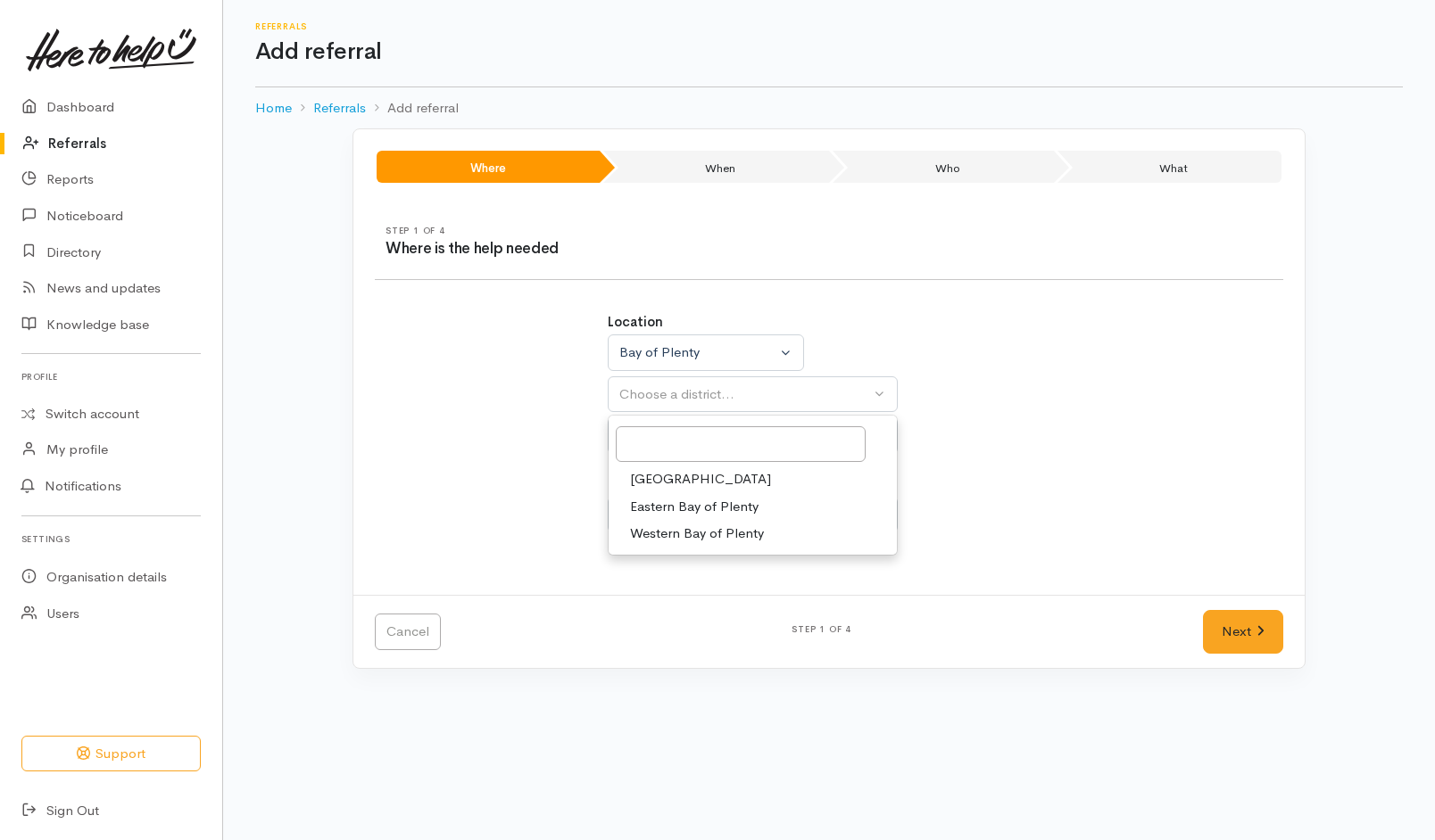
click at [675, 481] on span "[GEOGRAPHIC_DATA]" at bounding box center [700, 479] width 141 height 20
select select "6"
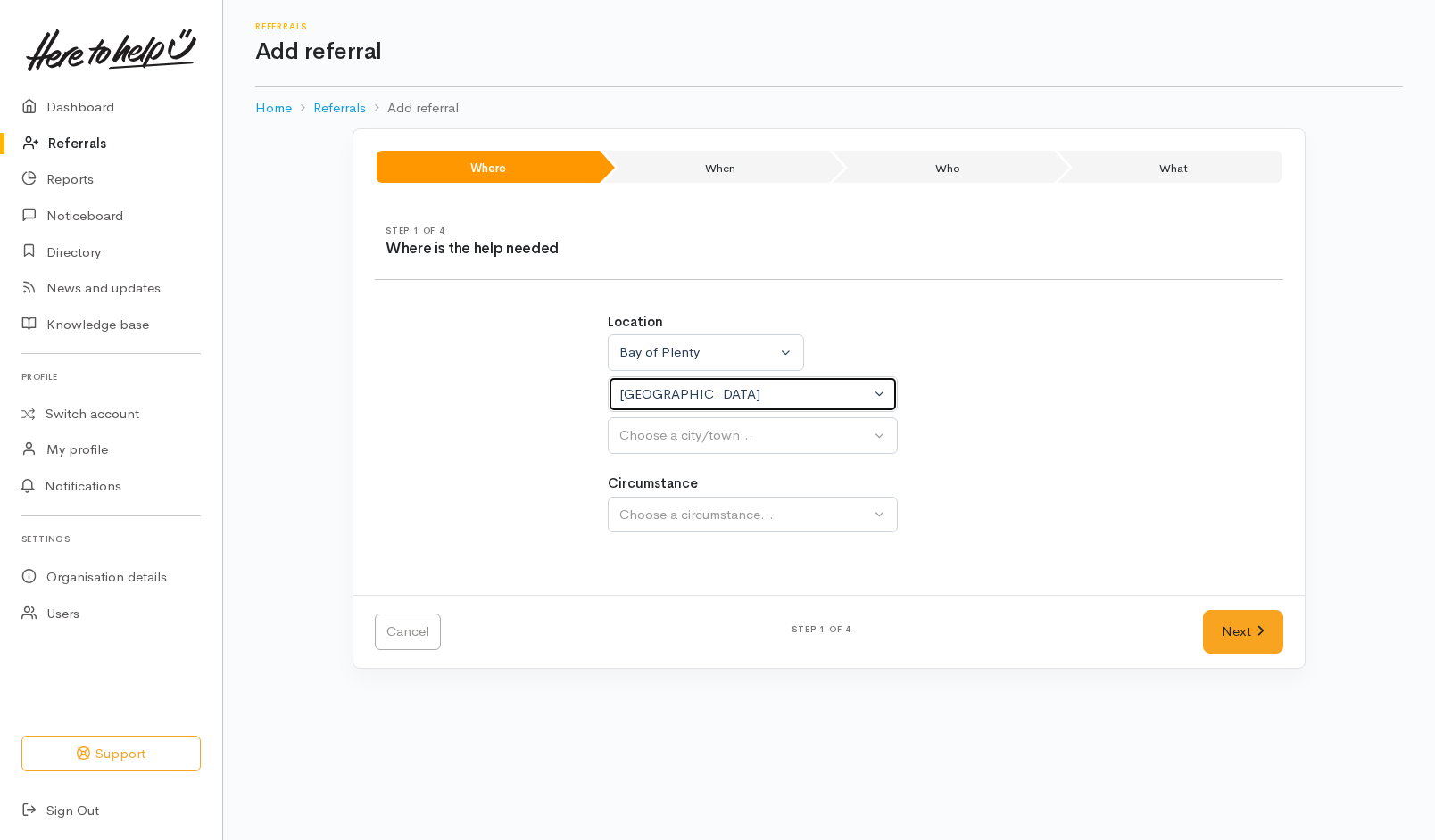
select select
click at [737, 432] on div "Choose a city/town..." at bounding box center [744, 435] width 251 height 20
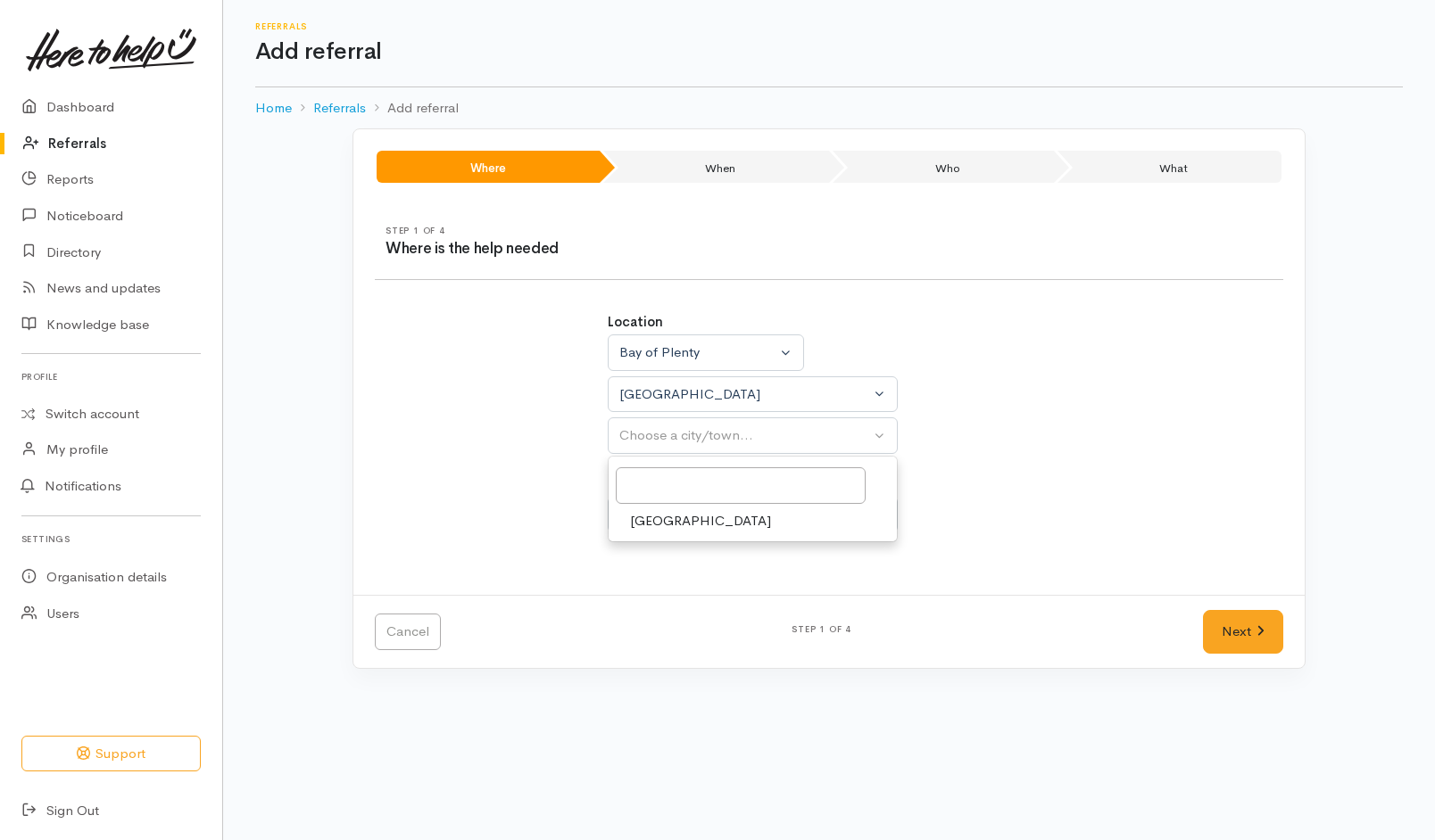
click at [685, 517] on link "[GEOGRAPHIC_DATA]" at bounding box center [752, 521] width 289 height 27
select select "4"
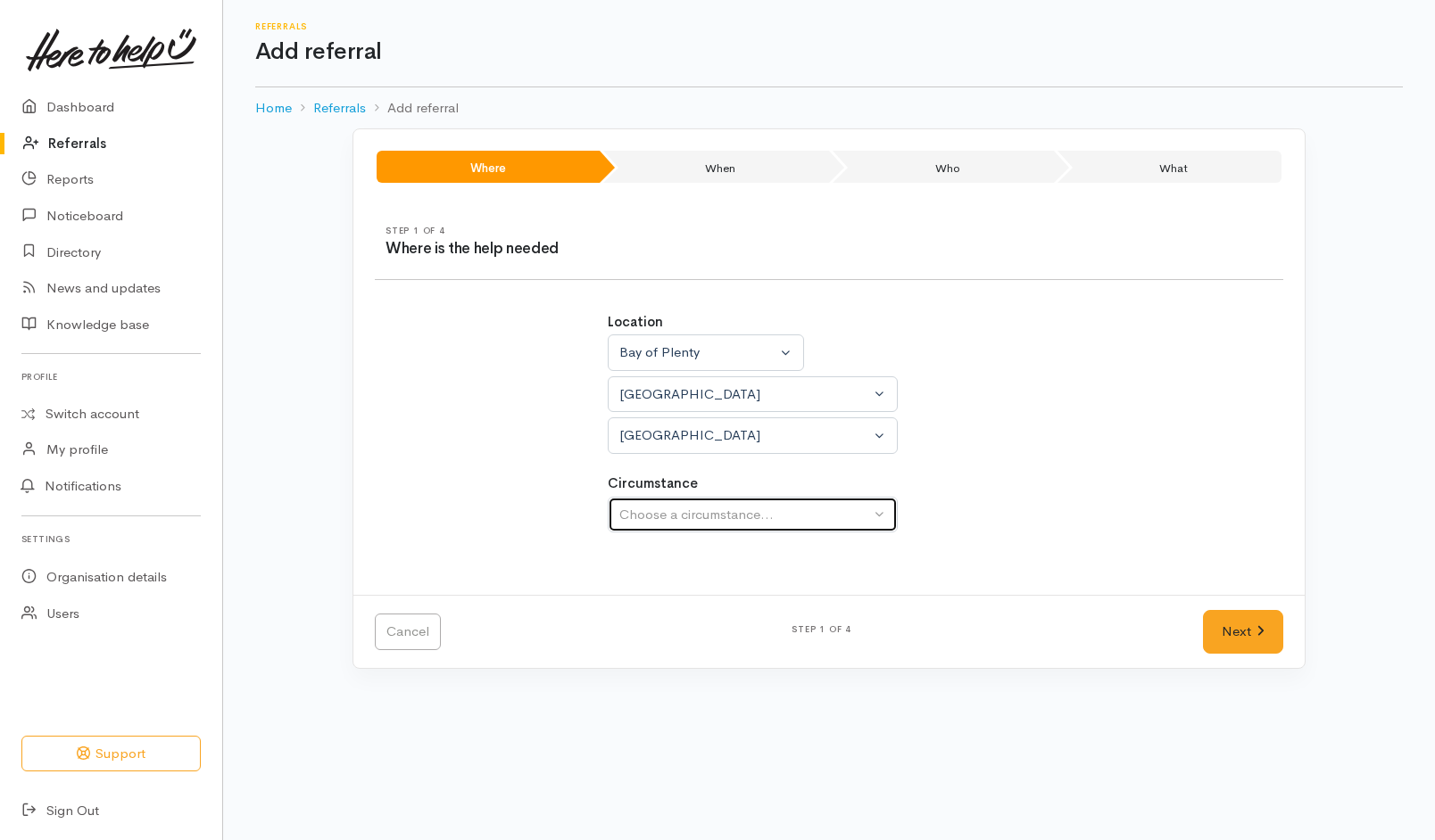
click at [685, 517] on div "Choose a circumstance..." at bounding box center [744, 515] width 251 height 20
click at [683, 601] on span "Community" at bounding box center [664, 599] width 68 height 20
select select "2"
click at [1226, 622] on link "Next" at bounding box center [1243, 631] width 81 height 44
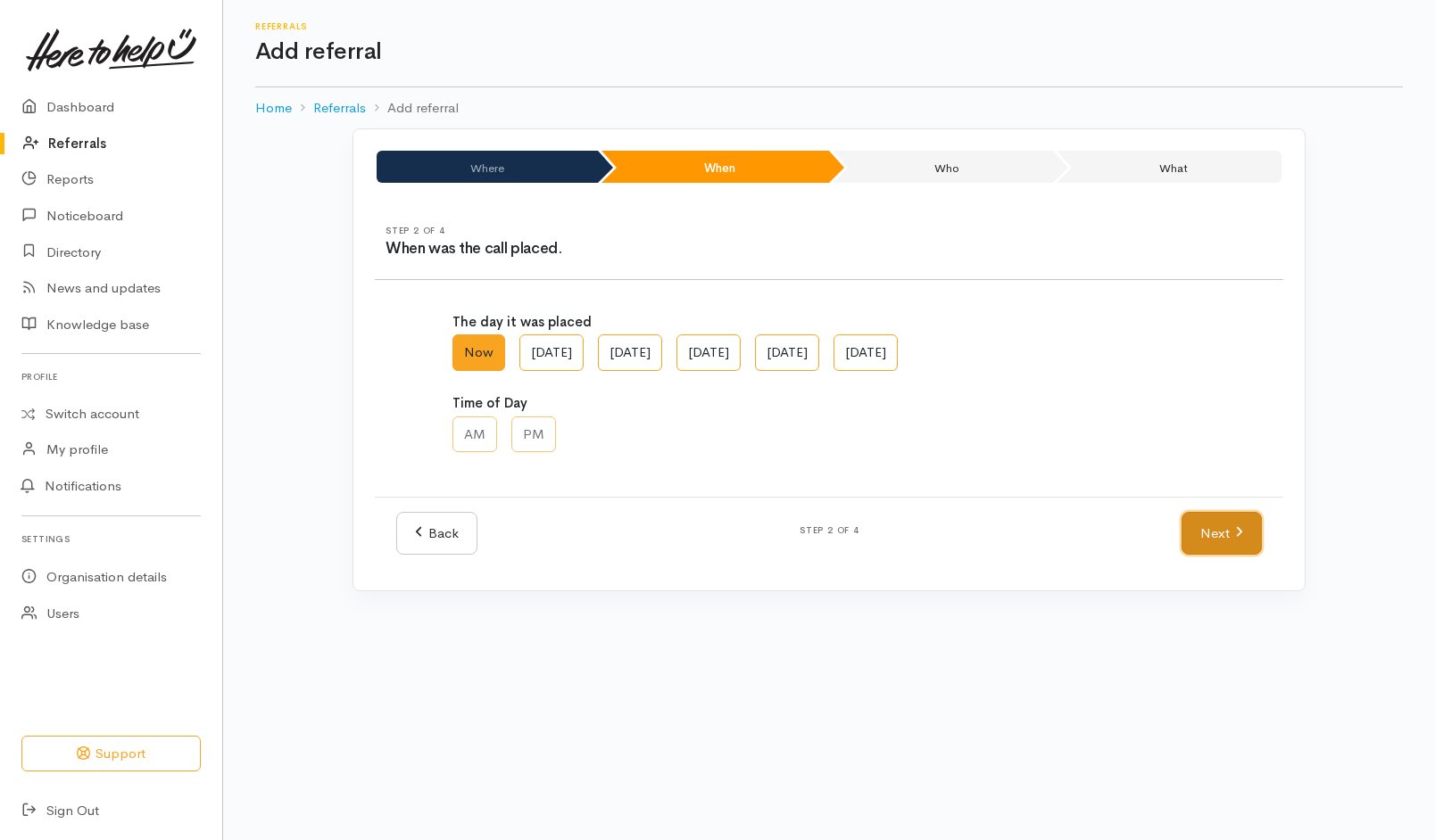
click at [1224, 534] on link "Next" at bounding box center [1221, 533] width 81 height 44
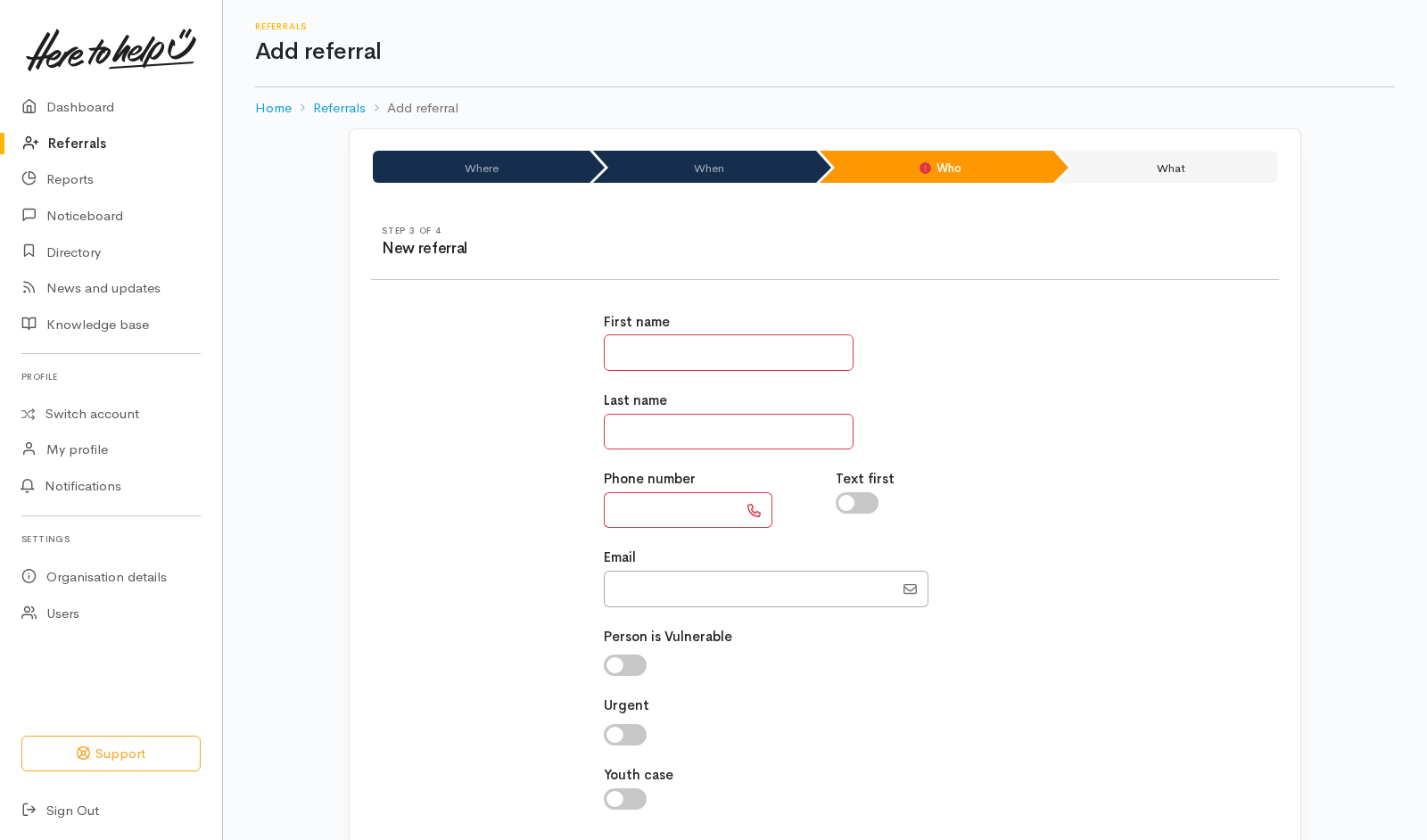
drag, startPoint x: 706, startPoint y: 366, endPoint x: 708, endPoint y: 339, distance: 27.1
click at [706, 366] on input "text" at bounding box center [729, 353] width 250 height 37
type input "******"
click at [725, 414] on input "text" at bounding box center [729, 432] width 250 height 37
type input "********"
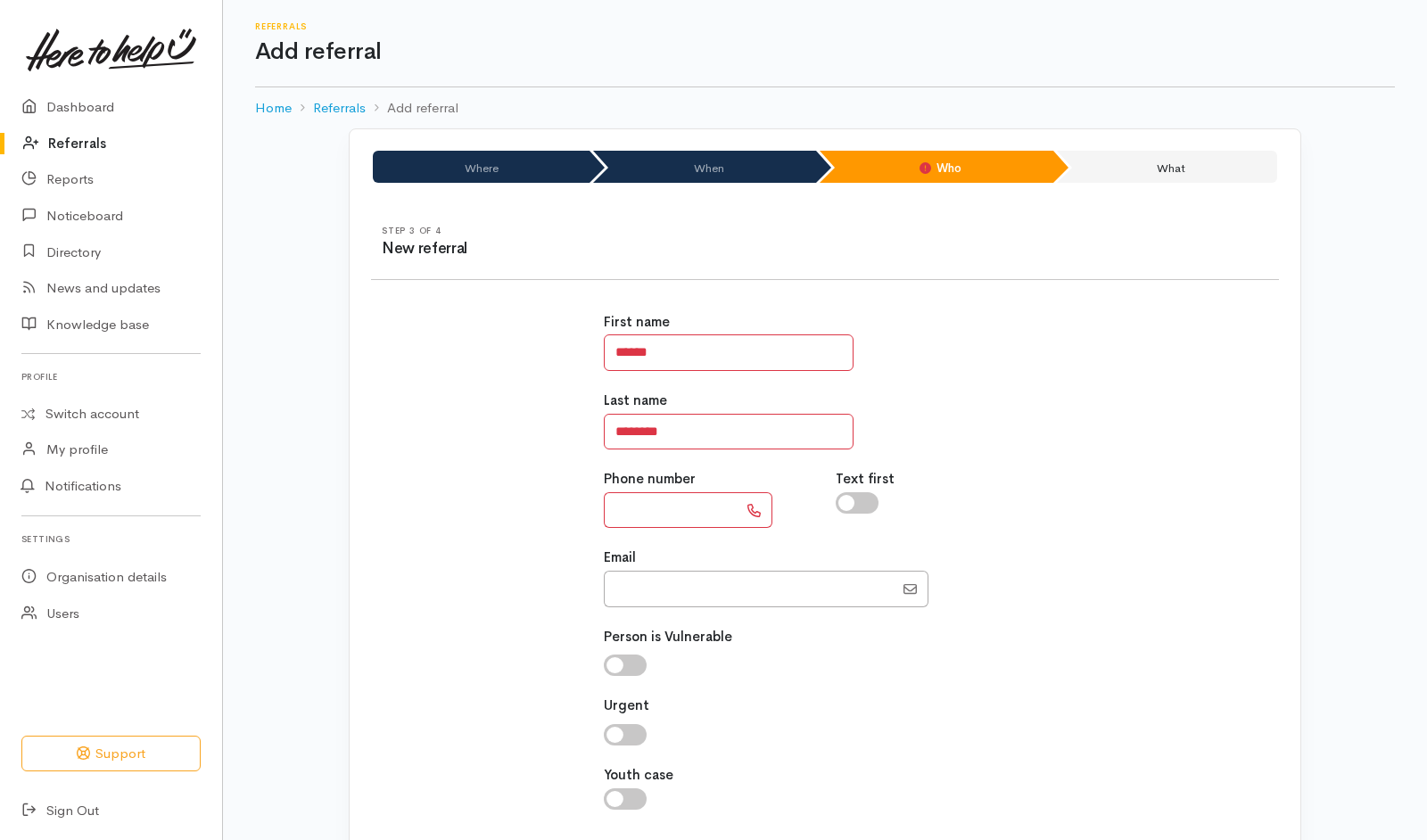
click at [492, 494] on div "First name ****** Last name ******** Phone number Text first Email" at bounding box center [825, 570] width 930 height 560
click at [653, 510] on input "text" at bounding box center [671, 511] width 134 height 37
click at [674, 487] on label "Phone number" at bounding box center [650, 479] width 92 height 20
click at [683, 505] on input "******" at bounding box center [671, 511] width 134 height 37
click at [698, 518] on input "******" at bounding box center [671, 511] width 134 height 37
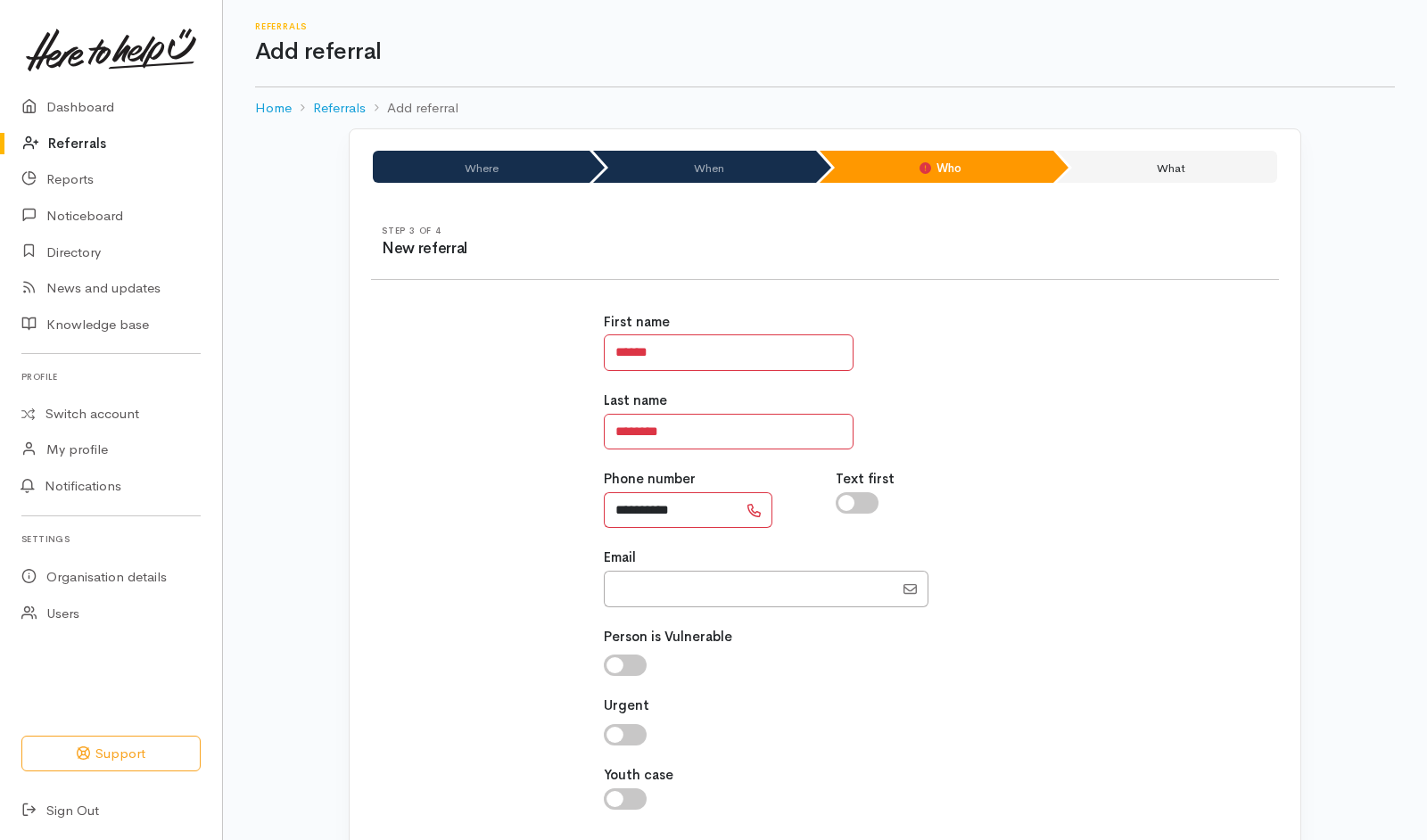
type input "**********"
click at [862, 508] on input "checkbox" at bounding box center [857, 503] width 43 height 21
checkbox input "true"
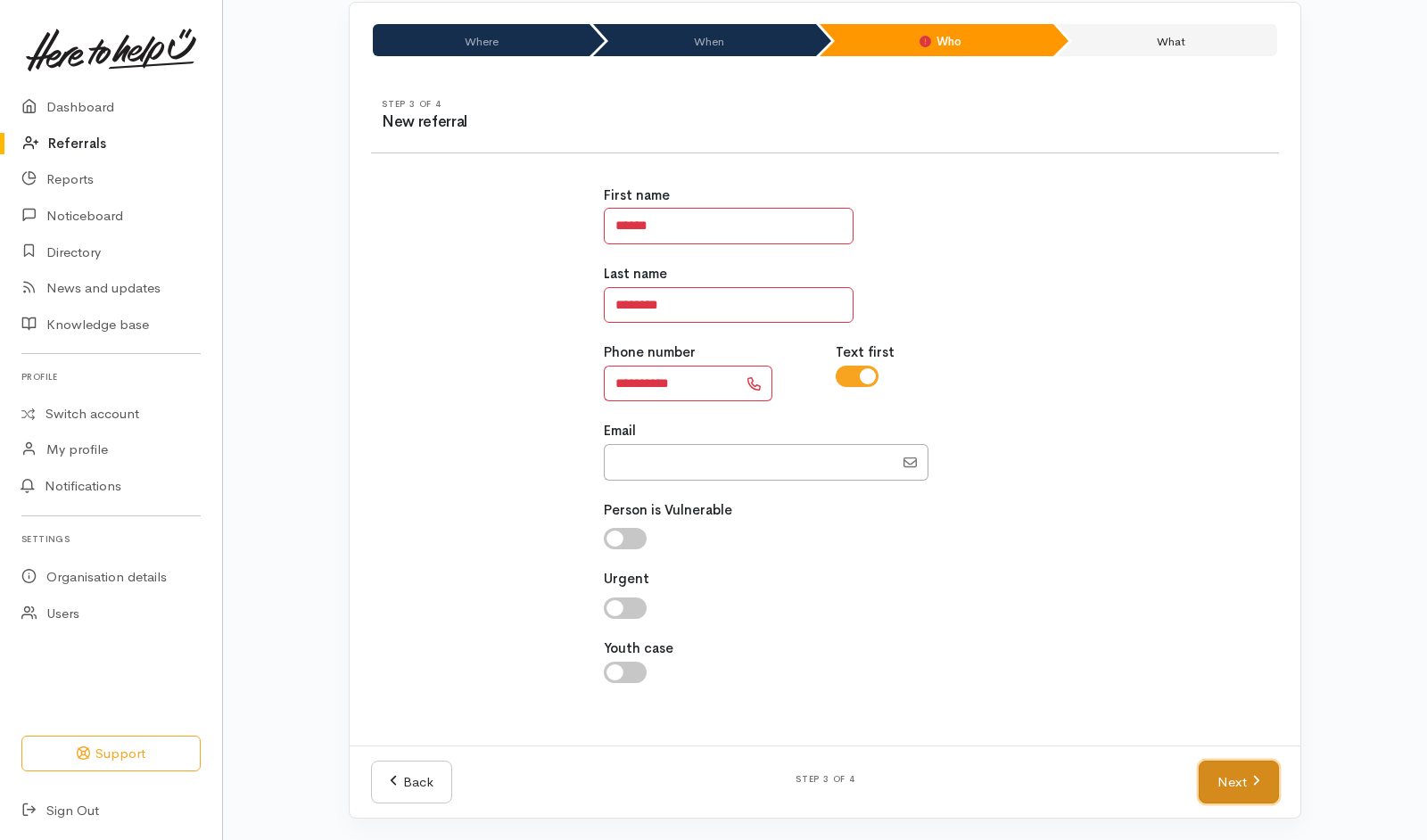
click at [1236, 784] on link "Next" at bounding box center [1239, 782] width 81 height 44
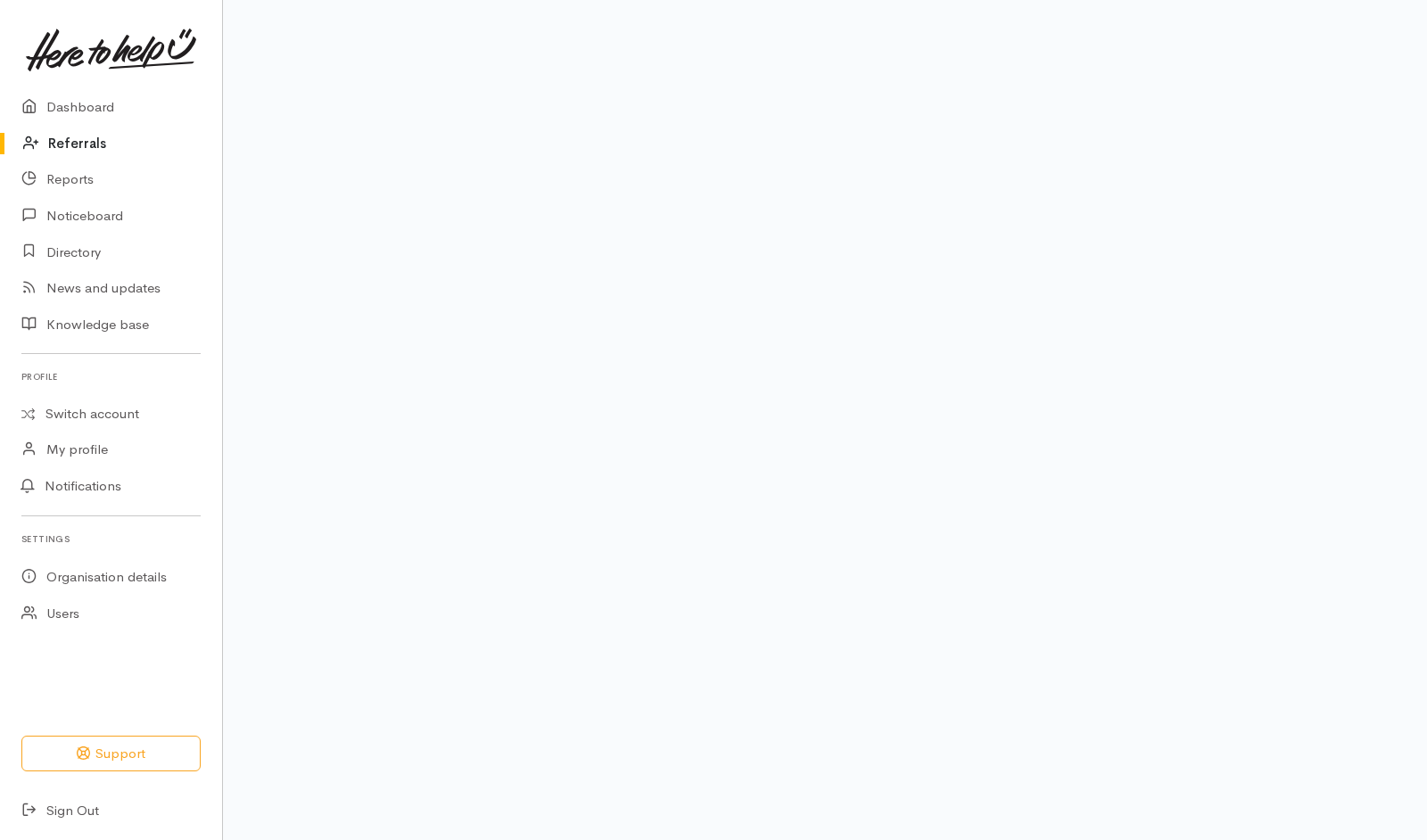
scroll to position [93, 0]
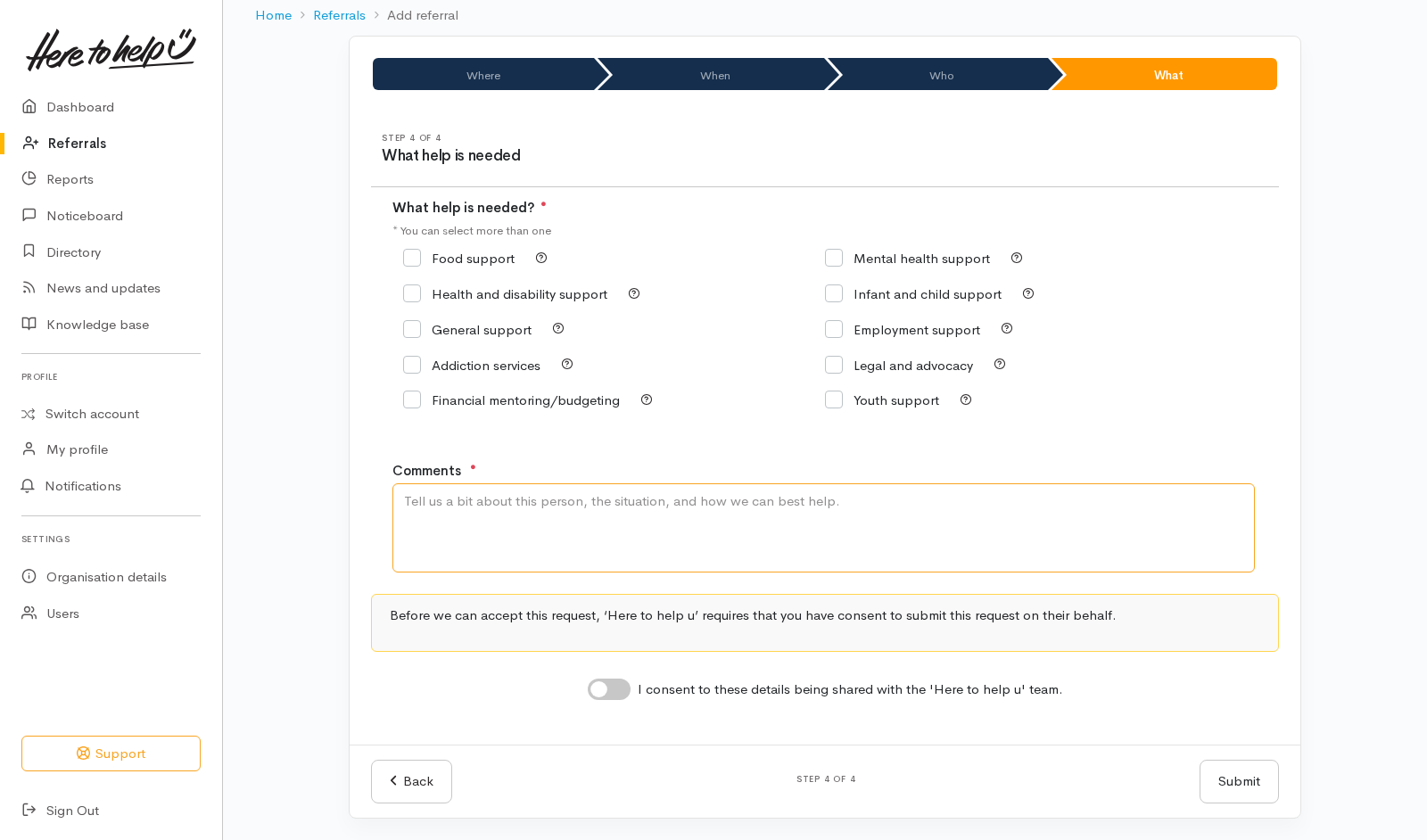
click at [796, 501] on textarea "Comments" at bounding box center [824, 528] width 863 height 89
type textarea "Need kai and I have my 15 yr old grandson living with me."
click at [464, 247] on div "Food support" at bounding box center [614, 258] width 422 height 25
click at [469, 265] on input "Food support" at bounding box center [459, 258] width 112 height 14
checkbox input "true"
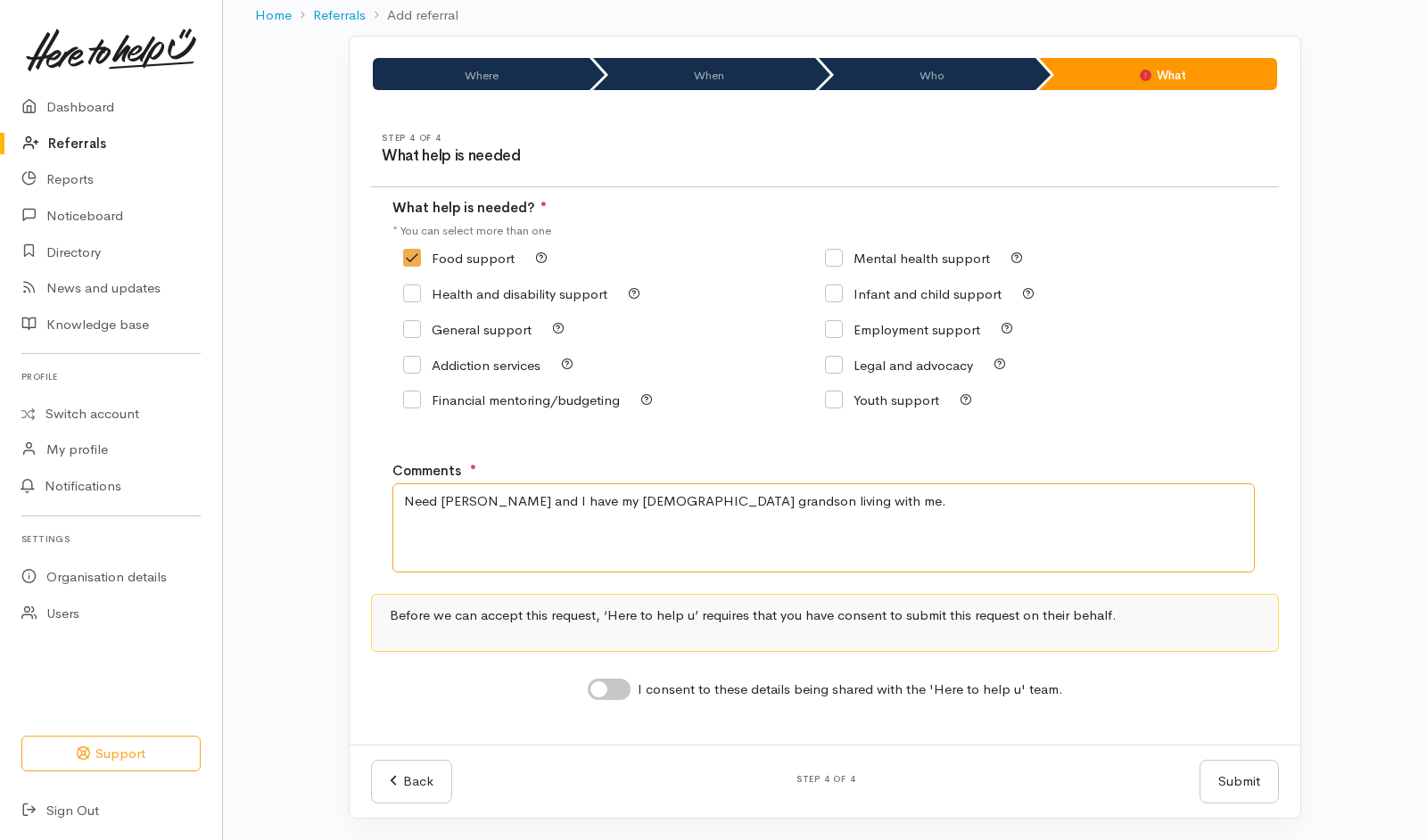
type textarea "Need kai and I have my 16 yr old grandson living with me."
click at [623, 696] on input "I consent to these details being shared with the 'Here to help u' team." at bounding box center [609, 689] width 43 height 21
checkbox input "true"
click at [1247, 799] on button "Submit" at bounding box center [1240, 781] width 80 height 44
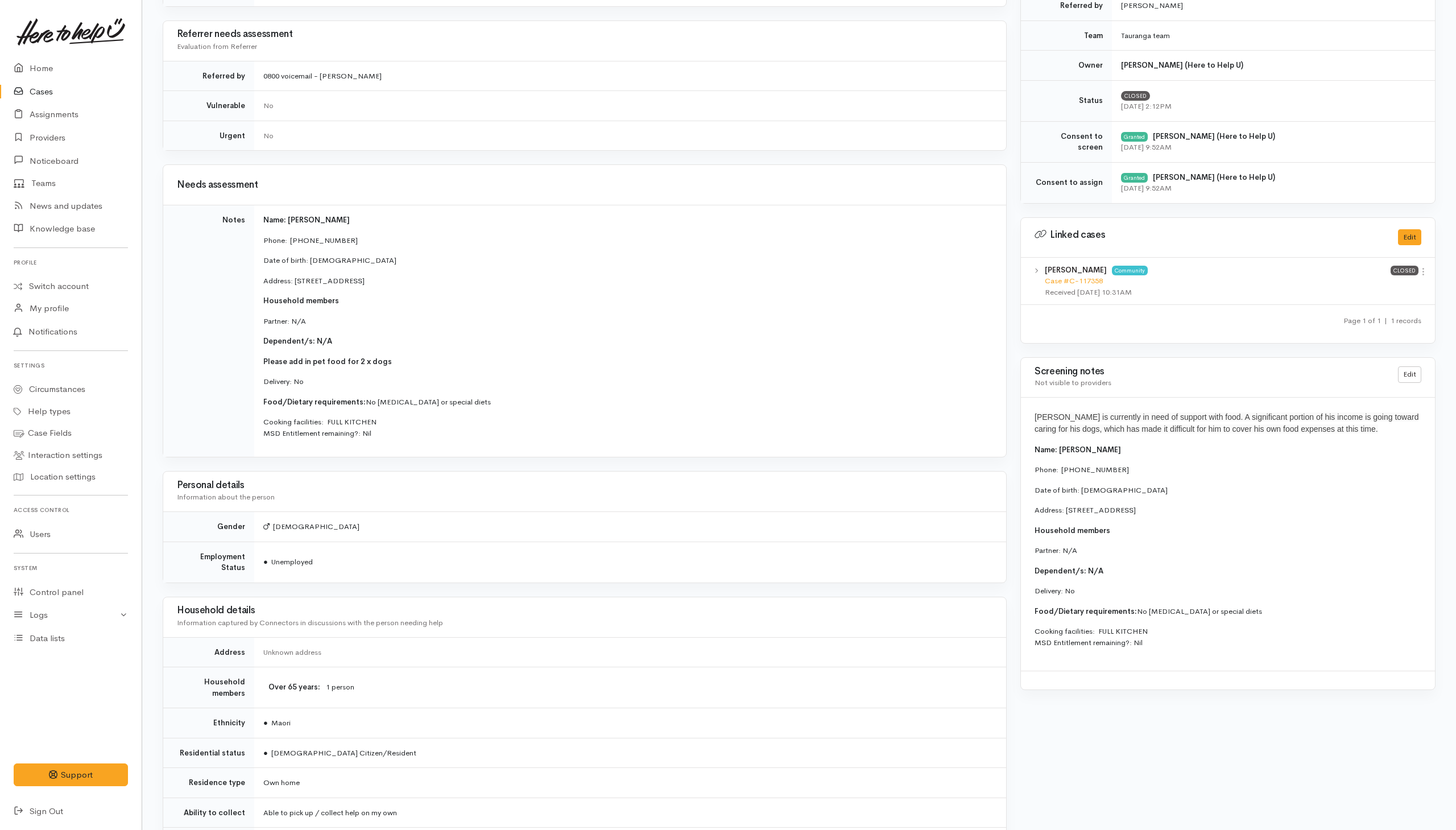
scroll to position [416, 0]
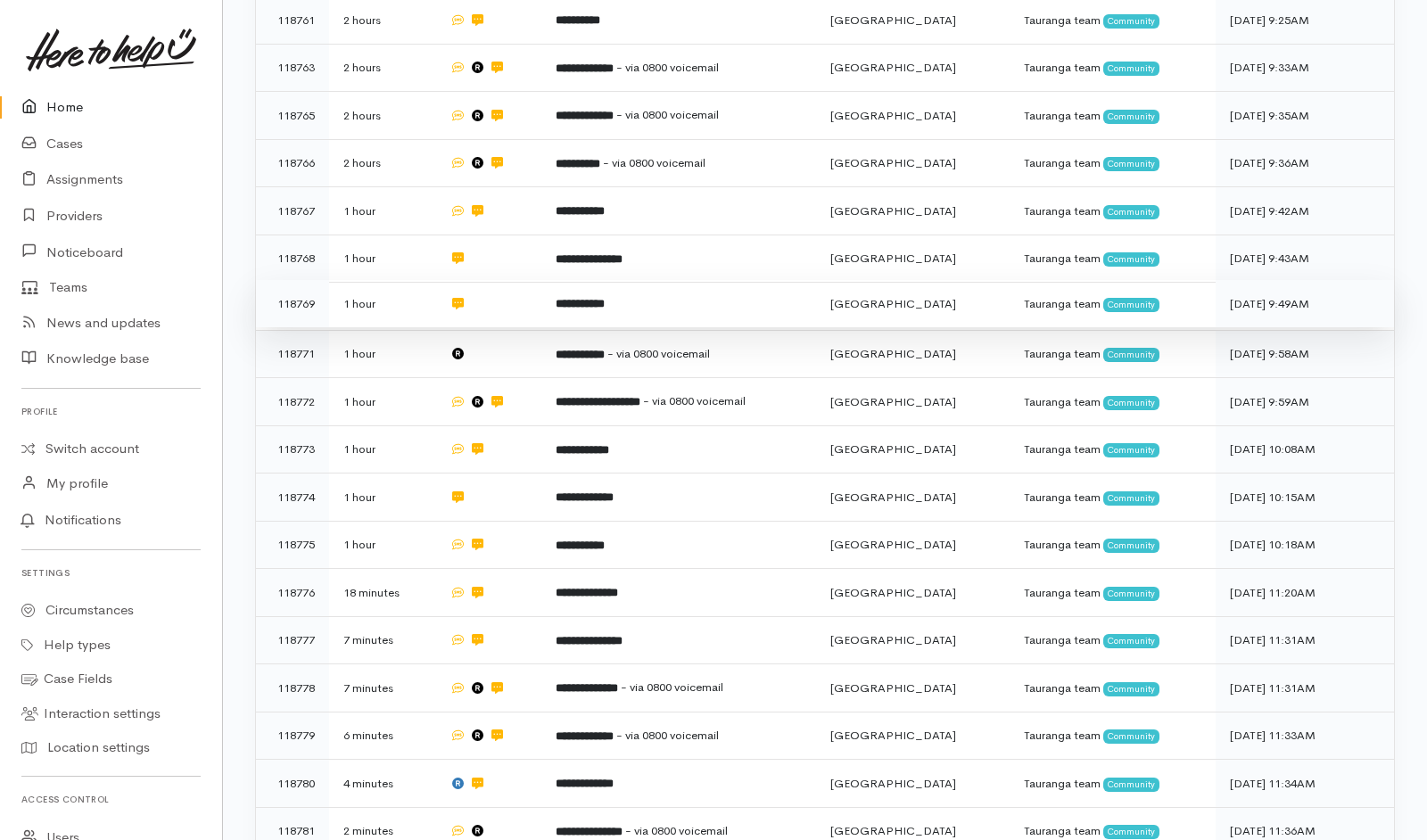
scroll to position [459, 0]
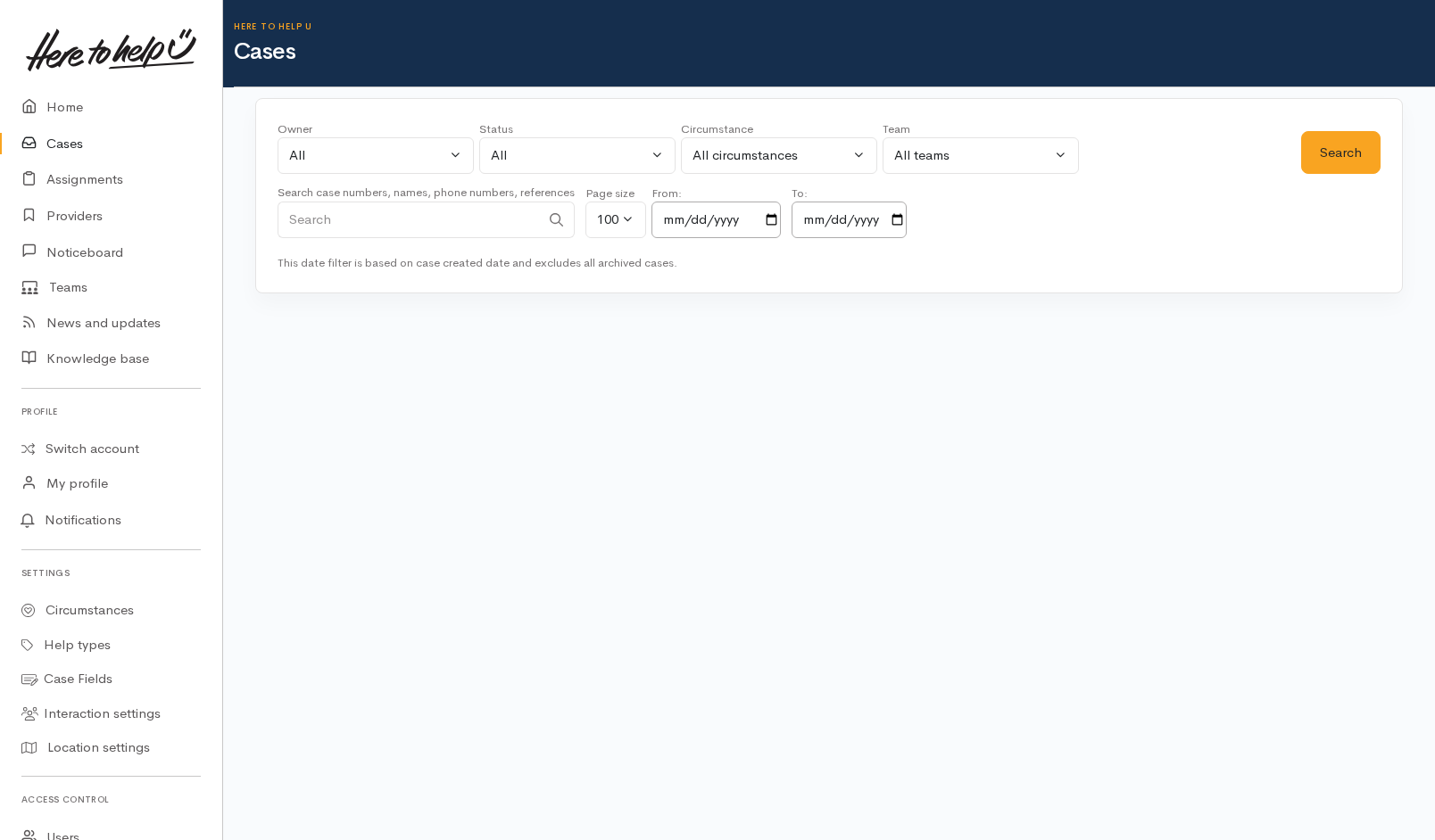
click at [489, 236] on input "Search" at bounding box center [409, 220] width 262 height 37
paste input "6421563286."
drag, startPoint x: 305, startPoint y: 220, endPoint x: 140, endPoint y: 226, distance: 165.1
click at [140, 226] on body "Support Feedback I've got something to say" at bounding box center [717, 420] width 1435 height 840
type input "21563286"
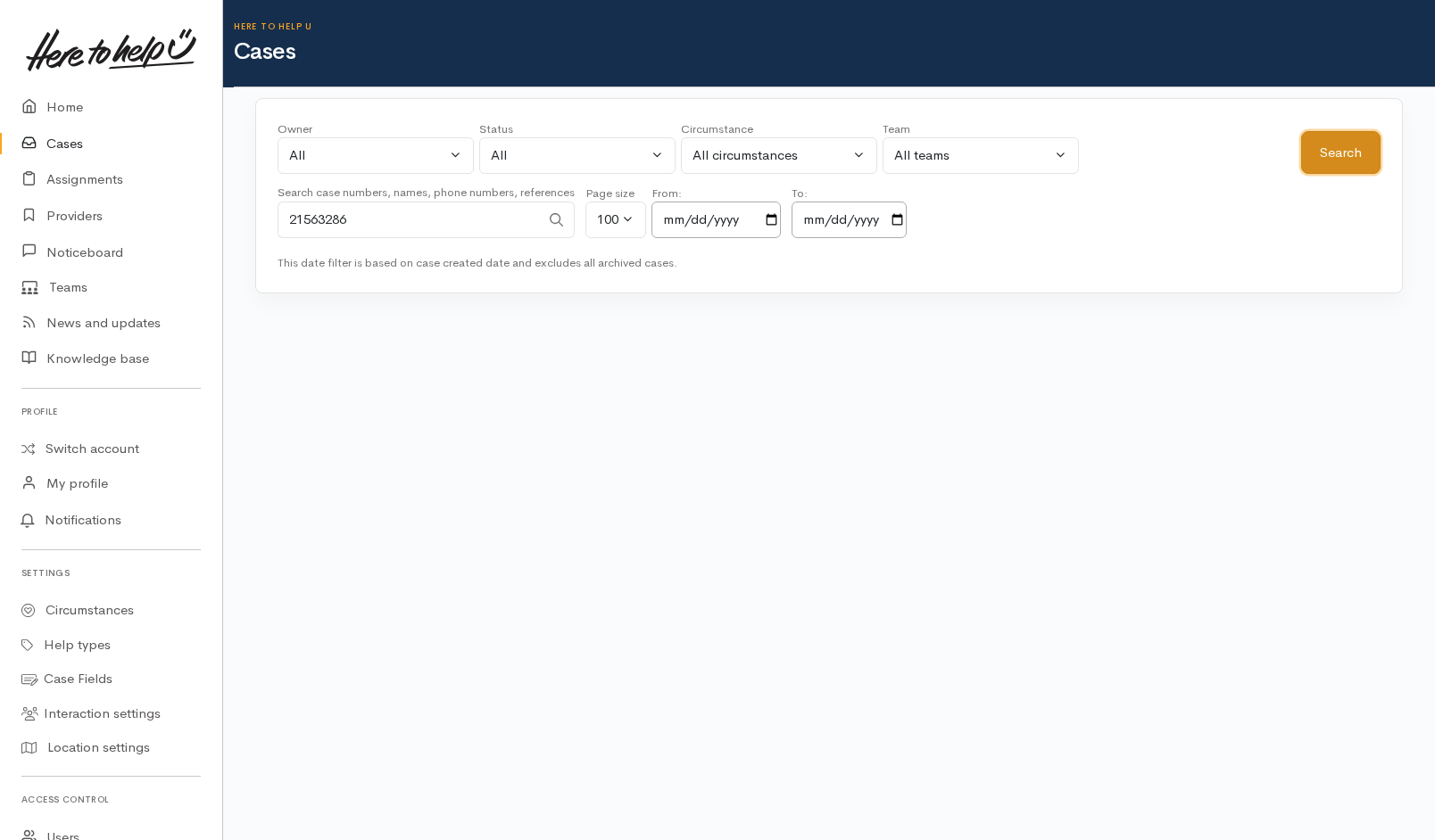
click at [1348, 154] on button "Search" at bounding box center [1341, 152] width 80 height 44
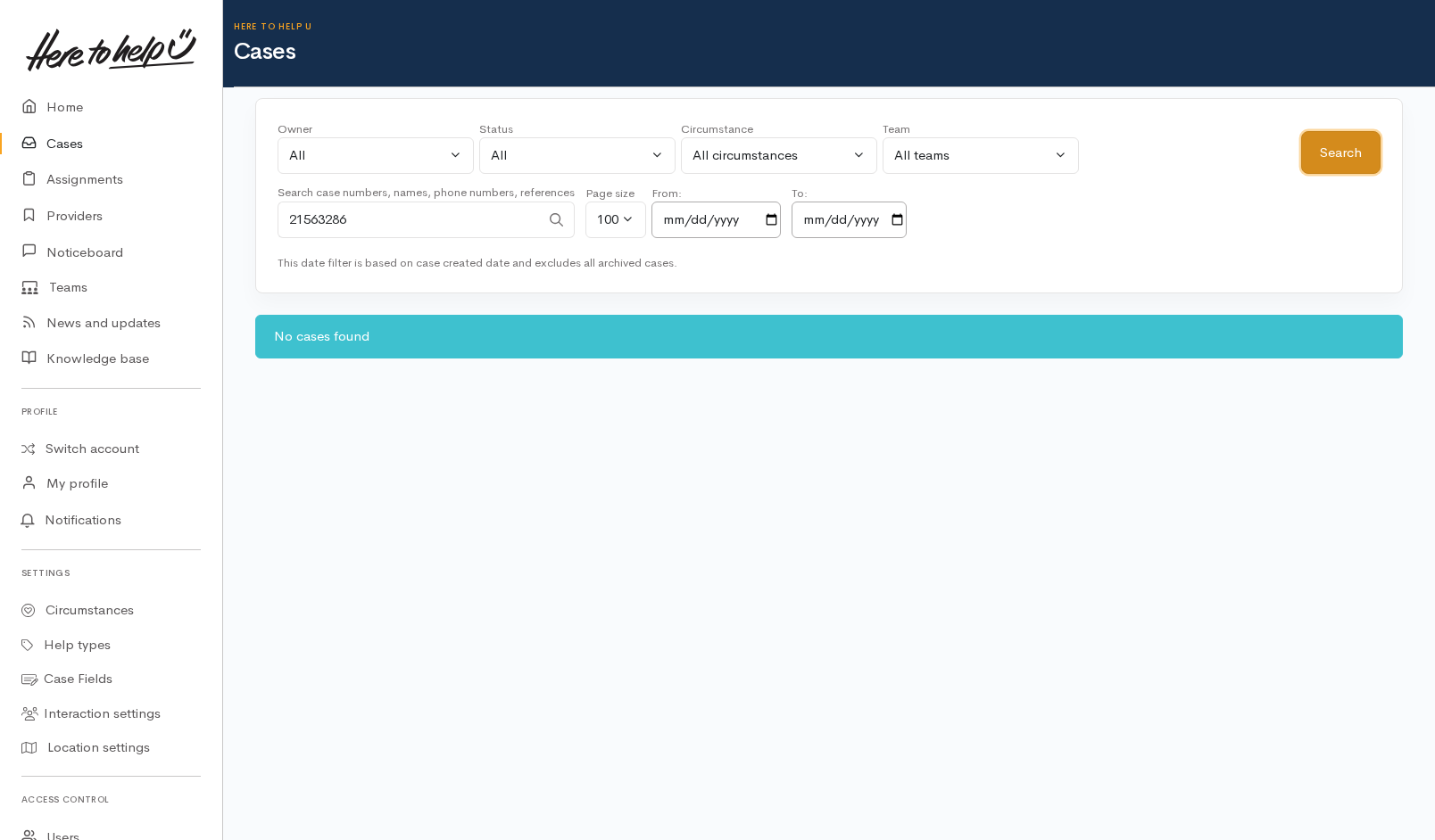
click at [1348, 154] on button "Search" at bounding box center [1341, 152] width 80 height 44
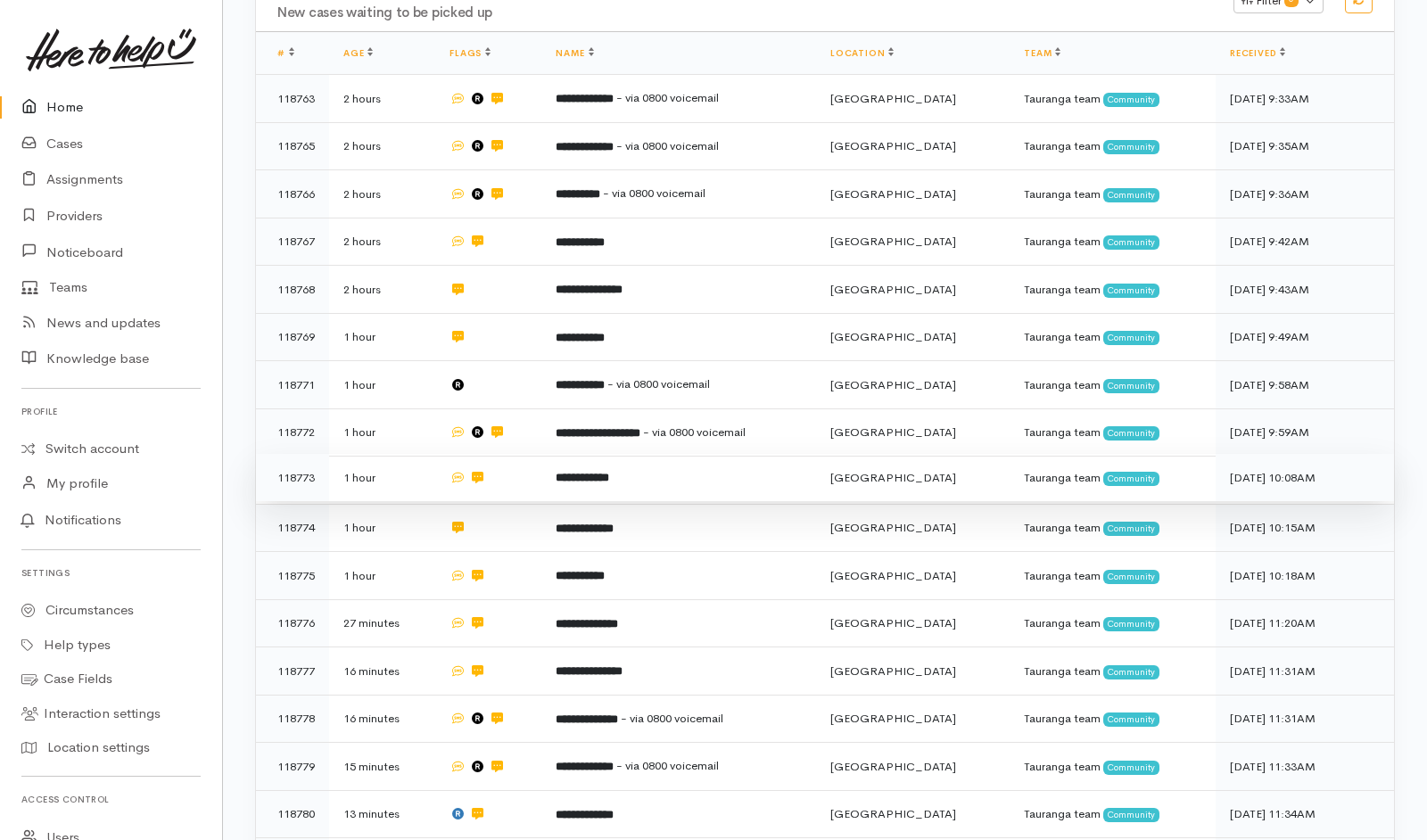
scroll to position [381, 0]
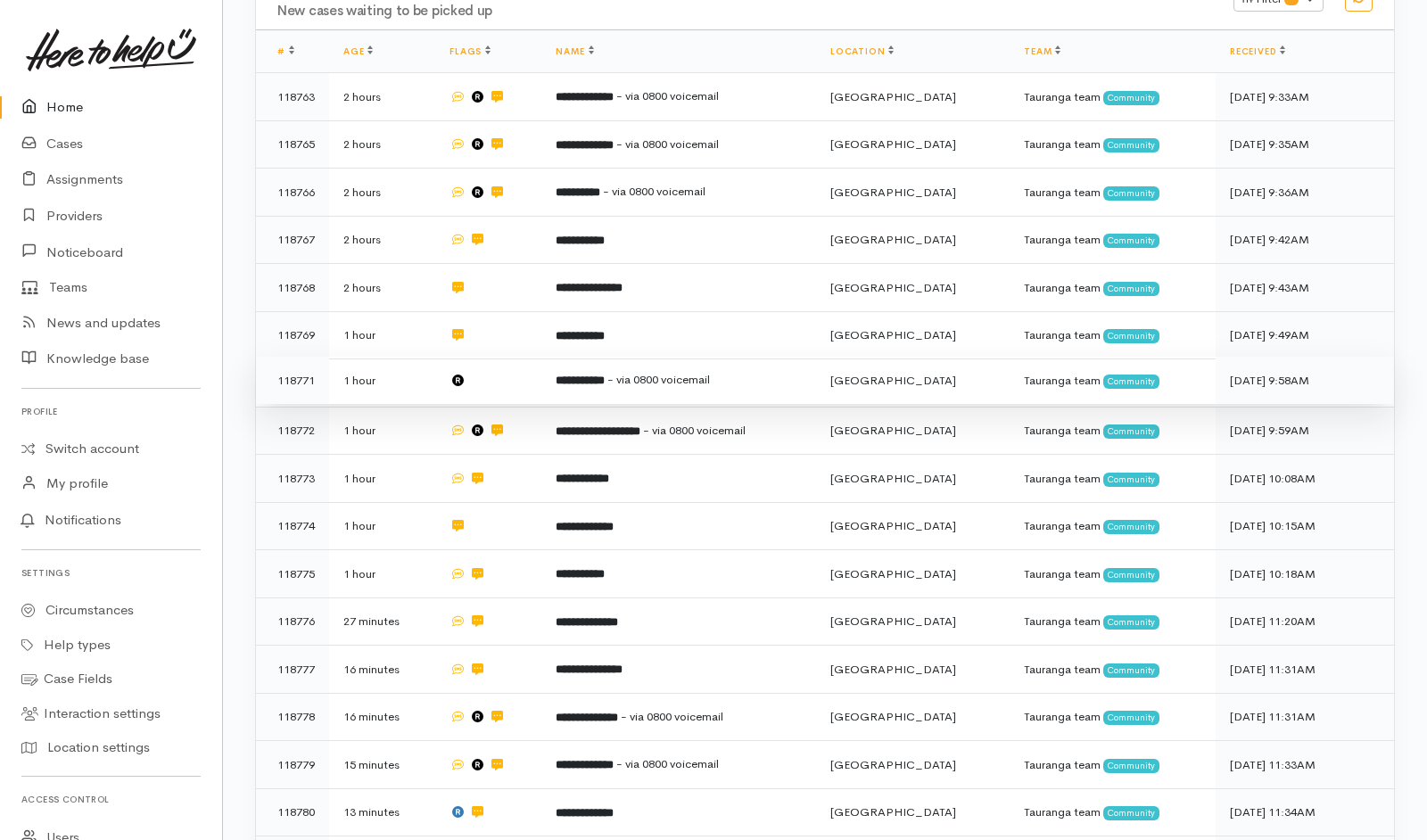
click at [526, 356] on td at bounding box center [488, 381] width 106 height 49
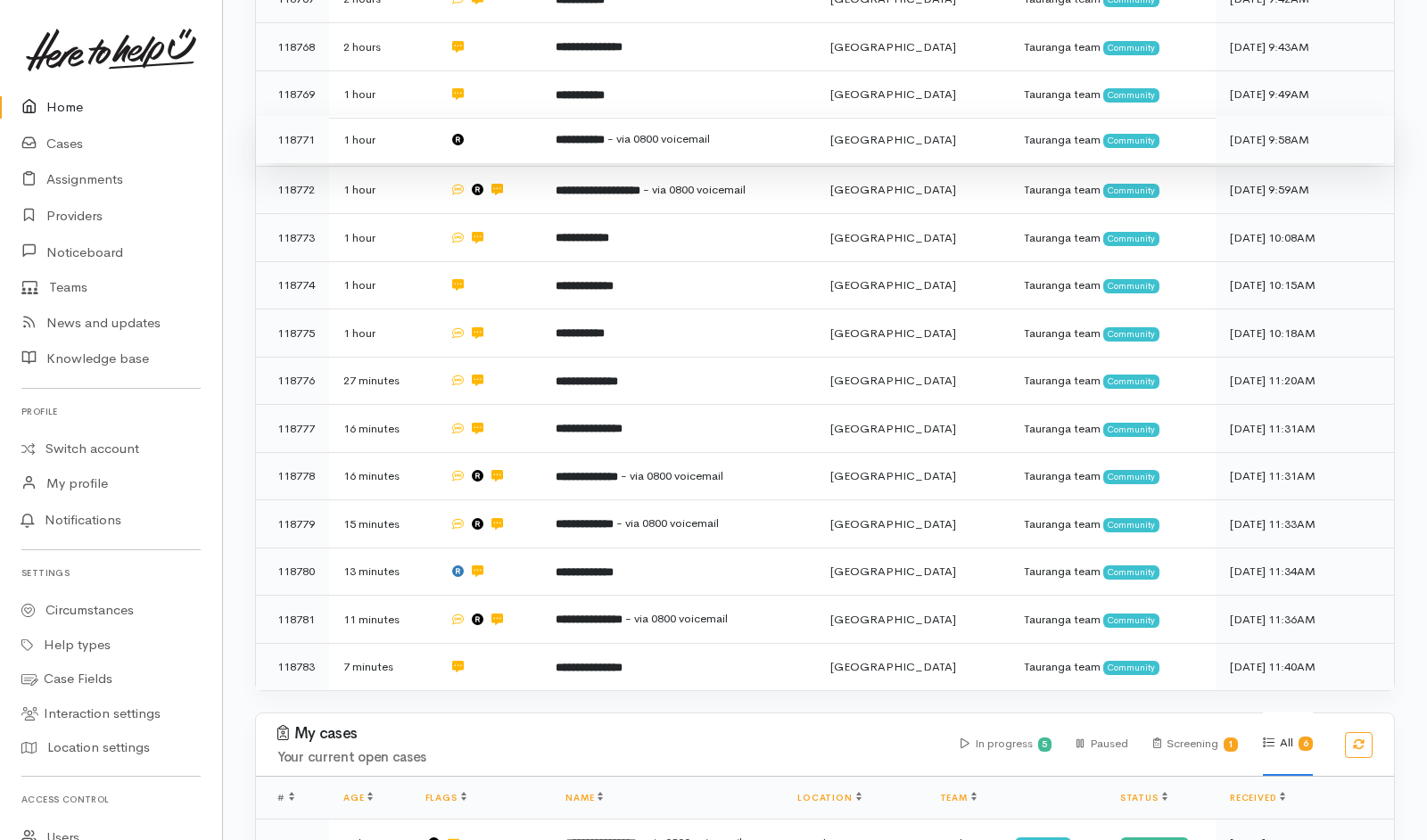
scroll to position [705, 0]
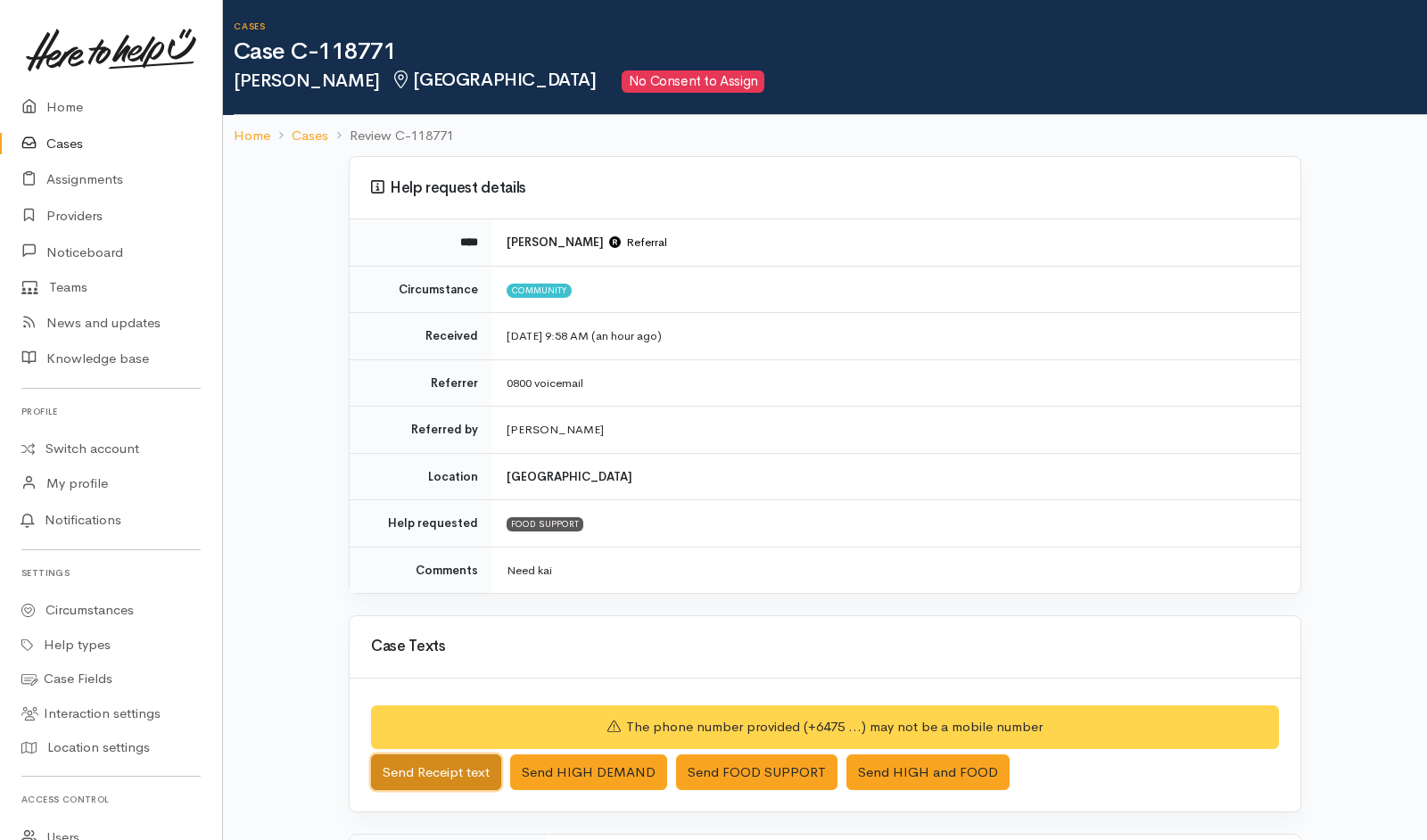
click at [457, 759] on button "Send Receipt text" at bounding box center [436, 773] width 130 height 37
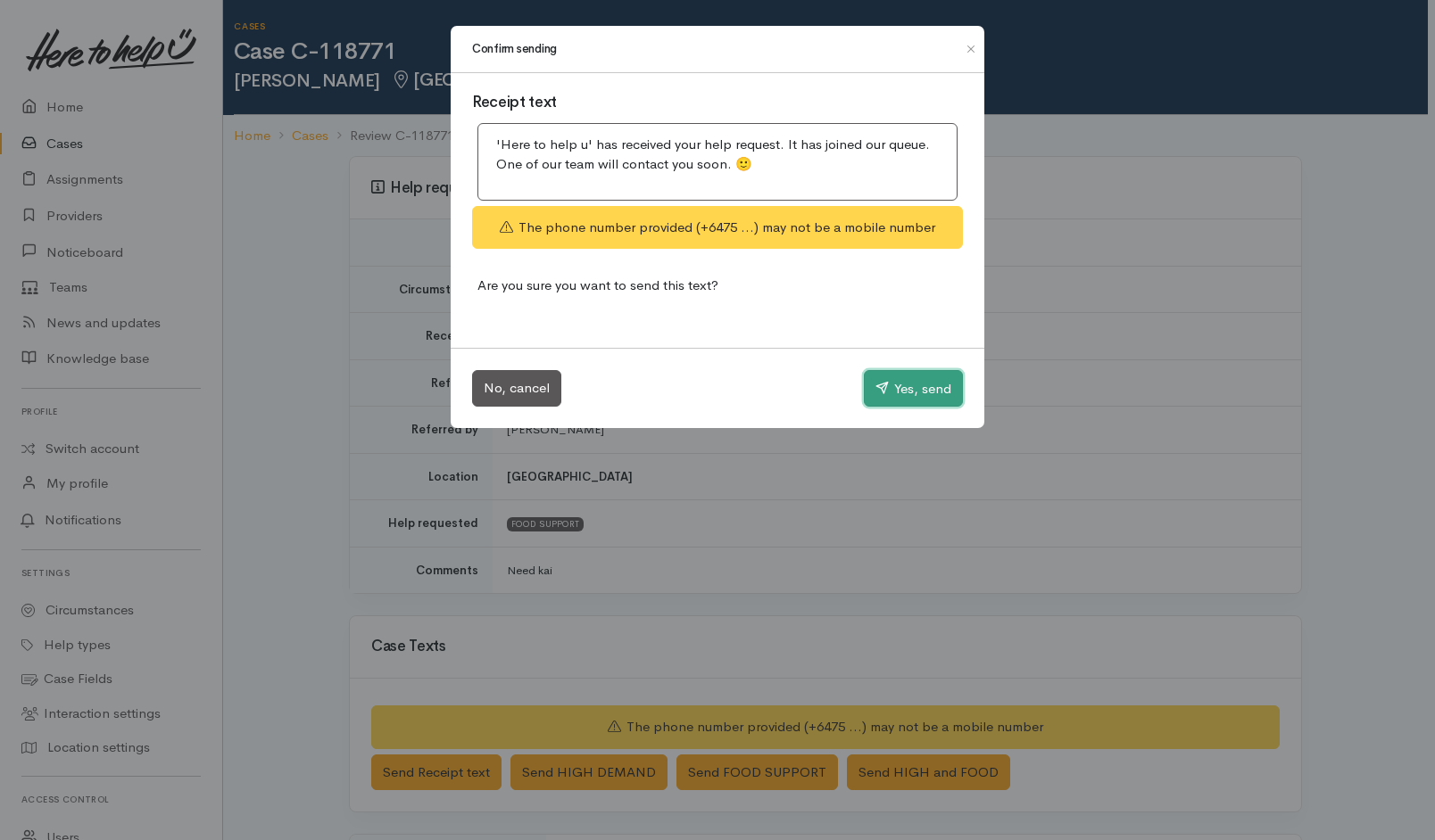
drag, startPoint x: 893, startPoint y: 396, endPoint x: 872, endPoint y: 474, distance: 80.8
click at [872, 474] on div "Confirm sending Receipt text 'Here to help u' has received your help request. I…" at bounding box center [717, 420] width 1435 height 840
